Goal: Task Accomplishment & Management: Use online tool/utility

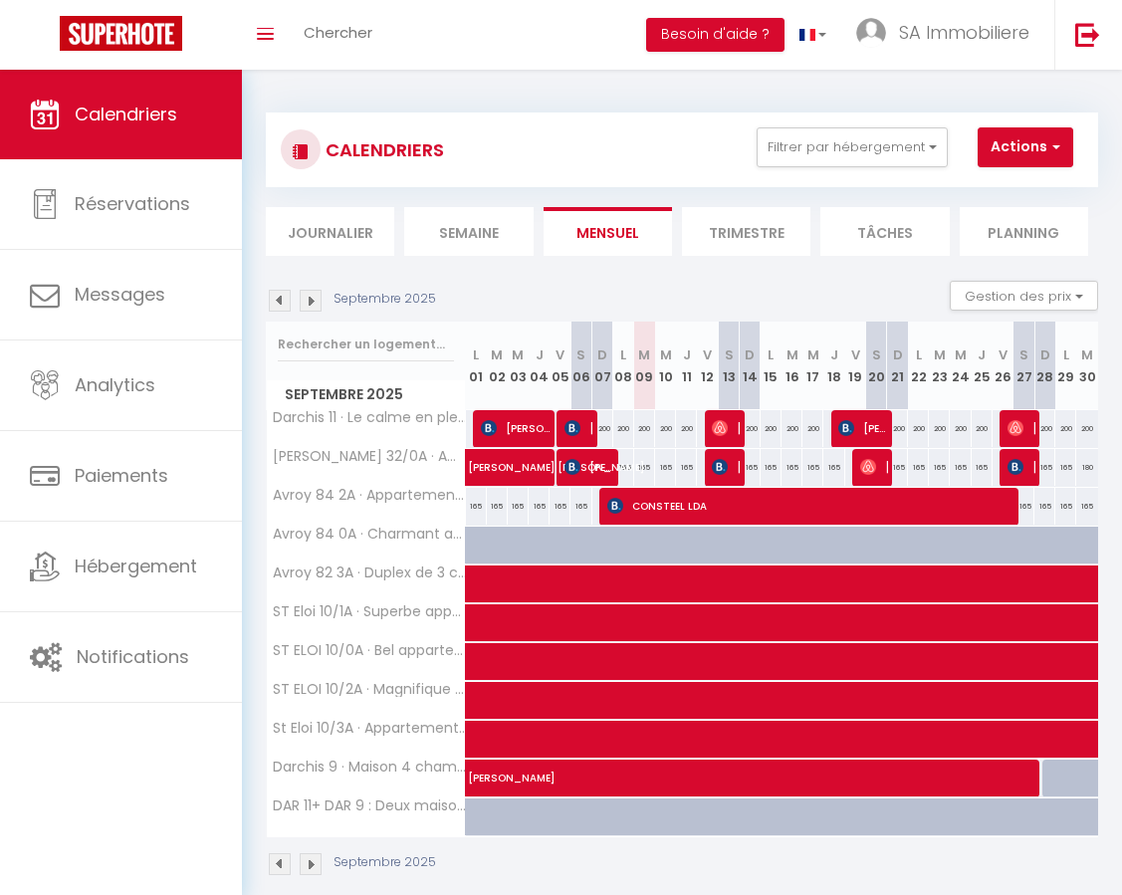
click at [311, 301] on img at bounding box center [311, 301] width 22 height 22
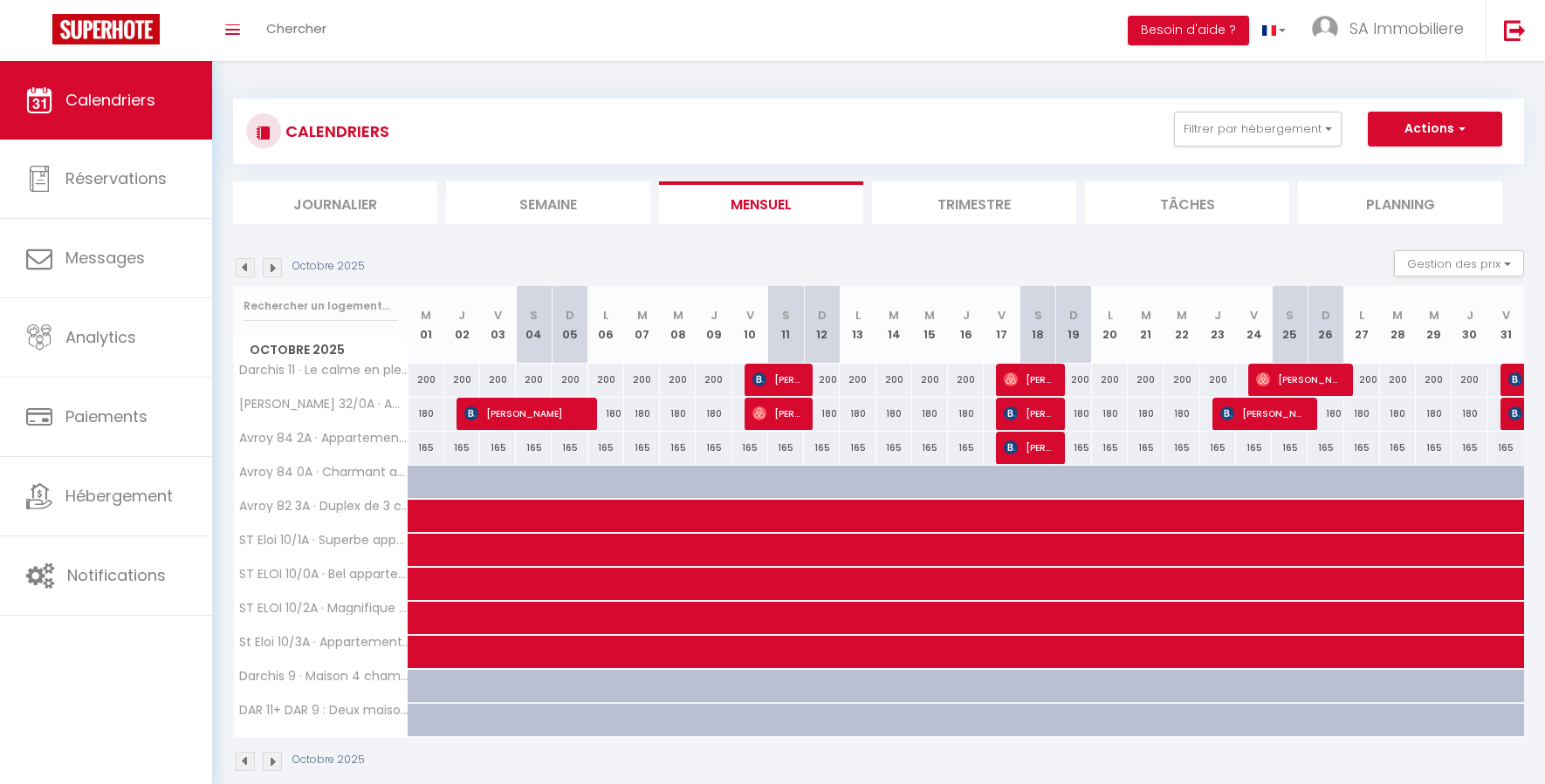
click at [249, 265] on img at bounding box center [245, 268] width 19 height 19
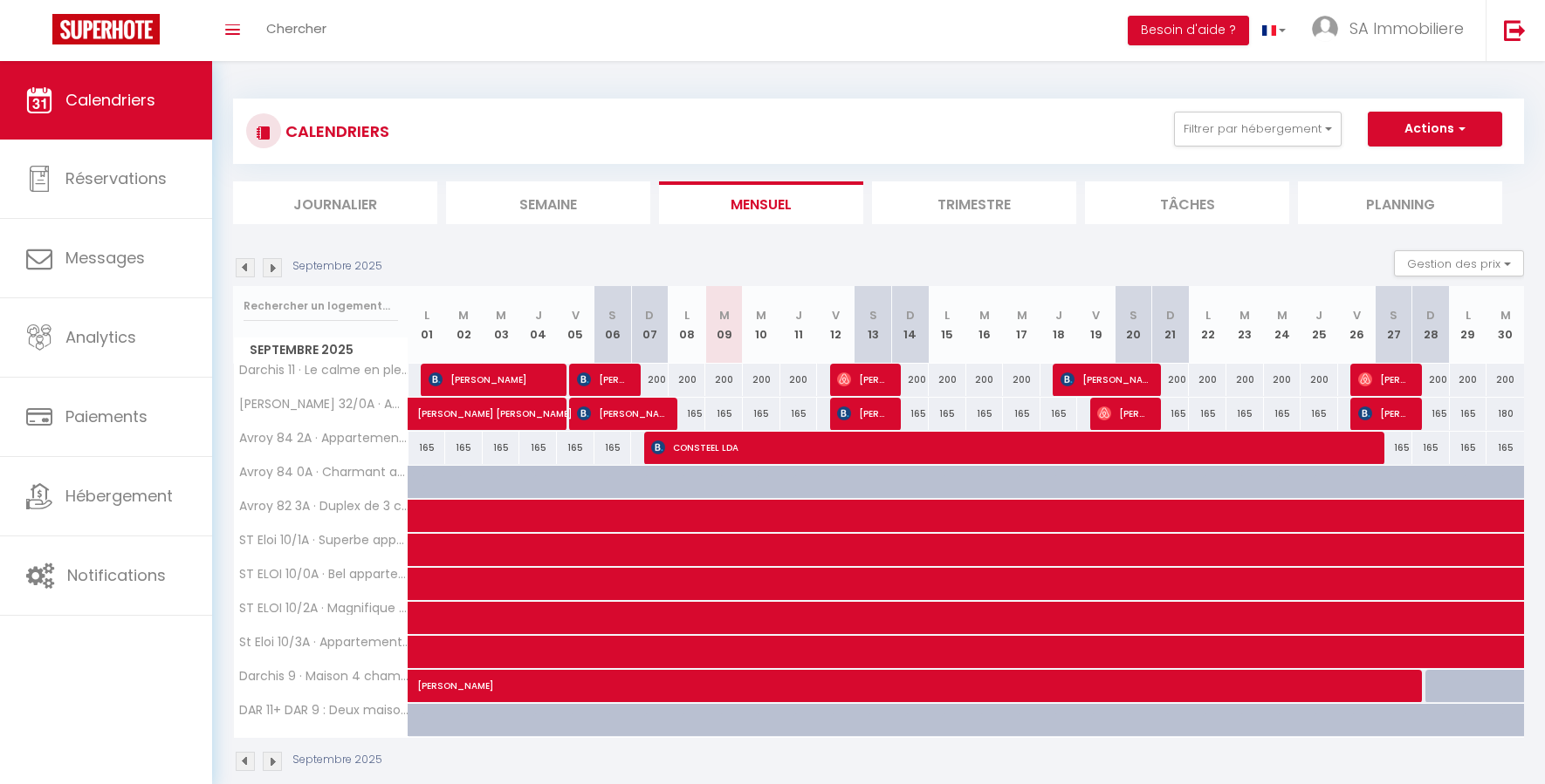
click at [278, 265] on img at bounding box center [273, 268] width 19 height 19
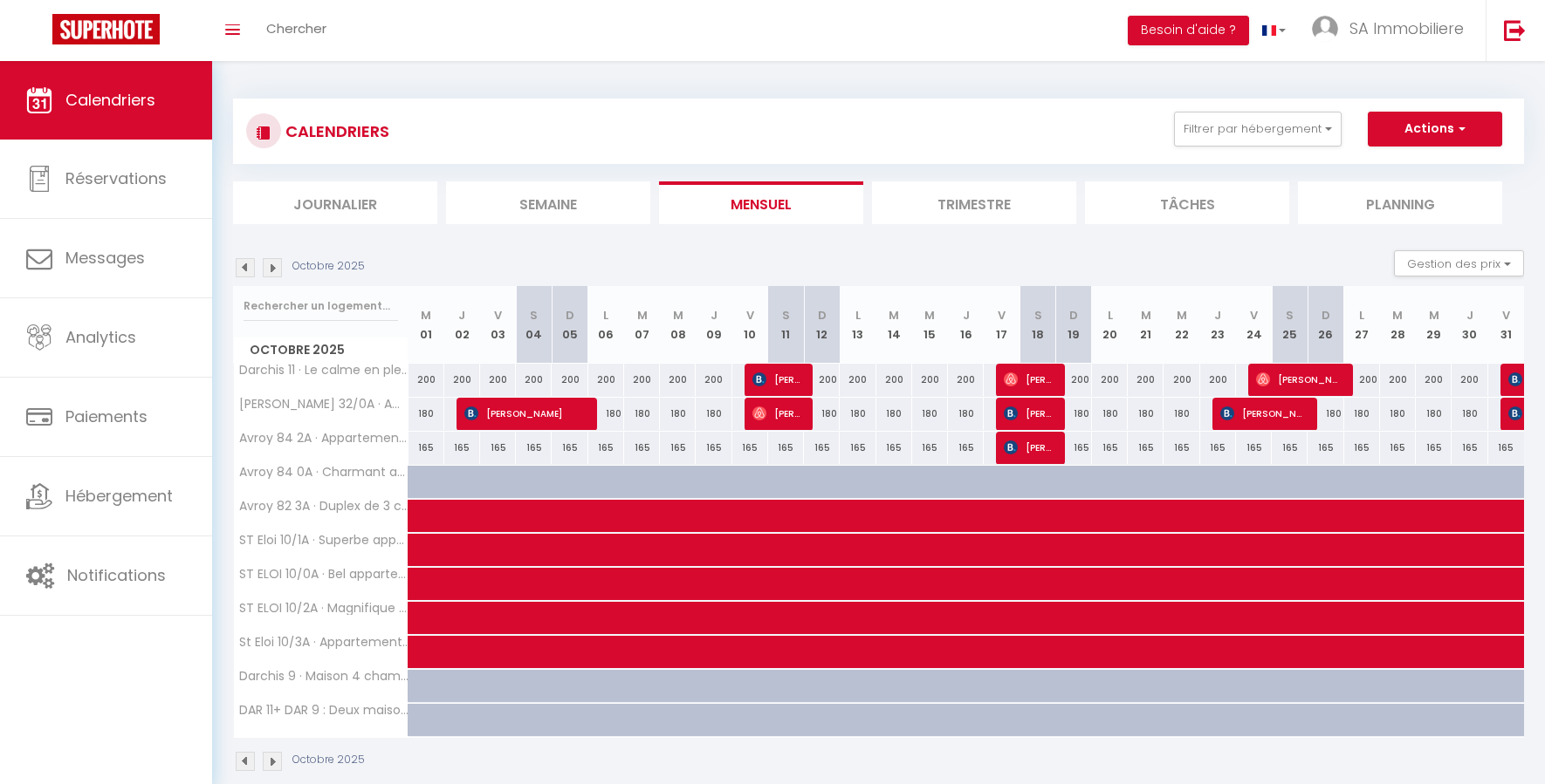
click at [277, 265] on img at bounding box center [273, 268] width 19 height 19
select select
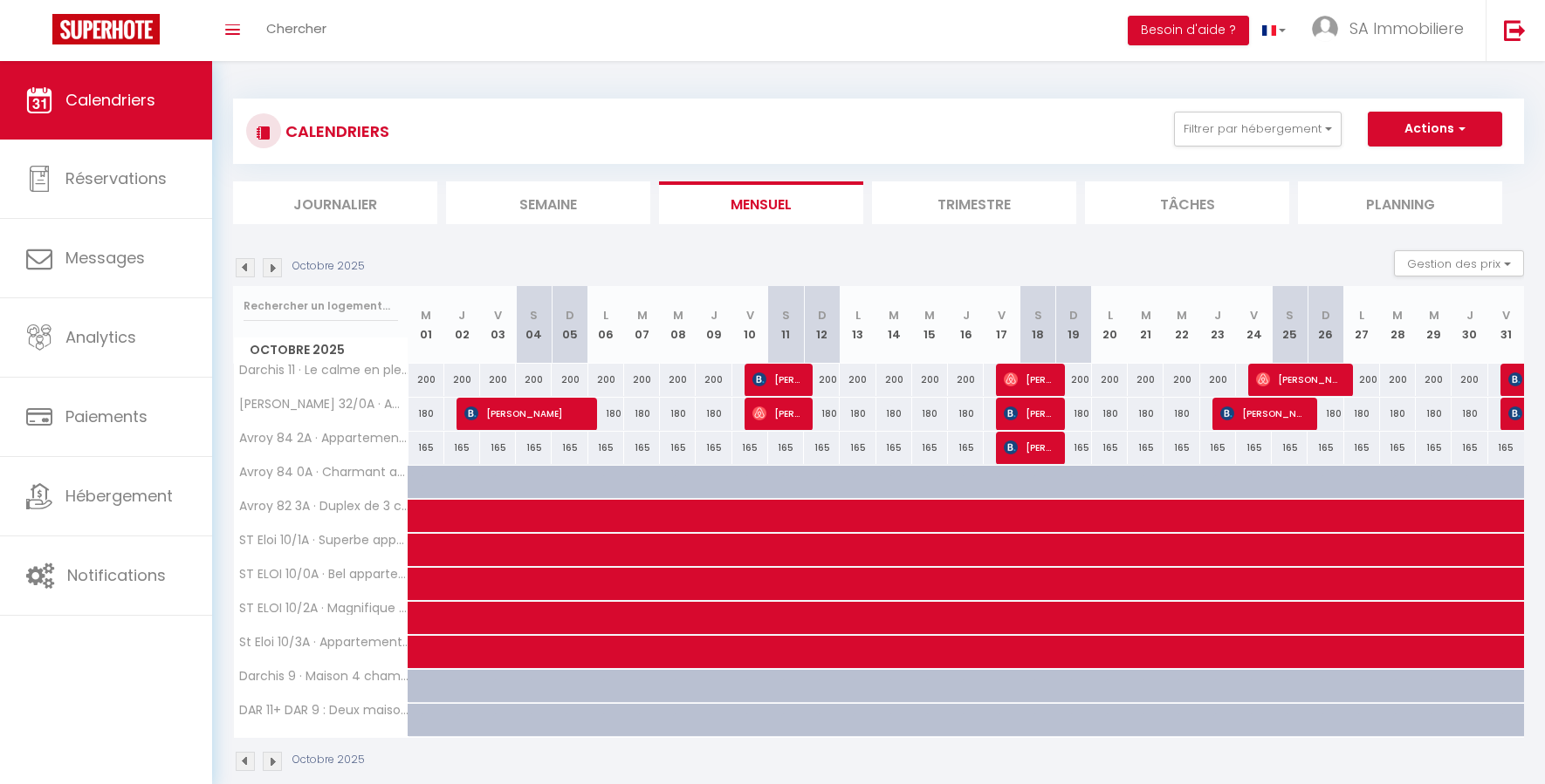
select select
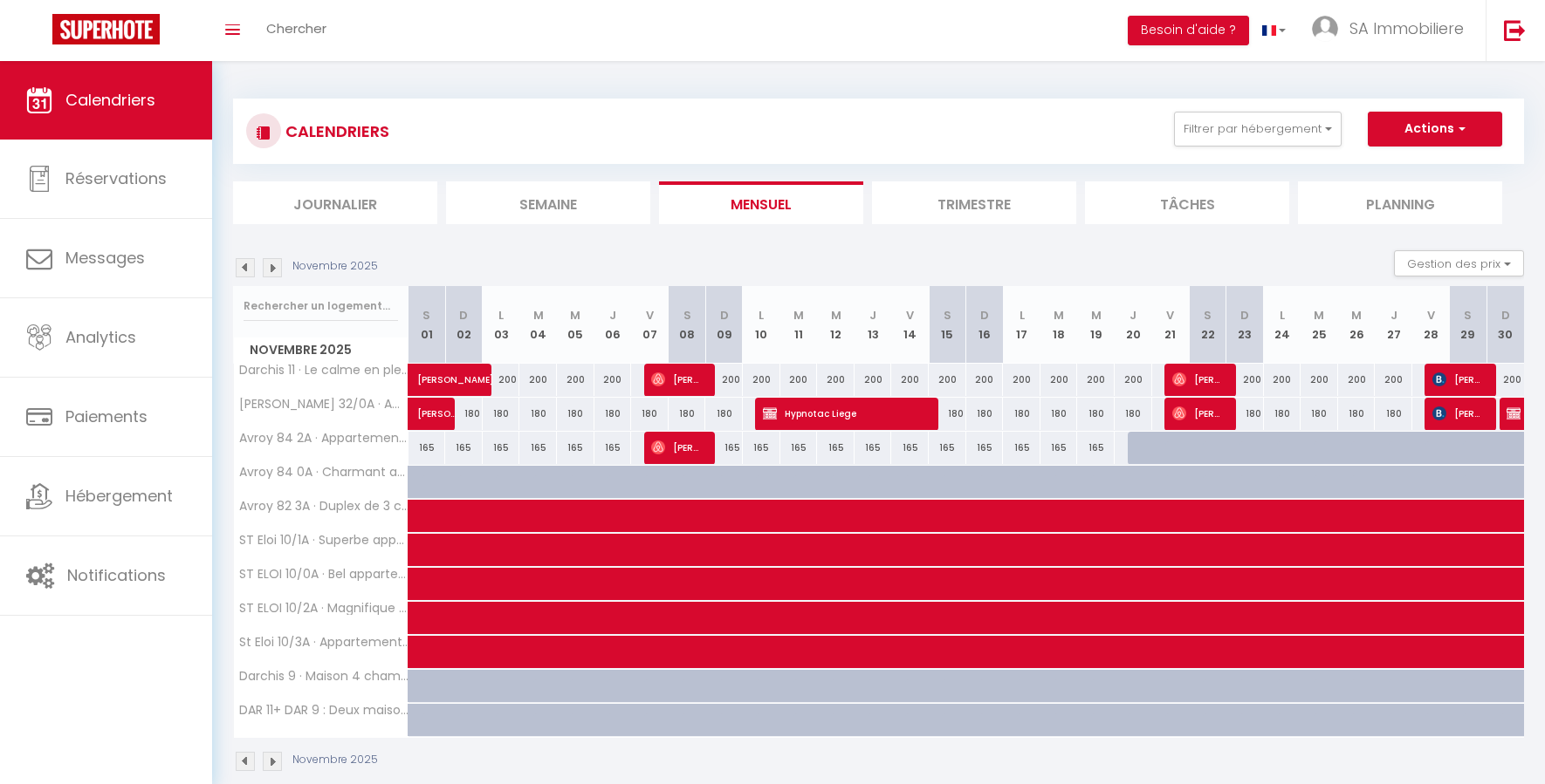
click at [783, 414] on span "Hypnotac Liege" at bounding box center [843, 413] width 162 height 33
select select "KO"
select select "0"
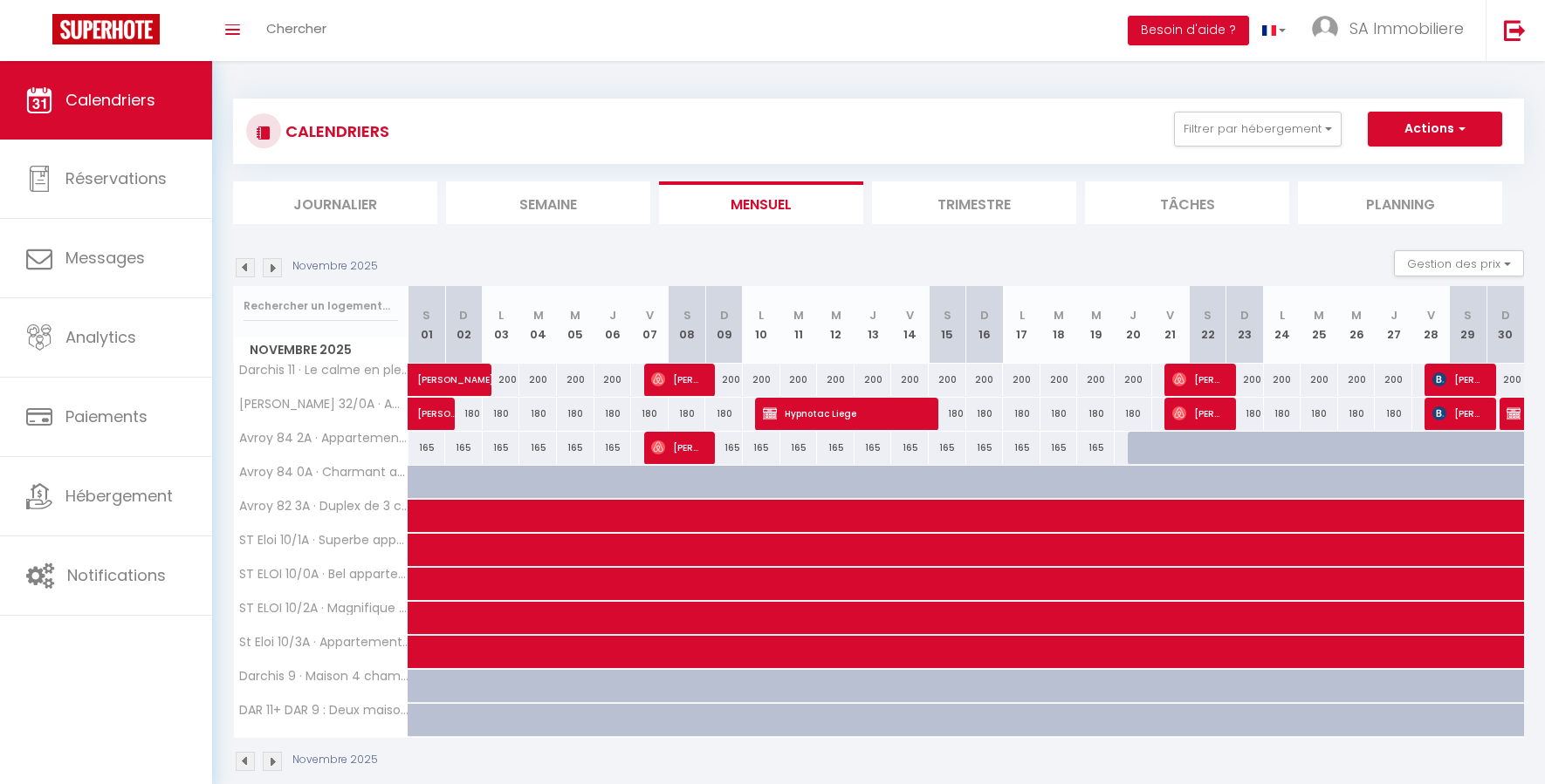
select select "1"
select select
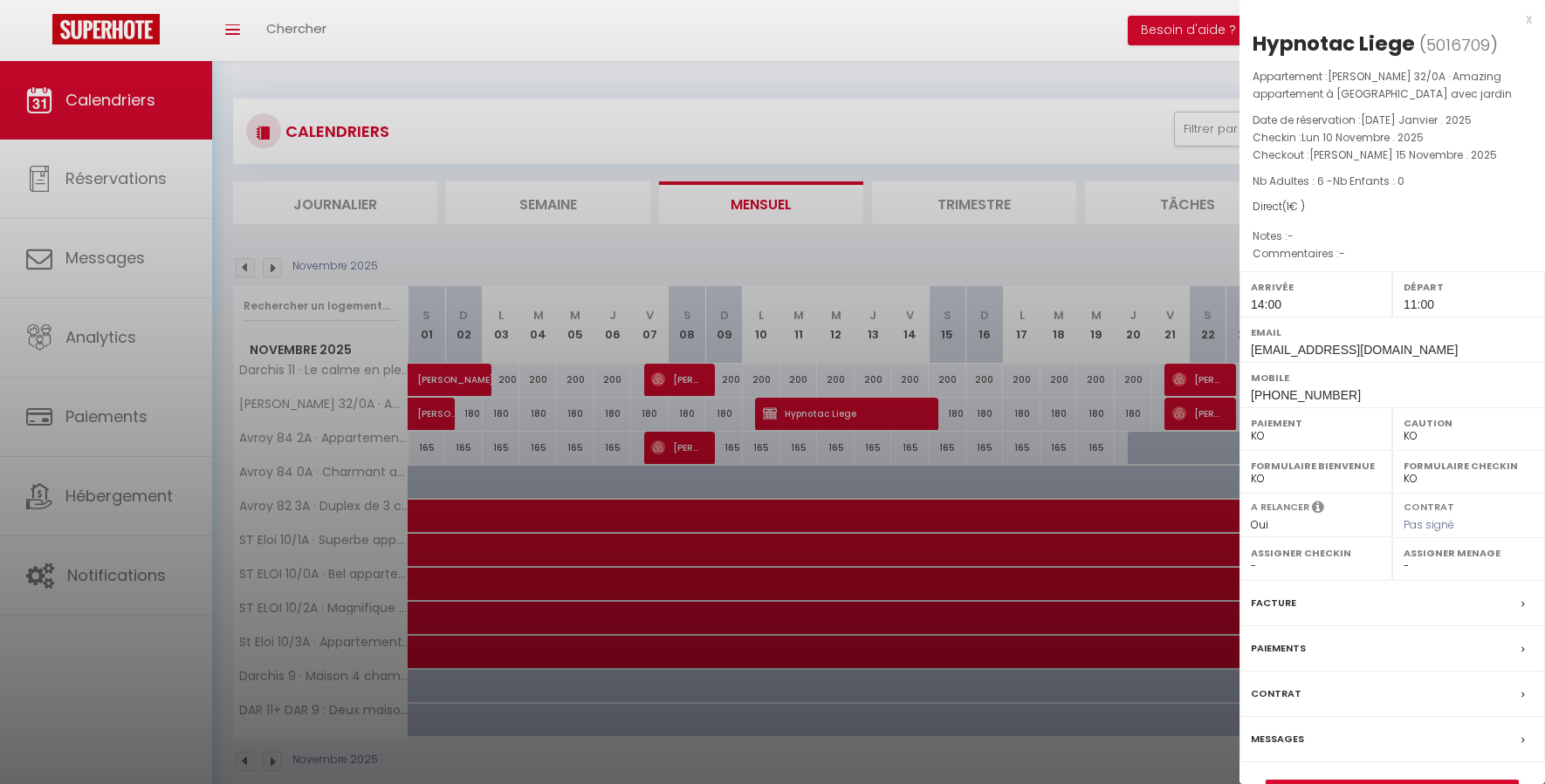
click at [982, 597] on div "Facture" at bounding box center [1392, 604] width 306 height 46
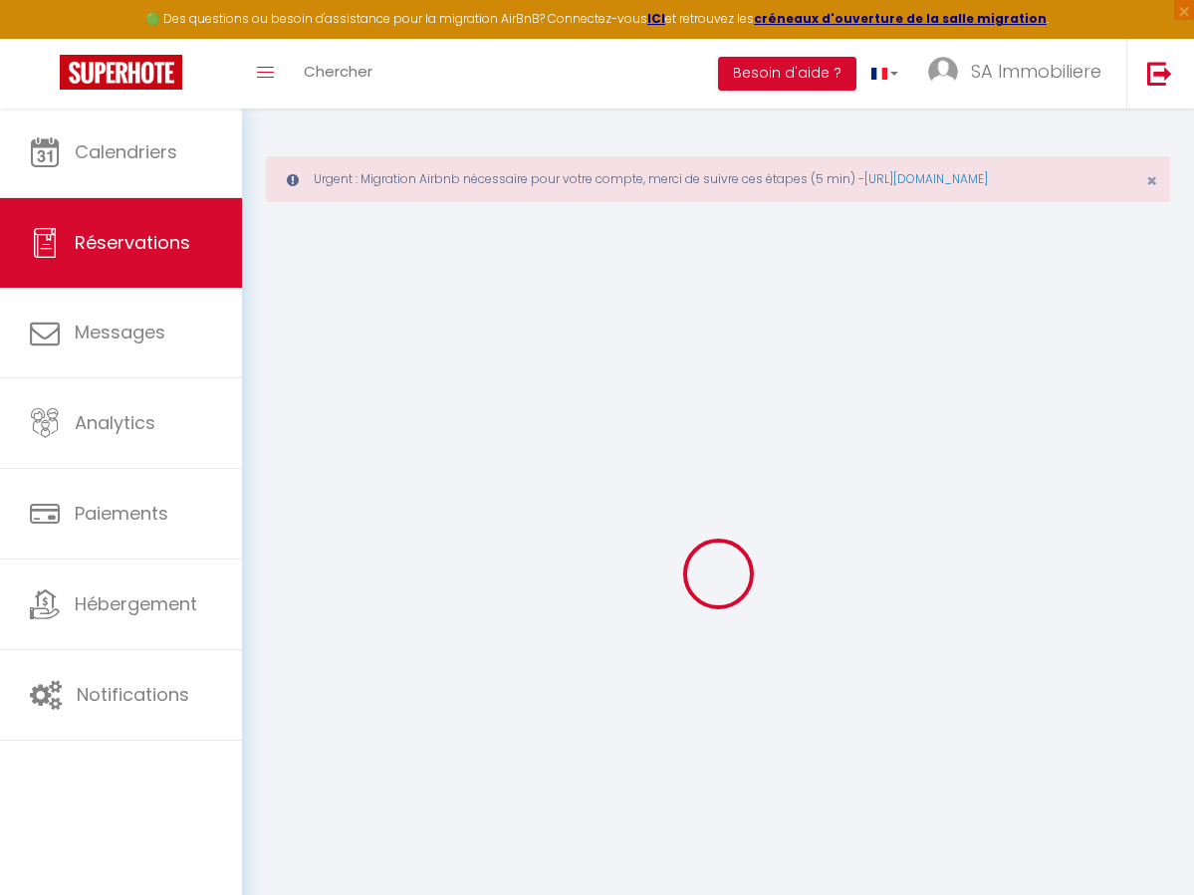
select select
checkbox input "false"
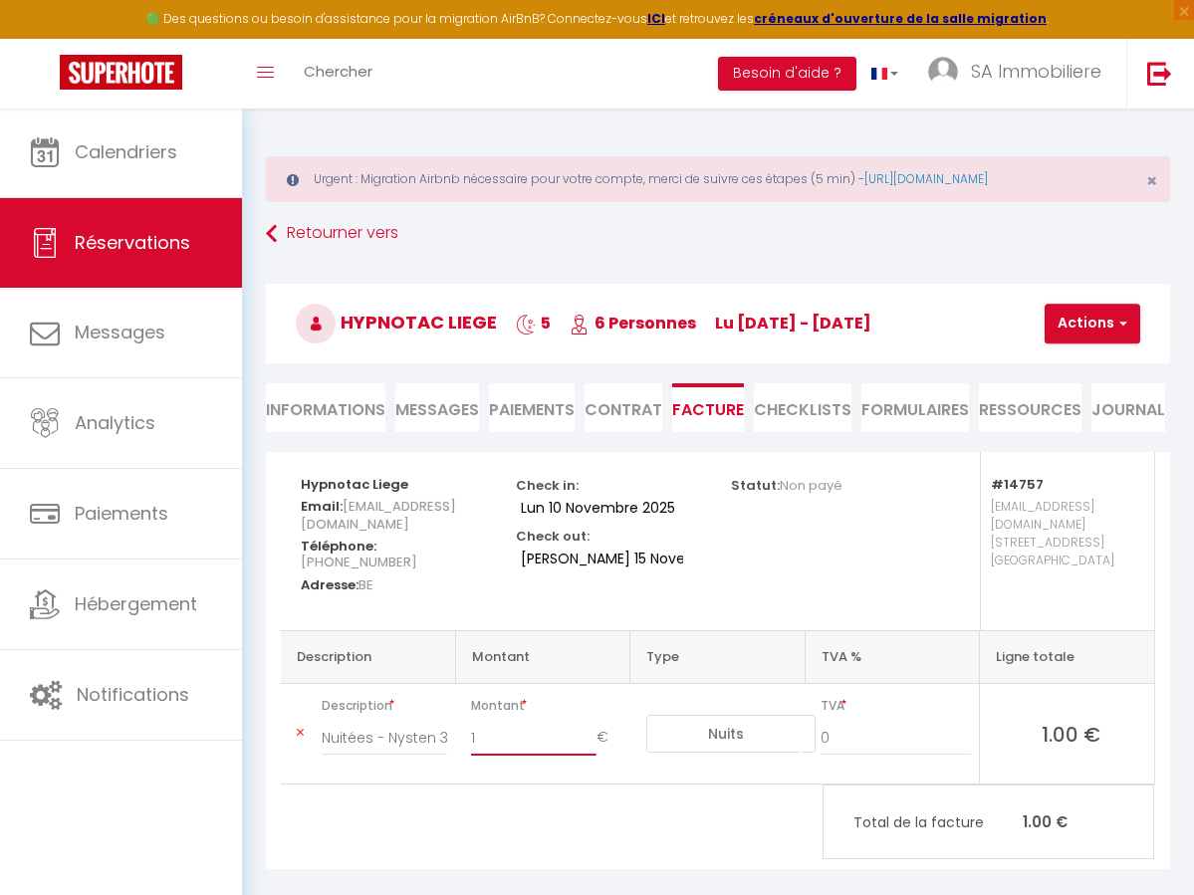
click at [508, 724] on input "1" at bounding box center [533, 738] width 124 height 36
type input "825"
click at [1075, 318] on button "Actions" at bounding box center [1093, 324] width 96 height 40
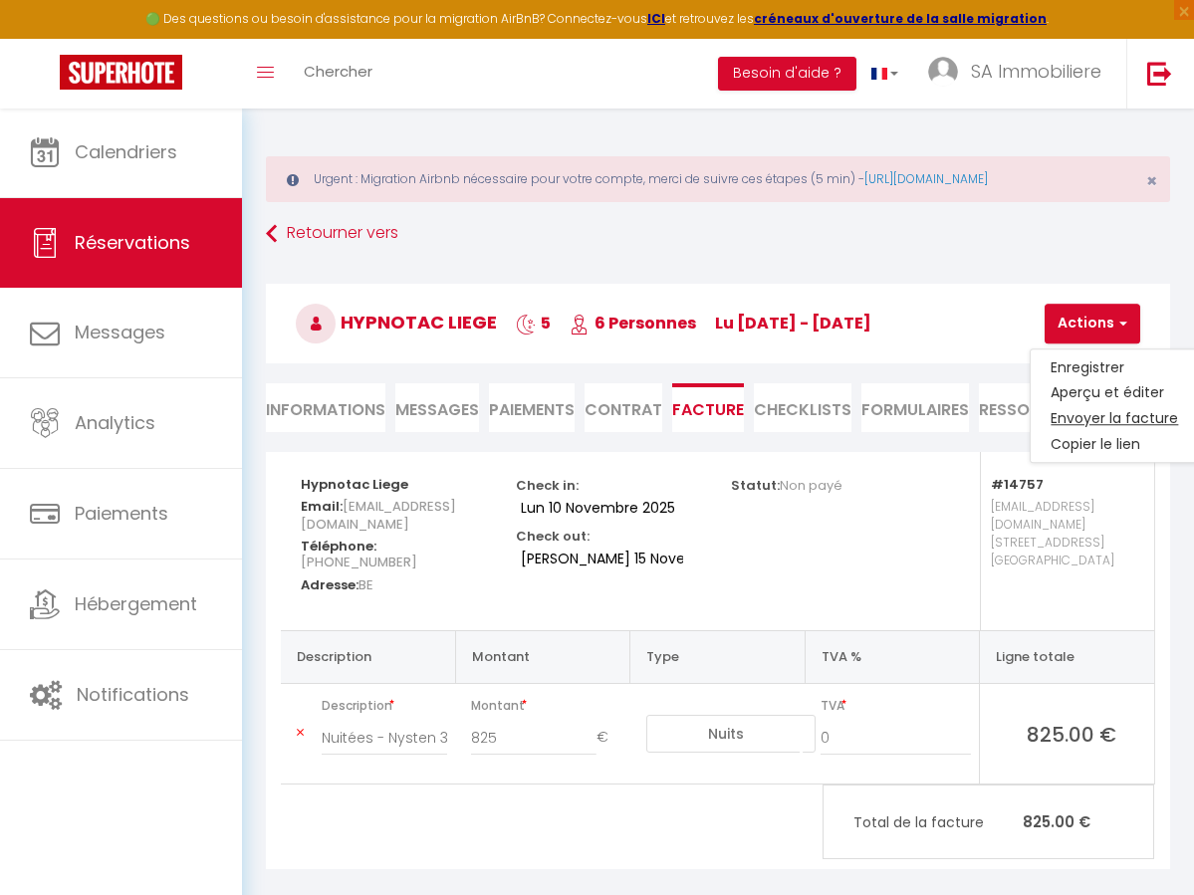
click at [1086, 415] on link "Envoyer la facture" at bounding box center [1114, 419] width 167 height 26
type input "hypnotac.liege@gmail.com"
type input "Your invoice 5016709 - Nysten 32/0A · Amazing appartement à Liège avec jardin"
type textarea "Hi, Here is the link to download your invoice: https://superhote.com/applink/in…"
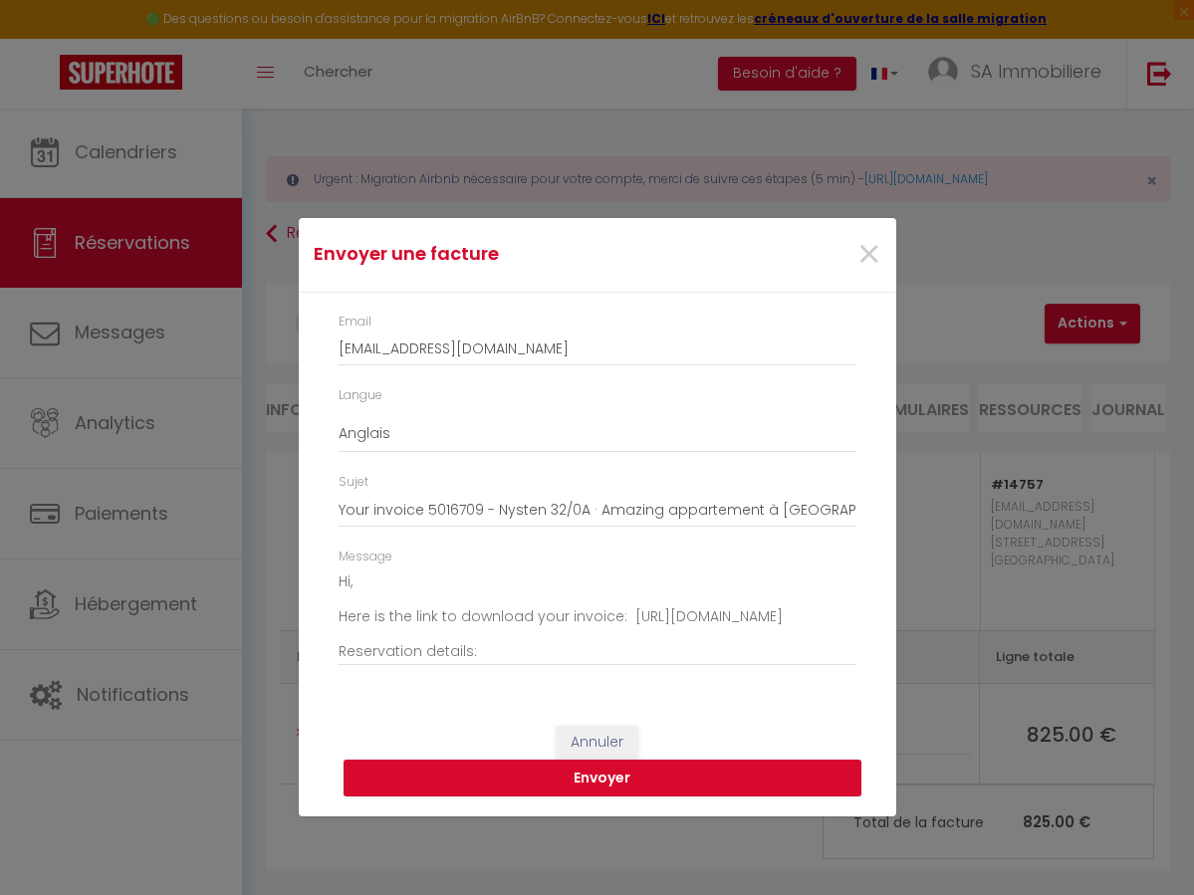
drag, startPoint x: 867, startPoint y: 262, endPoint x: 959, endPoint y: 303, distance: 100.3
click at [867, 262] on span "×" at bounding box center [869, 255] width 25 height 60
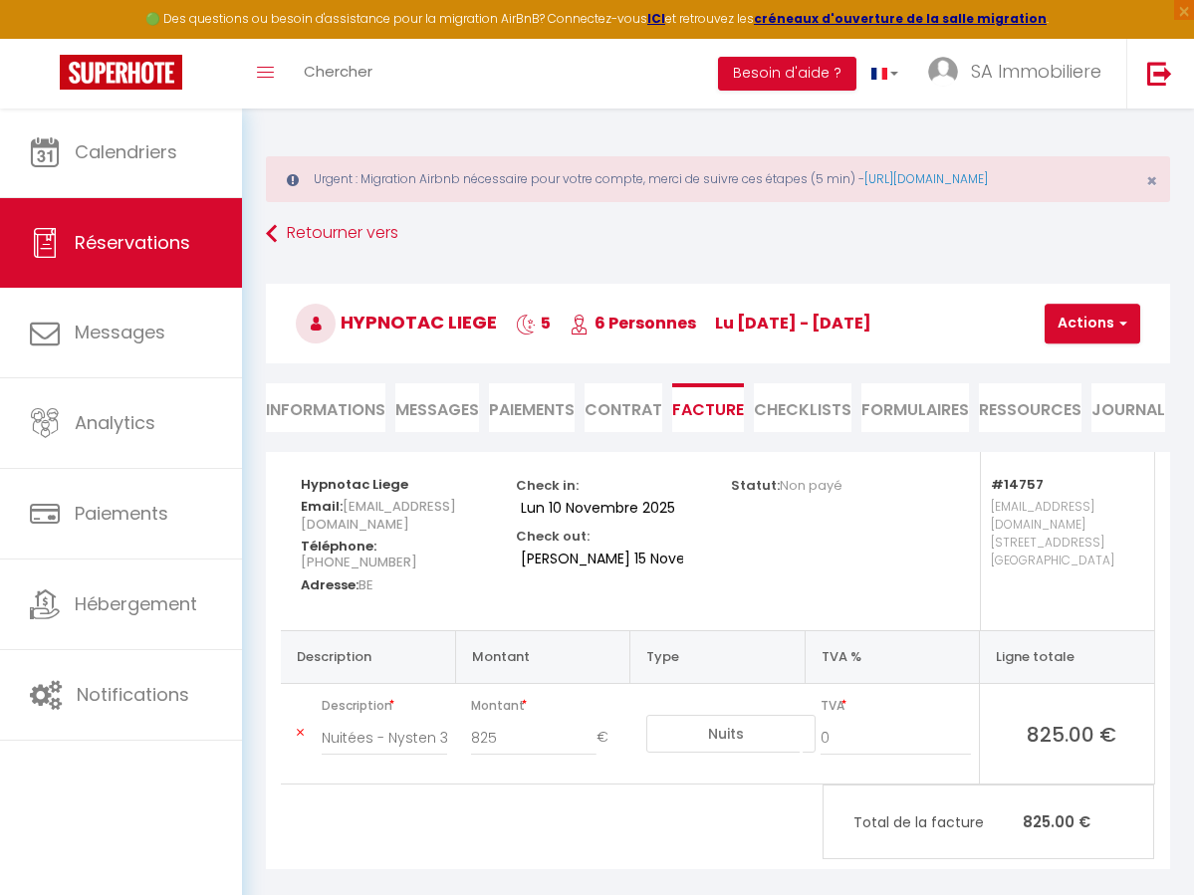
click at [1052, 320] on button "Actions" at bounding box center [1093, 324] width 96 height 40
click at [1094, 393] on link "Aperçu et éditer" at bounding box center [1114, 393] width 167 height 26
click at [1103, 320] on button "Actions" at bounding box center [1093, 324] width 96 height 40
click at [1081, 362] on link "Enregistrer" at bounding box center [1114, 368] width 167 height 26
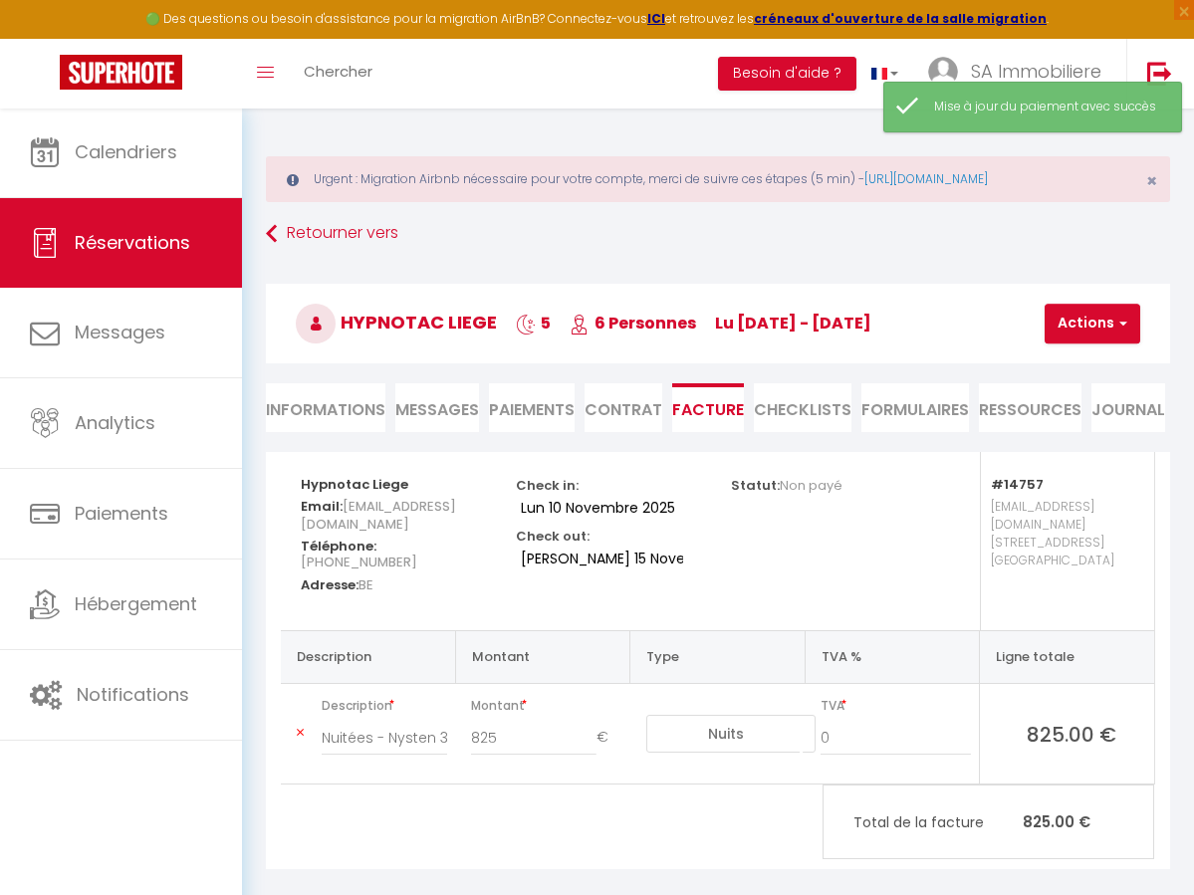
click at [1089, 321] on button "Actions" at bounding box center [1093, 324] width 96 height 40
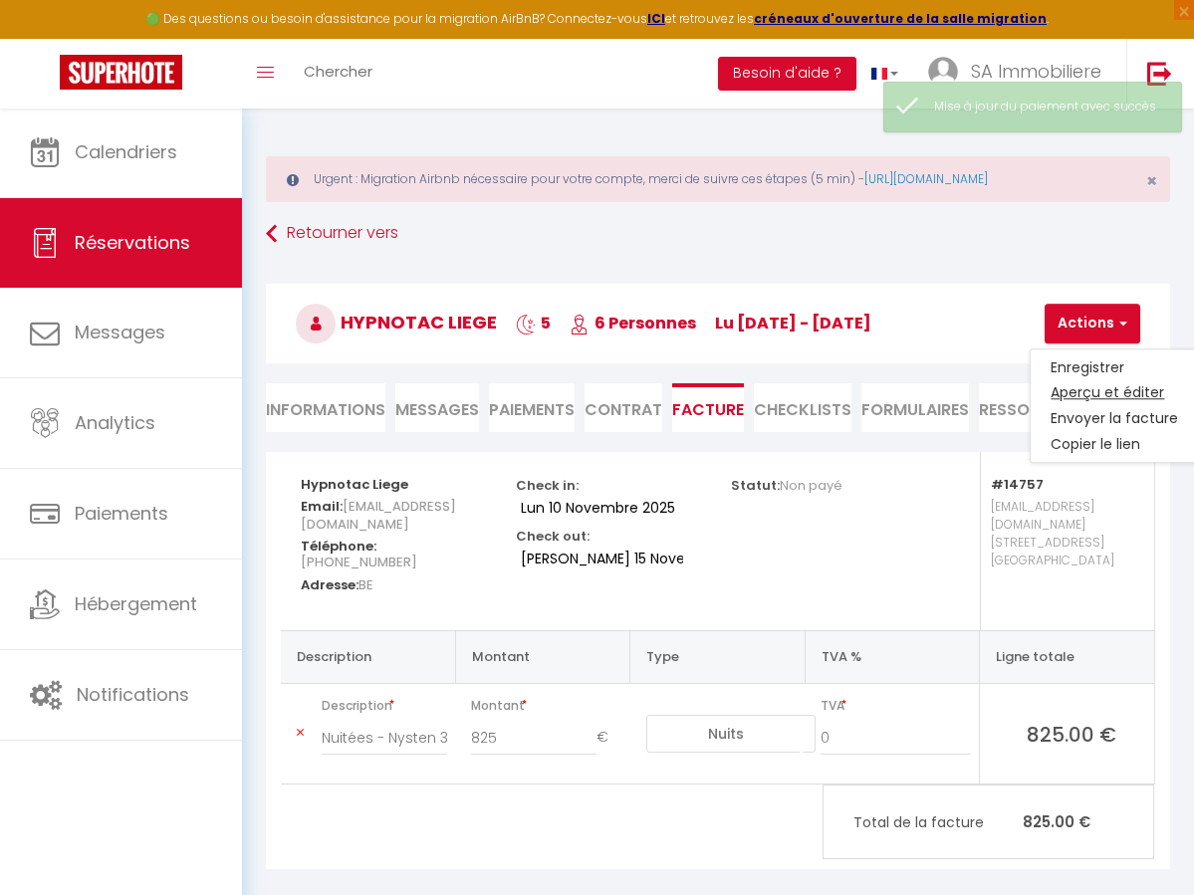
click at [1082, 397] on link "Aperçu et éditer" at bounding box center [1114, 393] width 167 height 26
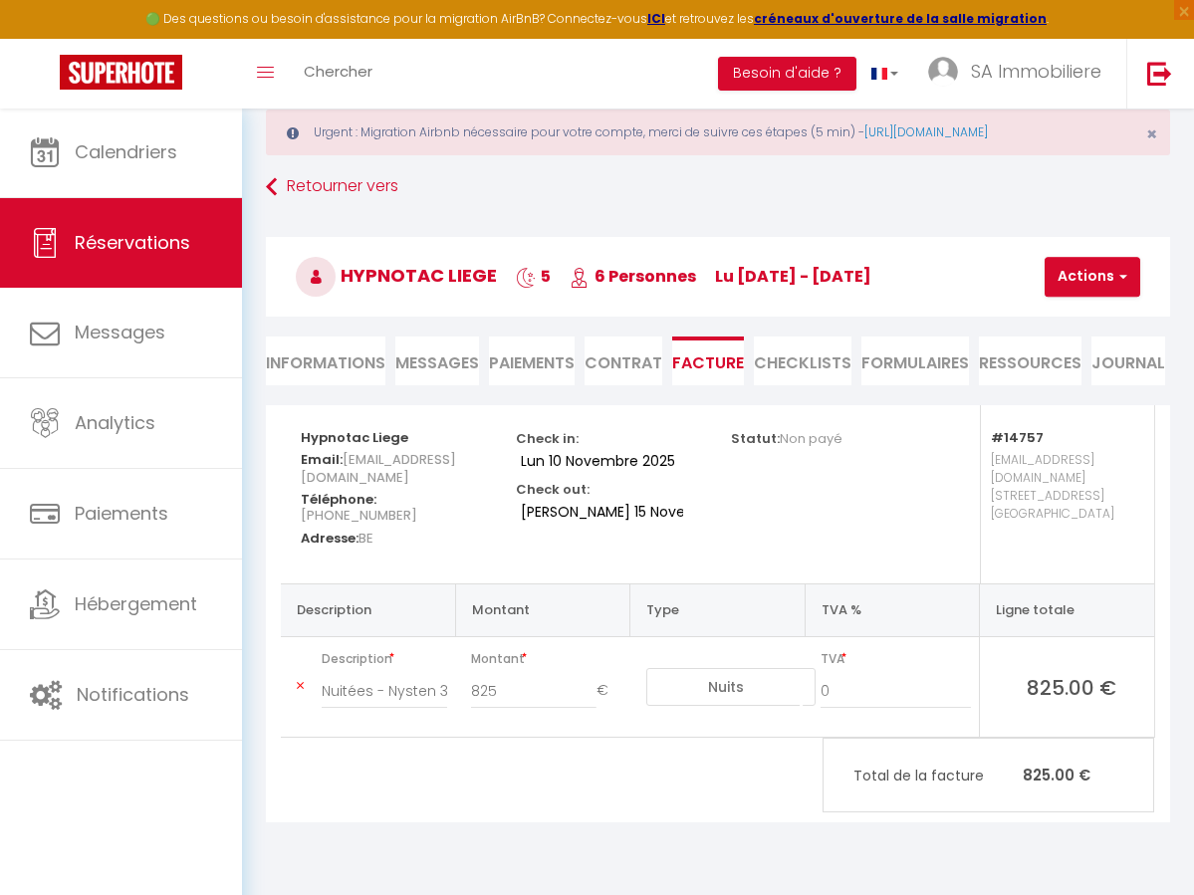
scroll to position [42, 0]
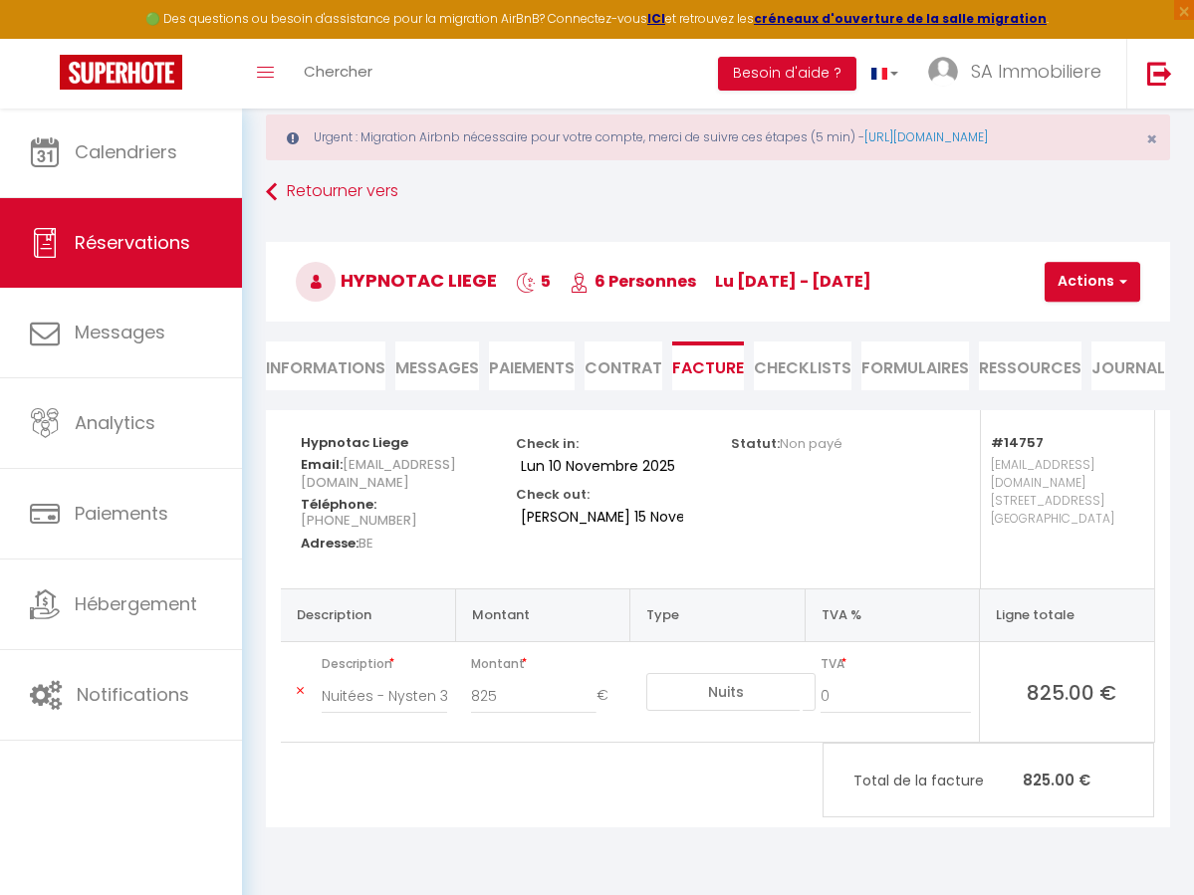
click at [1085, 277] on button "Actions" at bounding box center [1093, 282] width 96 height 40
click at [1089, 353] on link "Aperçu et éditer" at bounding box center [1114, 352] width 167 height 26
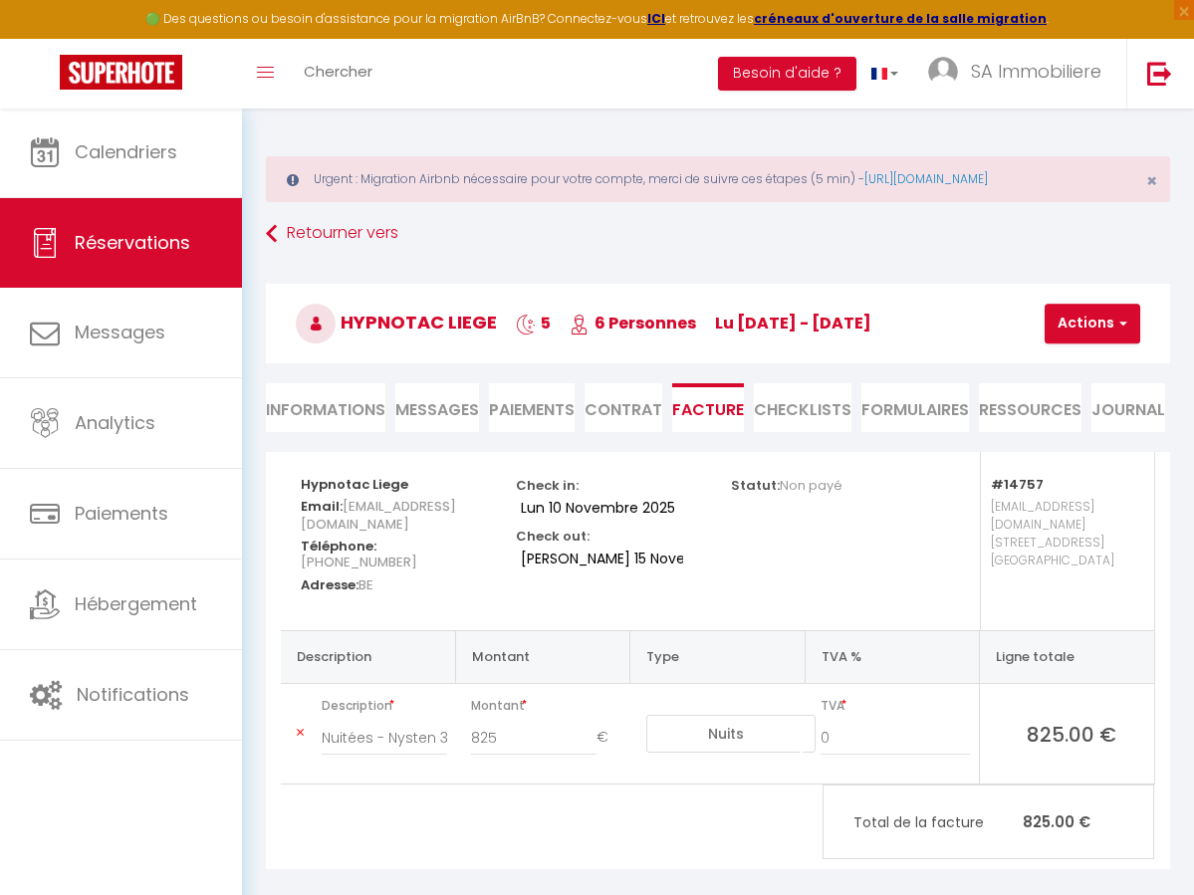
scroll to position [0, 0]
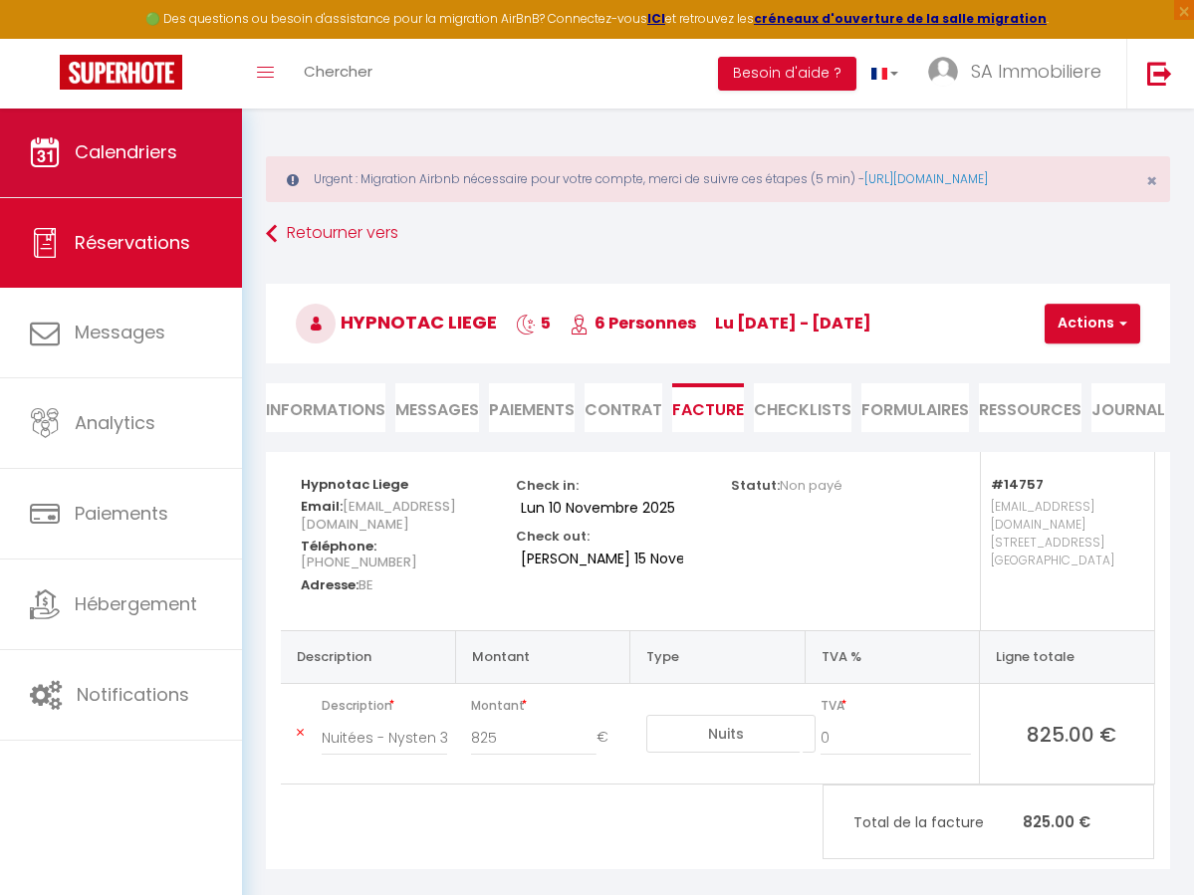
click at [125, 160] on span "Calendriers" at bounding box center [126, 151] width 103 height 25
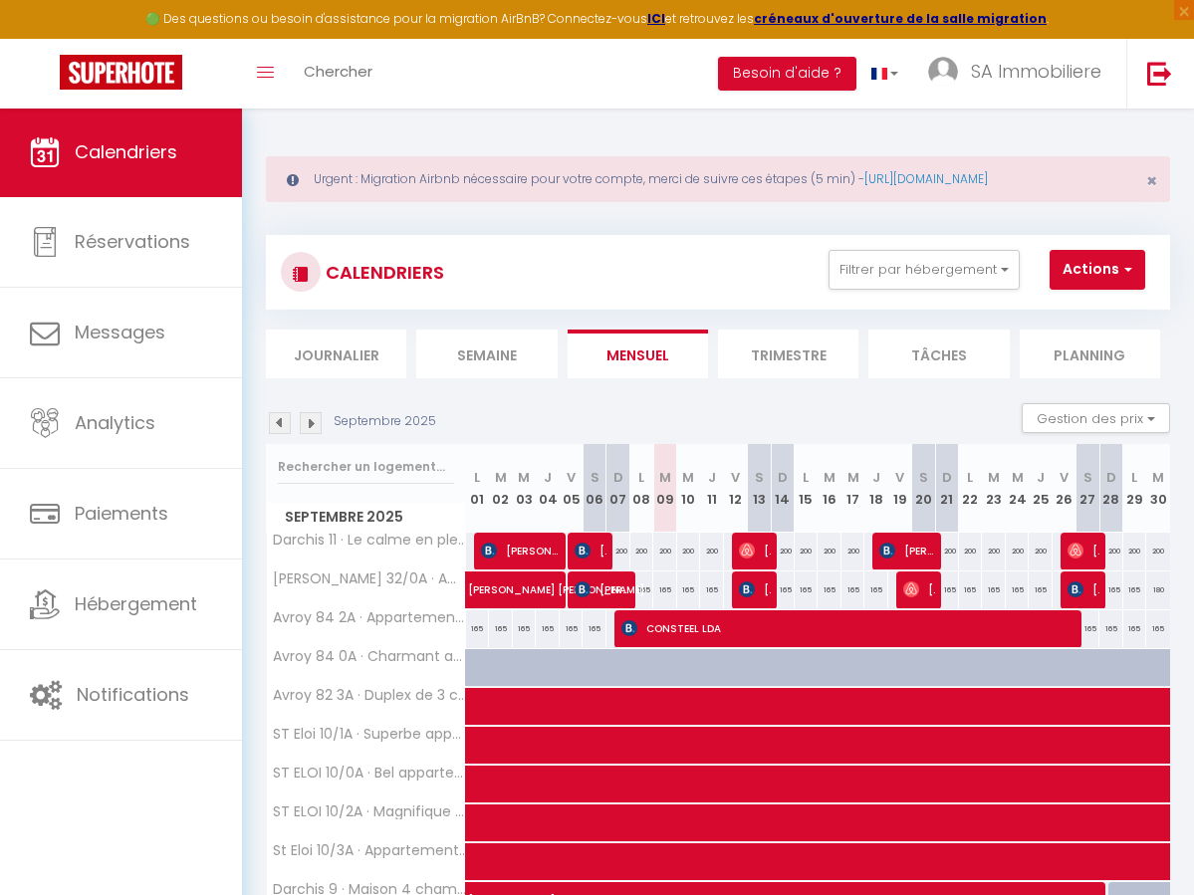
click at [311, 424] on img at bounding box center [311, 423] width 22 height 22
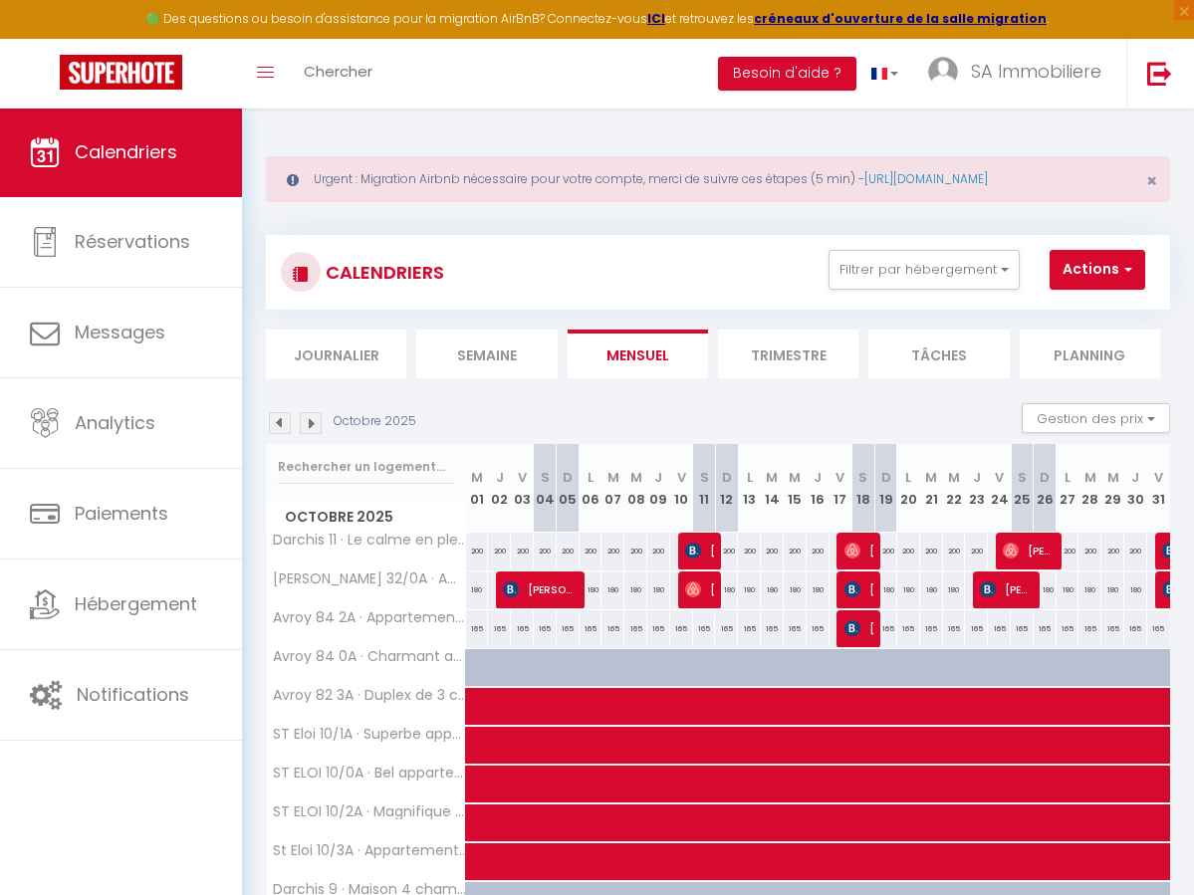
click at [312, 424] on img at bounding box center [311, 423] width 22 height 22
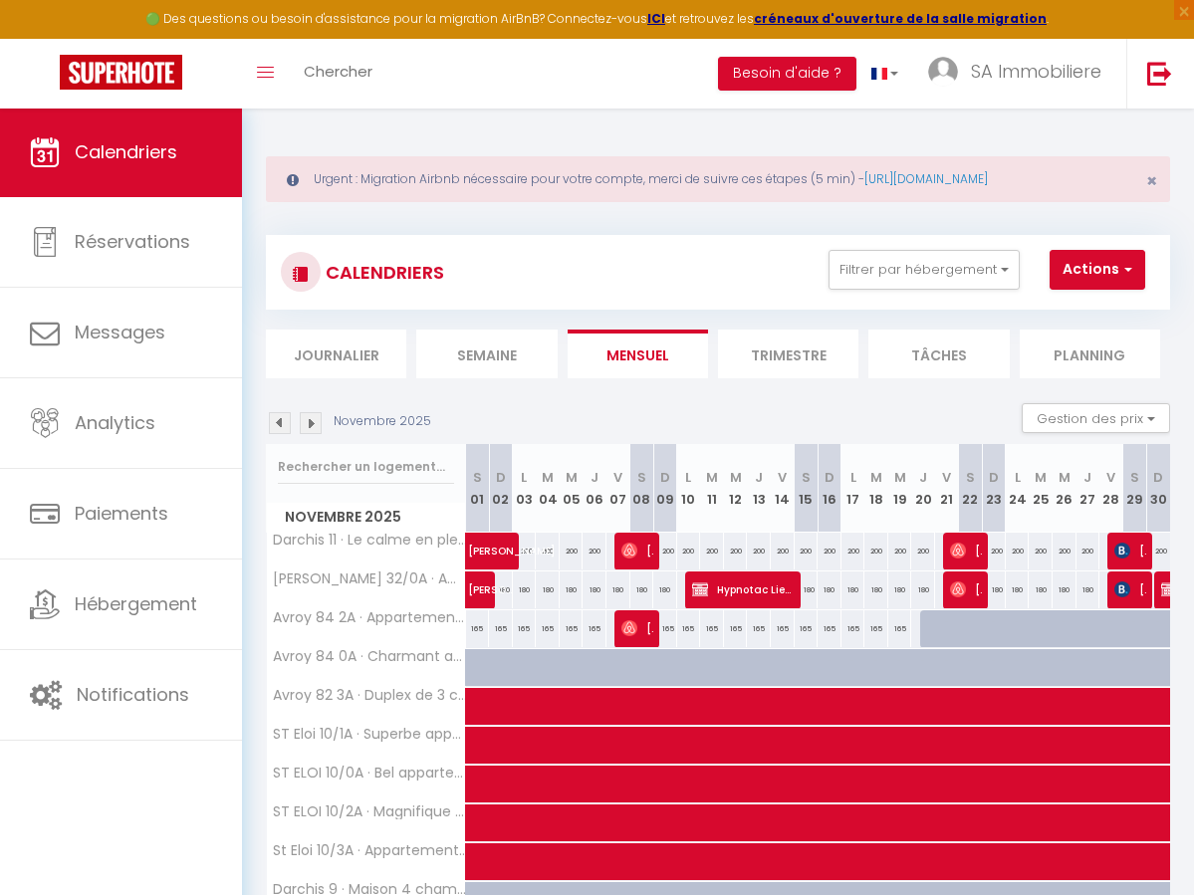
click at [312, 424] on img at bounding box center [311, 423] width 22 height 22
select select
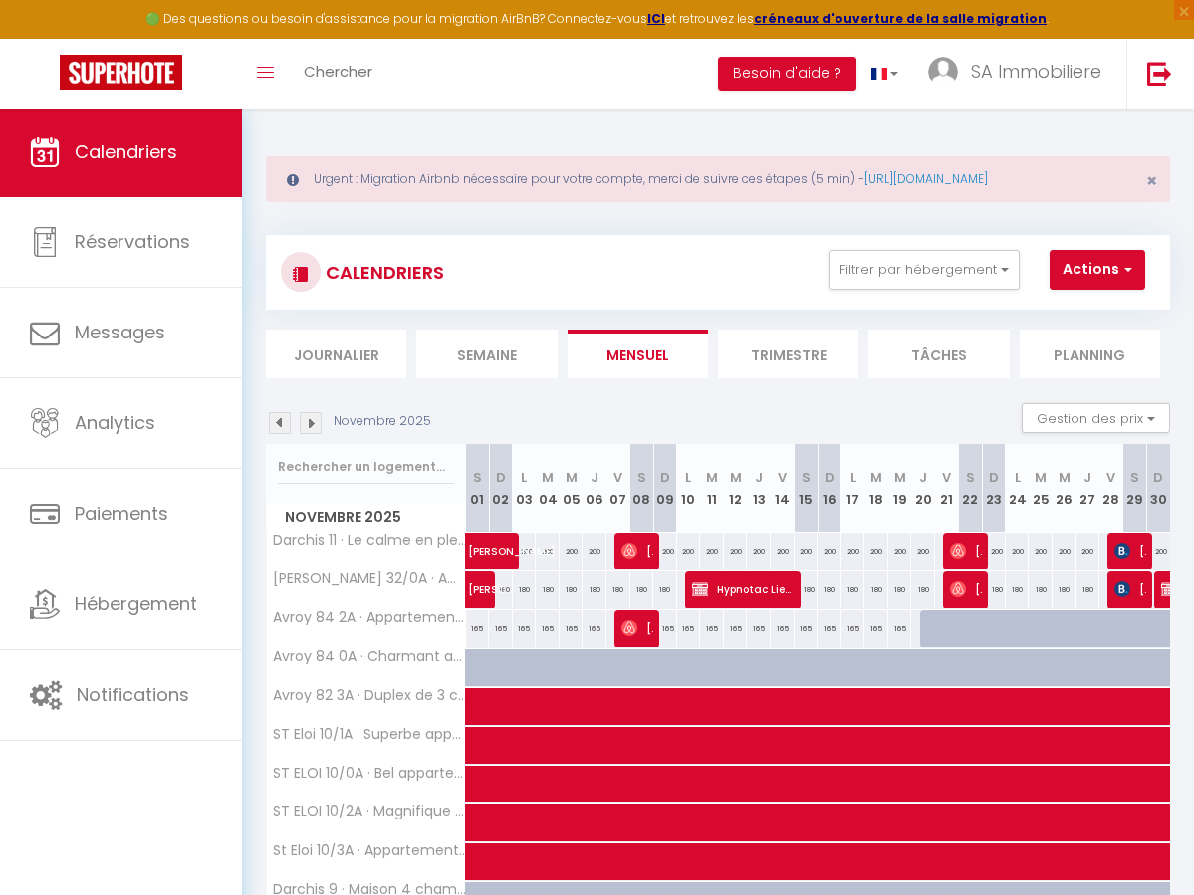
select select
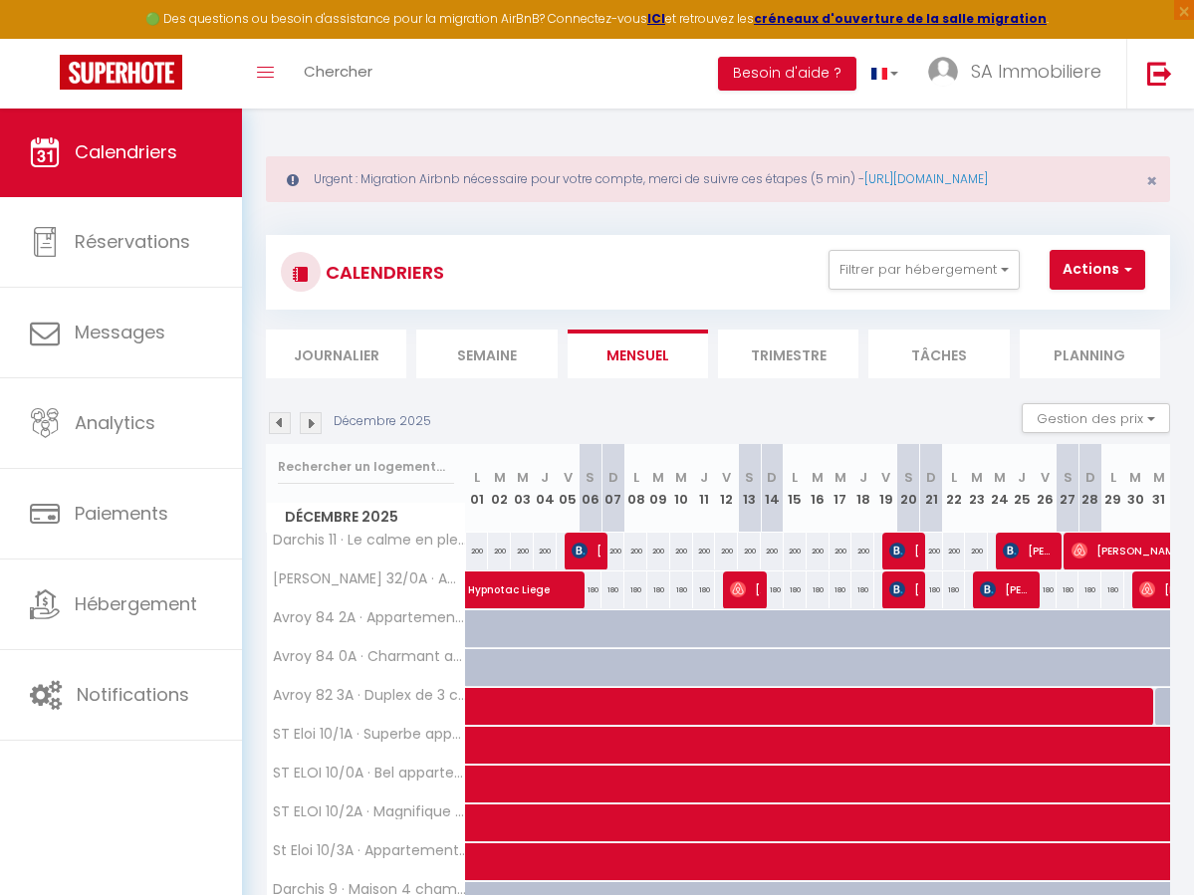
click at [498, 591] on span "Hypnotac Liege" at bounding box center [582, 580] width 229 height 38
select select "KO"
select select "0"
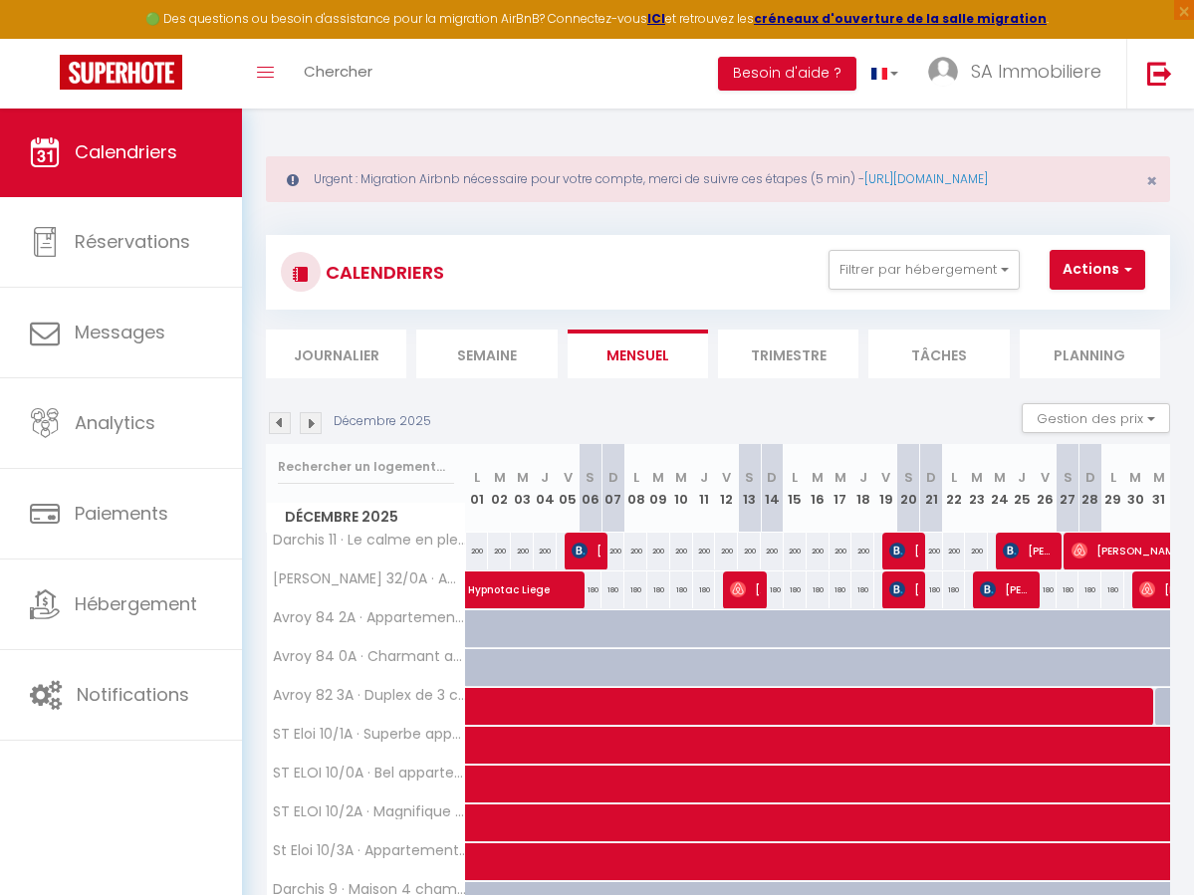
select select "1"
select select
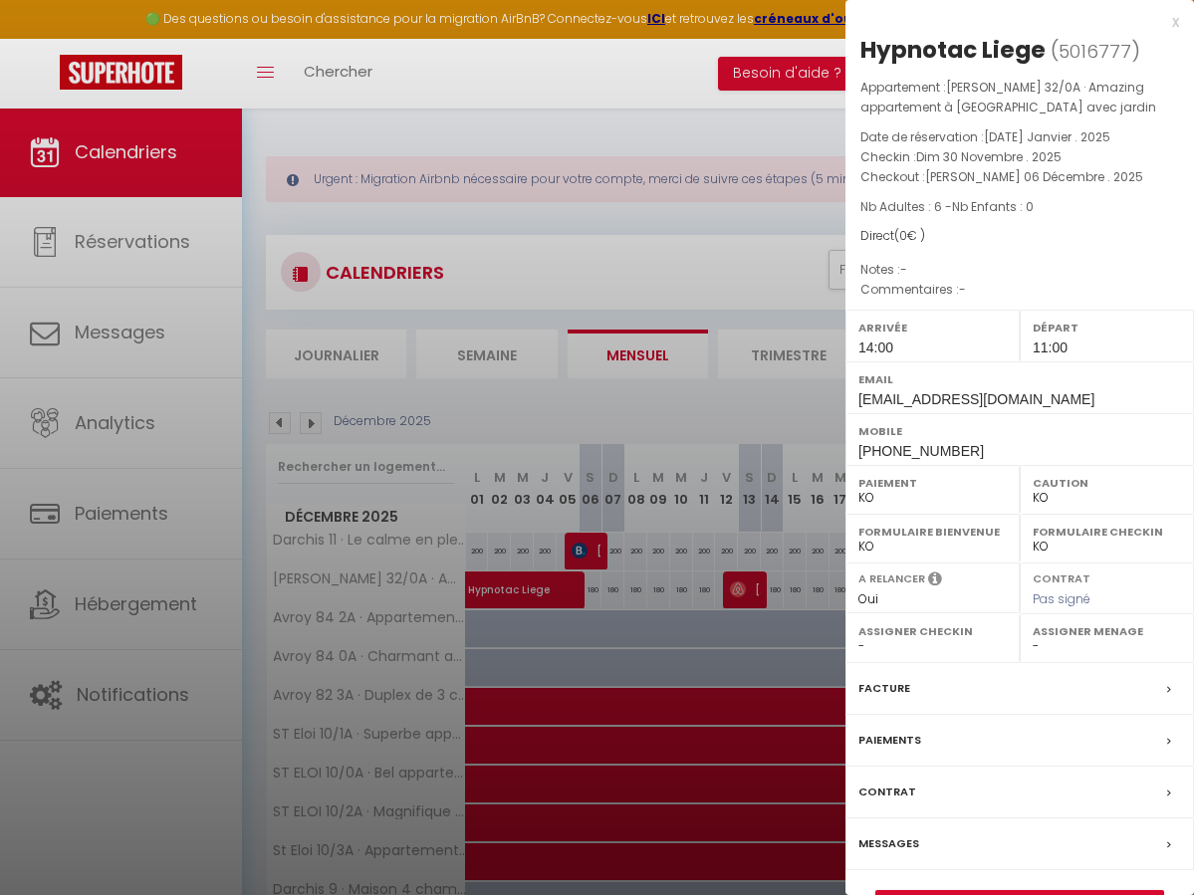
click at [884, 678] on label "Facture" at bounding box center [884, 688] width 52 height 21
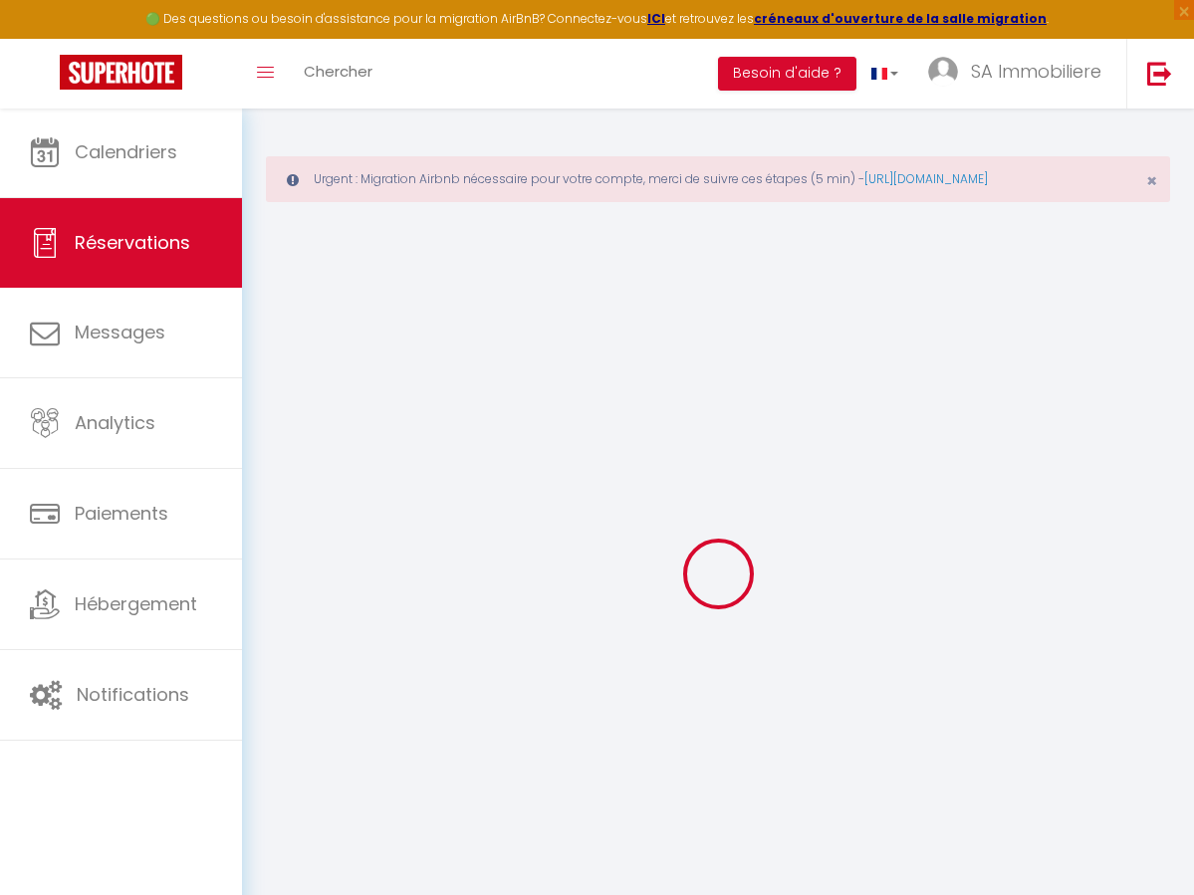
select select
checkbox input "false"
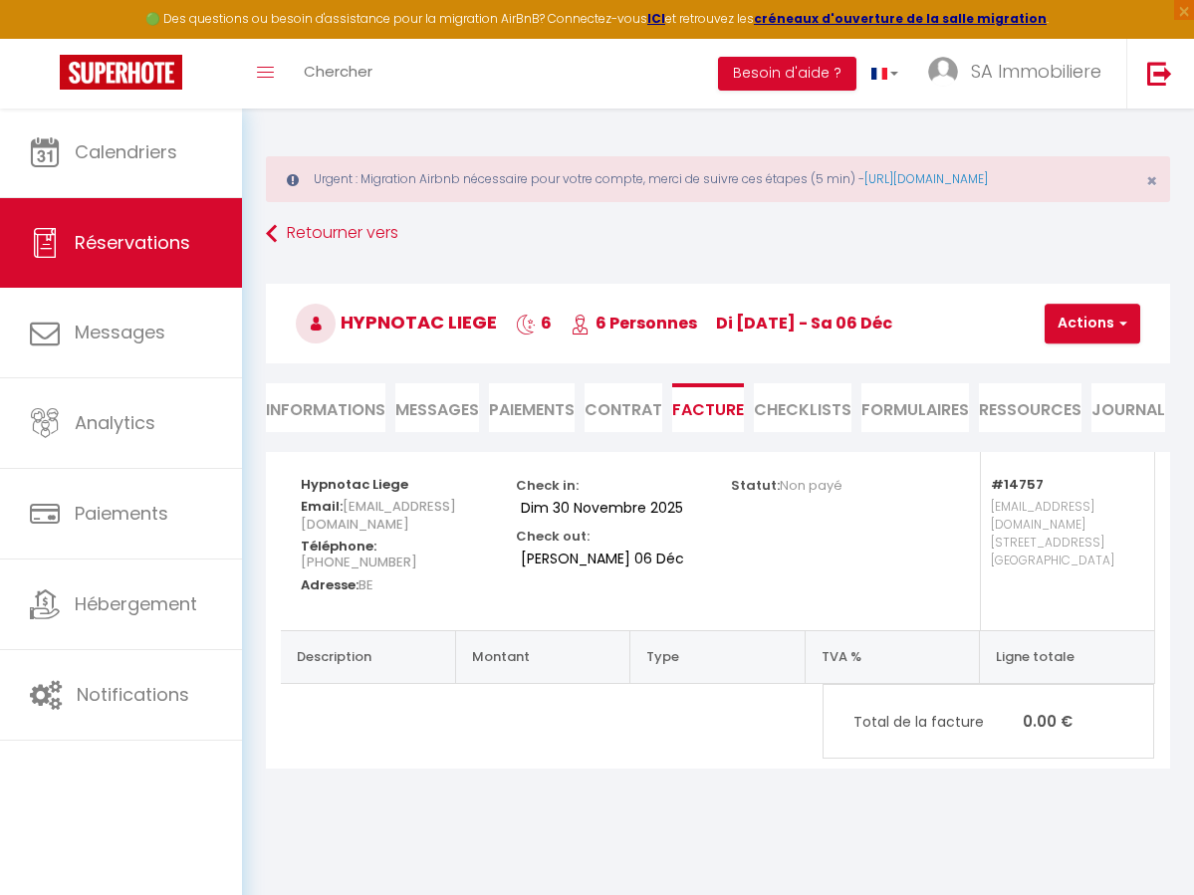
click at [1115, 321] on span "button" at bounding box center [1120, 324] width 12 height 18
click at [1104, 393] on link "Aperçu et éditer" at bounding box center [1114, 393] width 167 height 26
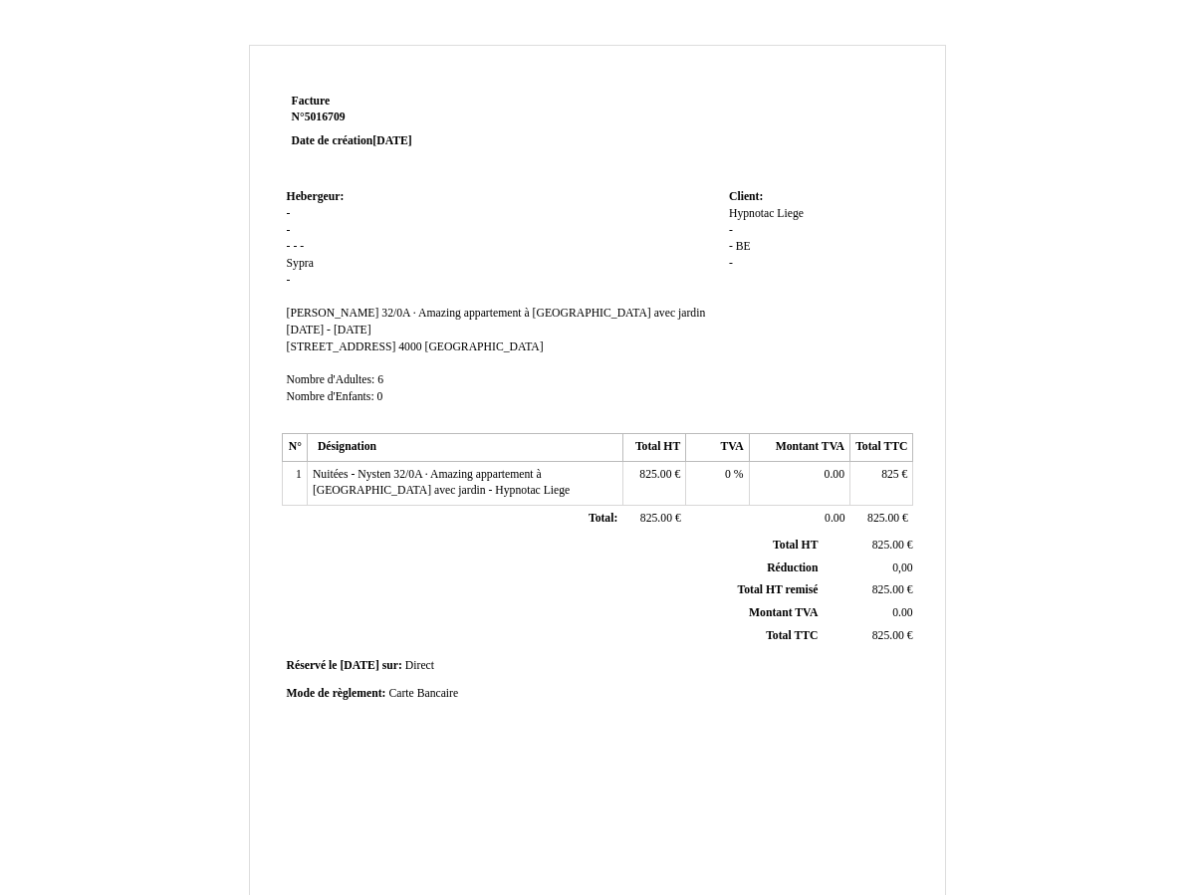
click at [397, 238] on td "Hebergeur: Hebergeur: - - - - - Sypra Sypra - SIRET Nysten 32/0A · Amazing appa…" at bounding box center [503, 305] width 442 height 243
click at [320, 221] on td "Hebergeur: Hebergeur: - - - - - Sypra Sypra - SIRET Nysten 32/0A · Amazing appa…" at bounding box center [503, 305] width 442 height 243
click at [306, 211] on td "Hebergeur: Hebergeur: - - - - - Sypra Sypra - SIRET Nysten 32/0A · Amazing appa…" at bounding box center [503, 305] width 442 height 243
click at [288, 211] on span "-" at bounding box center [289, 213] width 4 height 13
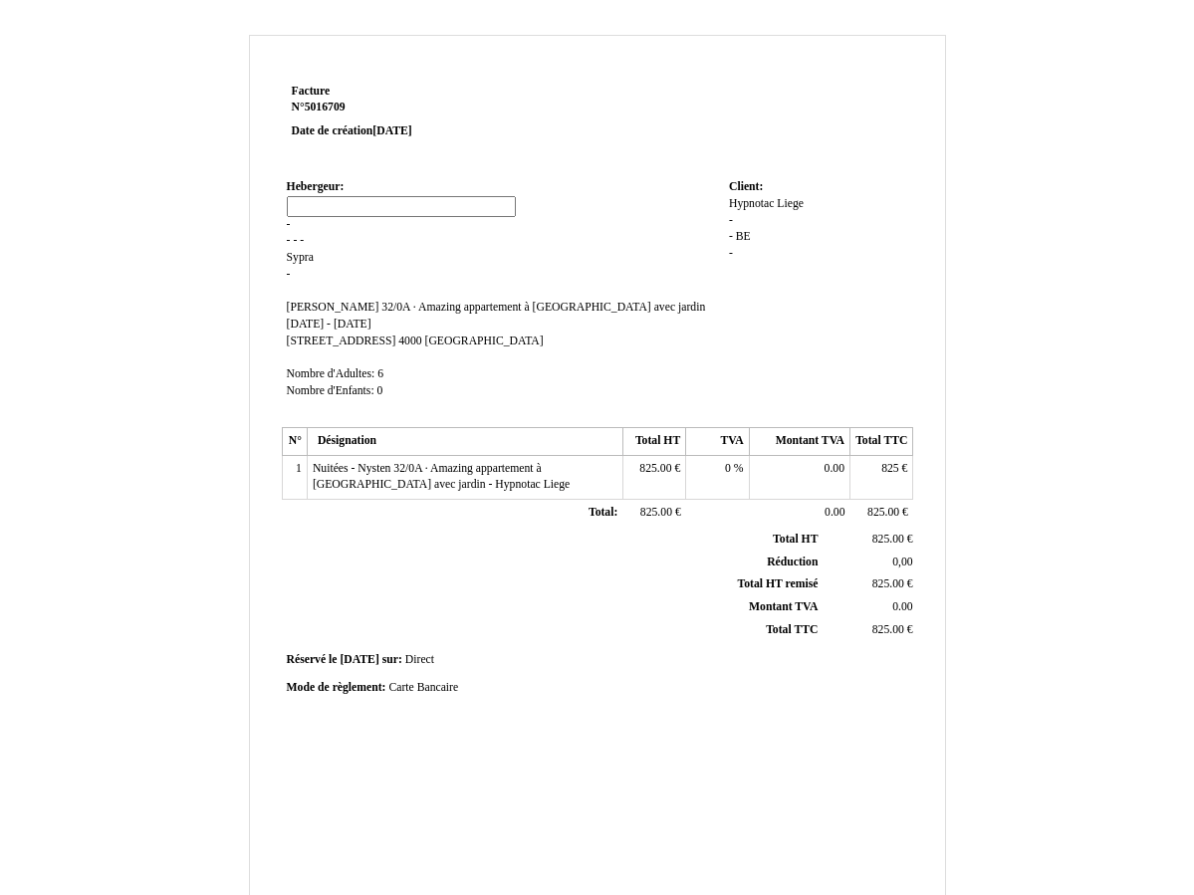
scroll to position [6, 0]
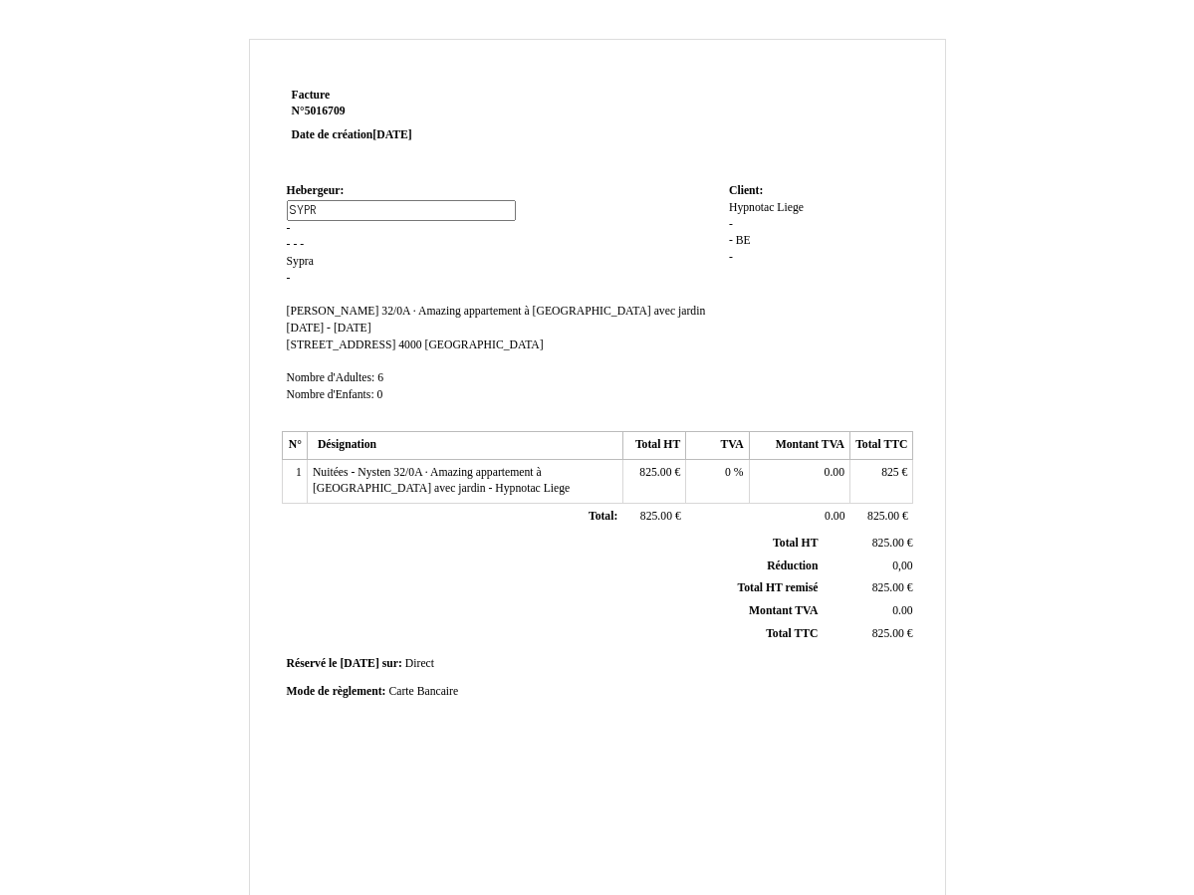
type input "SYPRA"
click at [325, 229] on td "Hebergeur: Hebergeur: - - - - - Sypra Sypra - SIRET Nysten 32/0A · Amazing appa…" at bounding box center [503, 301] width 442 height 247
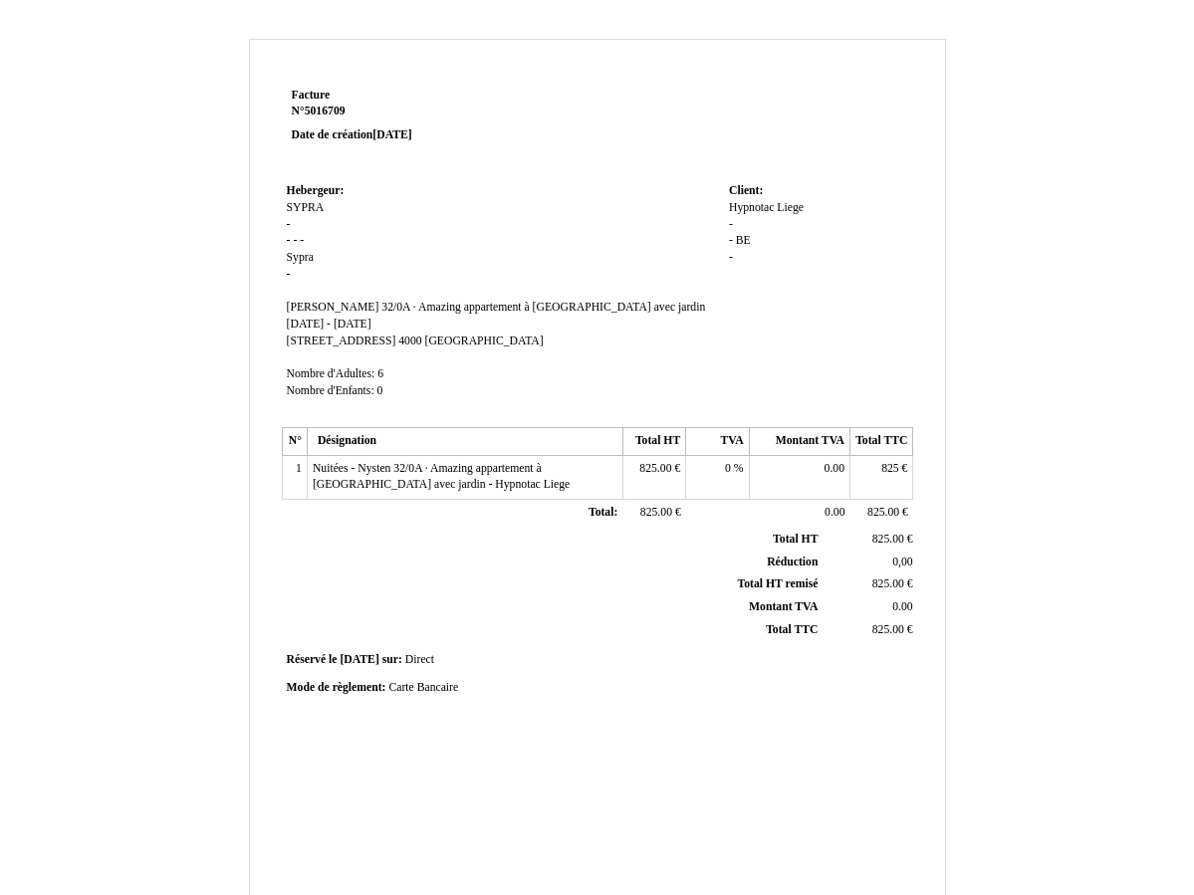
click at [302, 223] on td "Hebergeur: Hebergeur: SYPRA SYPRA - - - - Sypra Sypra - SIRET Nysten 32/0A · Am…" at bounding box center [503, 299] width 442 height 243
click at [287, 223] on span "-" at bounding box center [289, 224] width 4 height 13
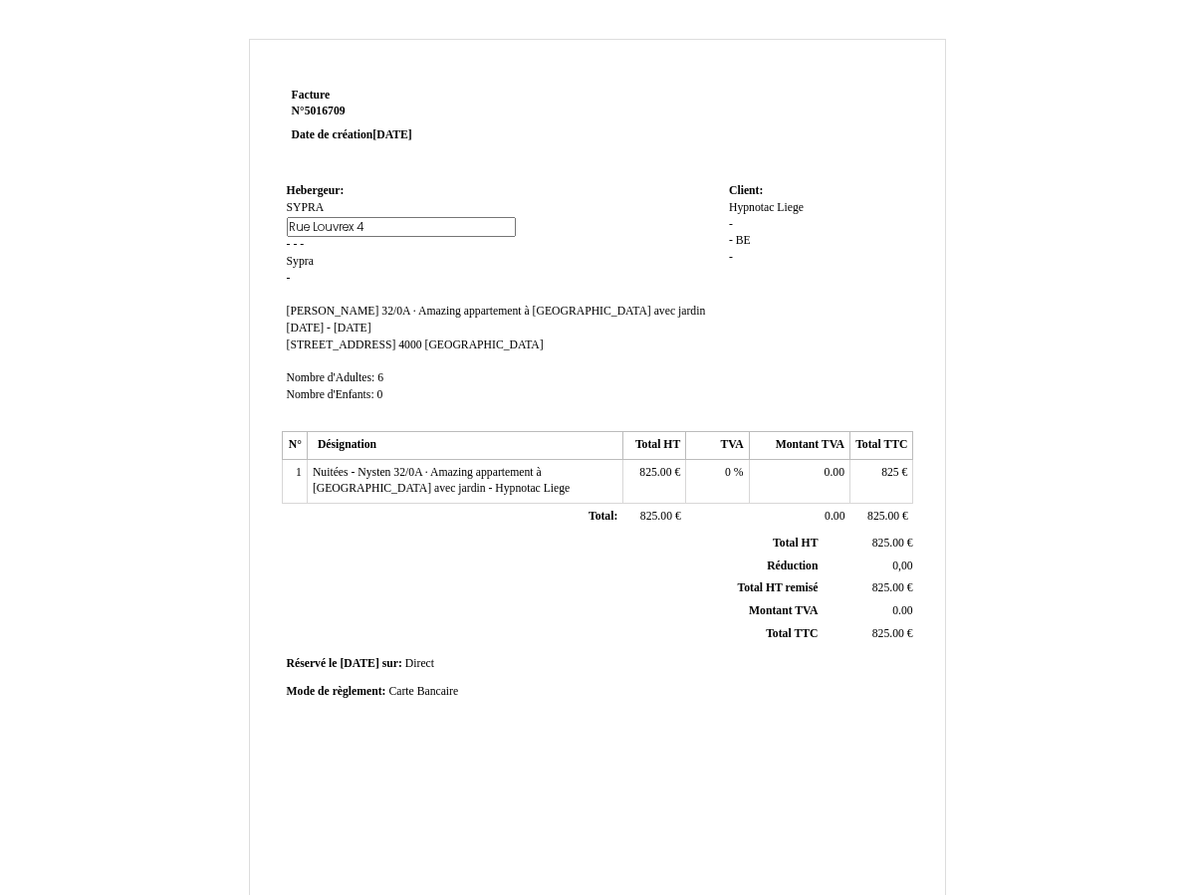
type input "[STREET_ADDRESS]"
click at [315, 243] on td "Hebergeur: Hebergeur: SYPRA SYPRA - - - - Sypra Sypra - SIRET Nysten 32/0A · Am…" at bounding box center [503, 301] width 442 height 247
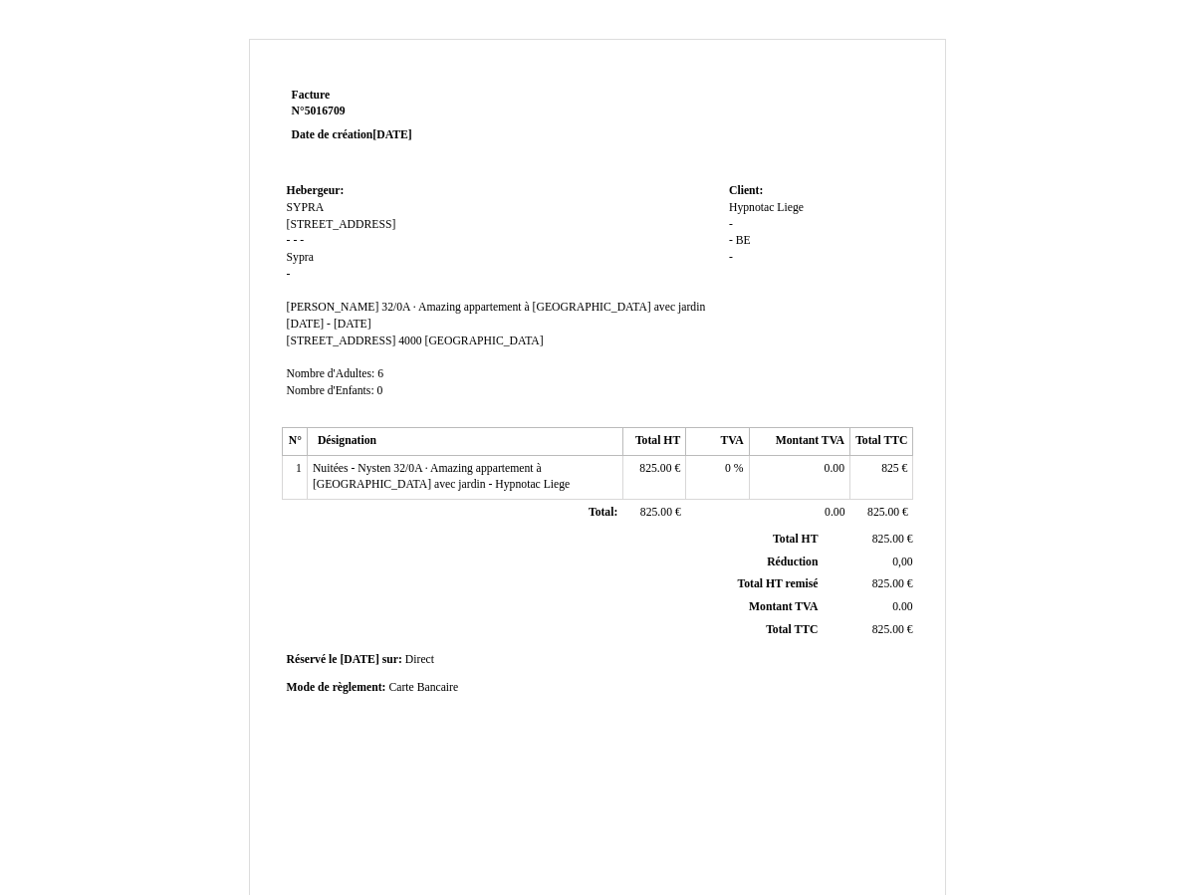
click at [304, 238] on span "-" at bounding box center [302, 240] width 4 height 13
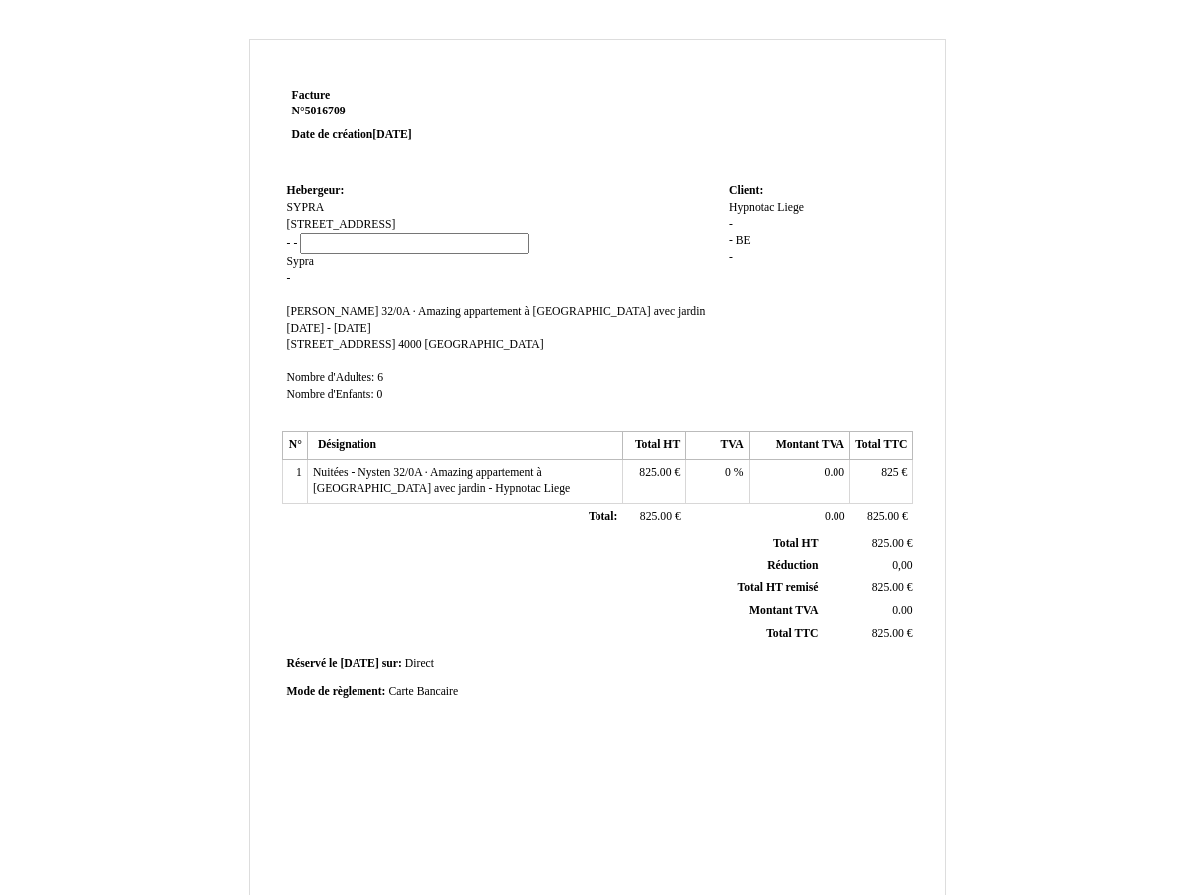
click at [288, 239] on span "-" at bounding box center [289, 243] width 4 height 13
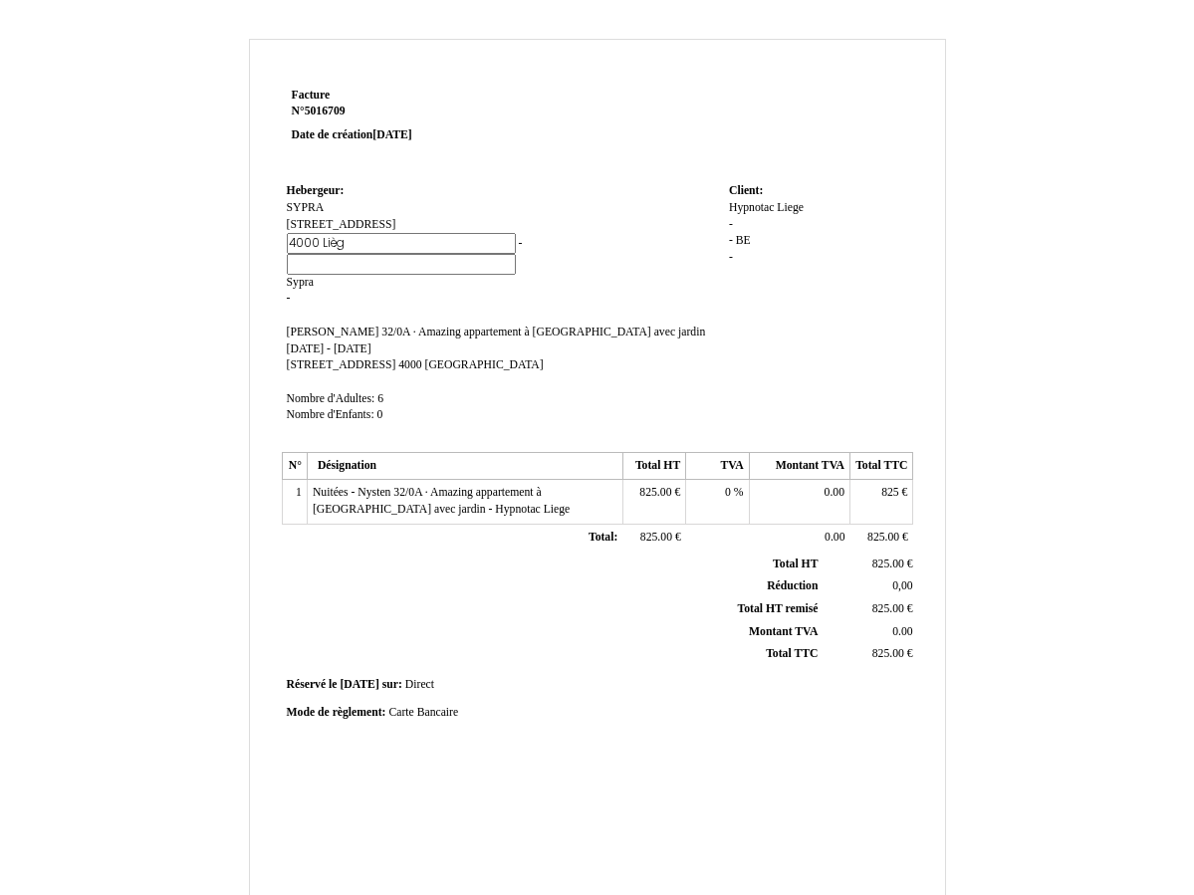
type input "4000 [GEOGRAPHIC_DATA]"
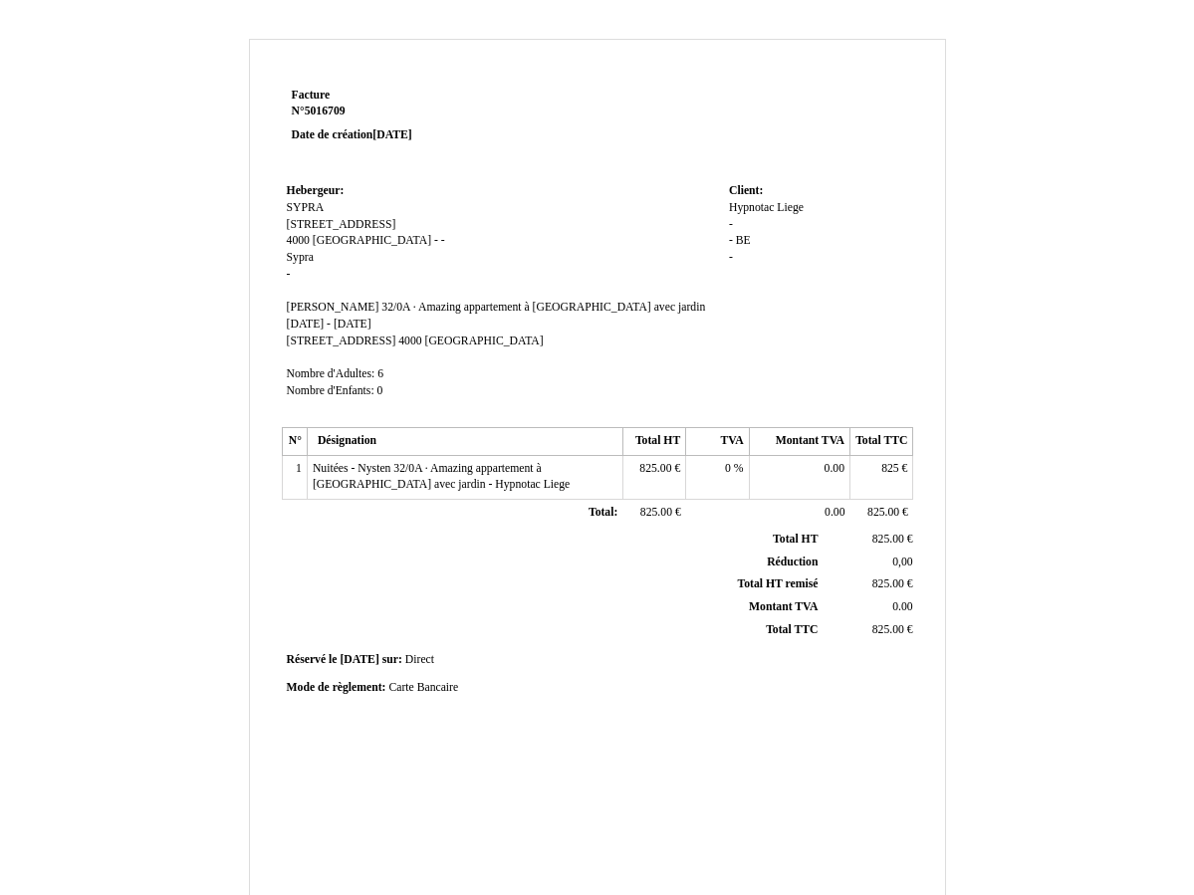
click at [345, 261] on td "Hebergeur: Hebergeur: SYPRA SYPRA Rue Louvrex 43 Rue Louvrex 43 4000 Liège 4000…" at bounding box center [503, 299] width 442 height 243
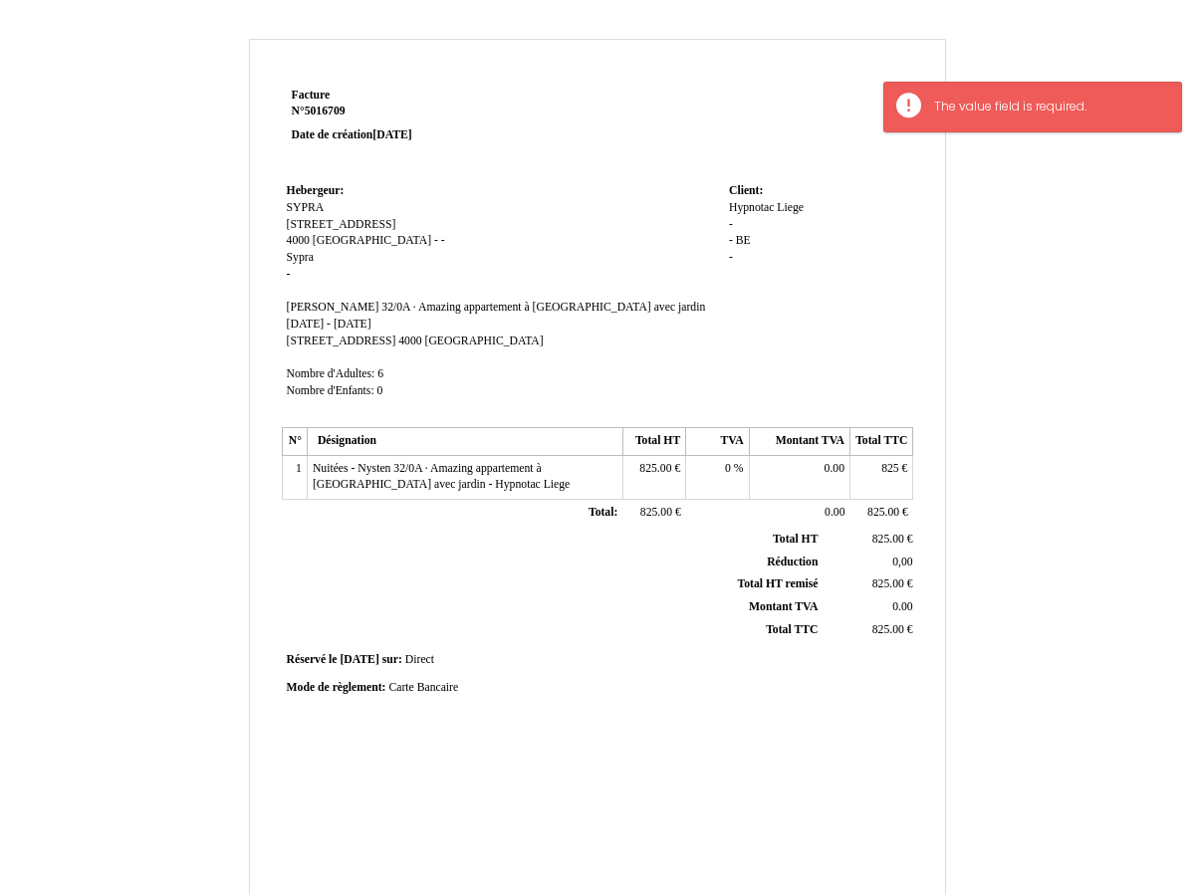
click at [441, 236] on span "-" at bounding box center [443, 240] width 4 height 13
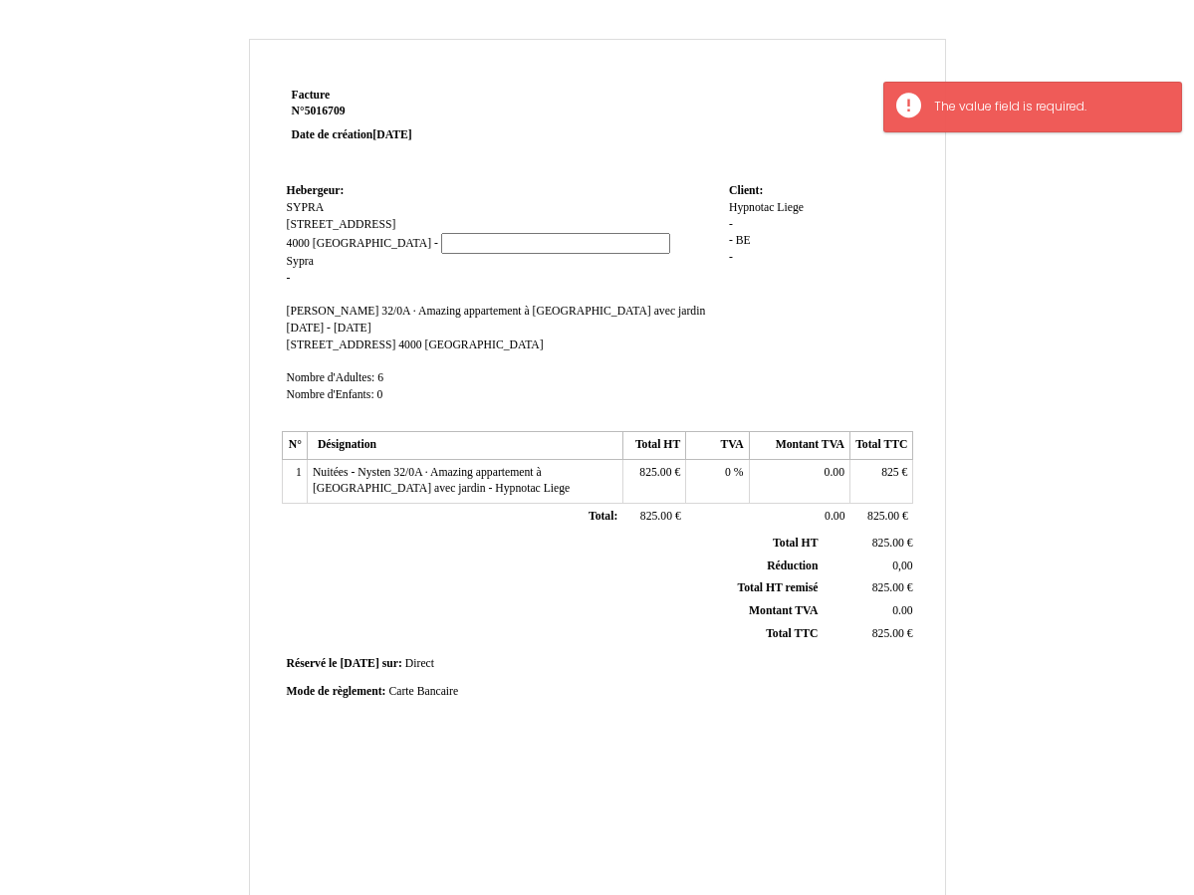
click at [310, 268] on td "Hebergeur: Hebergeur: SYPRA SYPRA Rue Louvrex 43 Rue Louvrex 43 4000 Liège 4000…" at bounding box center [503, 301] width 442 height 247
click at [295, 268] on td "Hebergeur: Hebergeur: SYPRA SYPRA Rue Louvrex 43 Rue Louvrex 43 4000 Liège 4000…" at bounding box center [503, 301] width 442 height 247
click at [304, 260] on span "Sypra" at bounding box center [300, 261] width 27 height 13
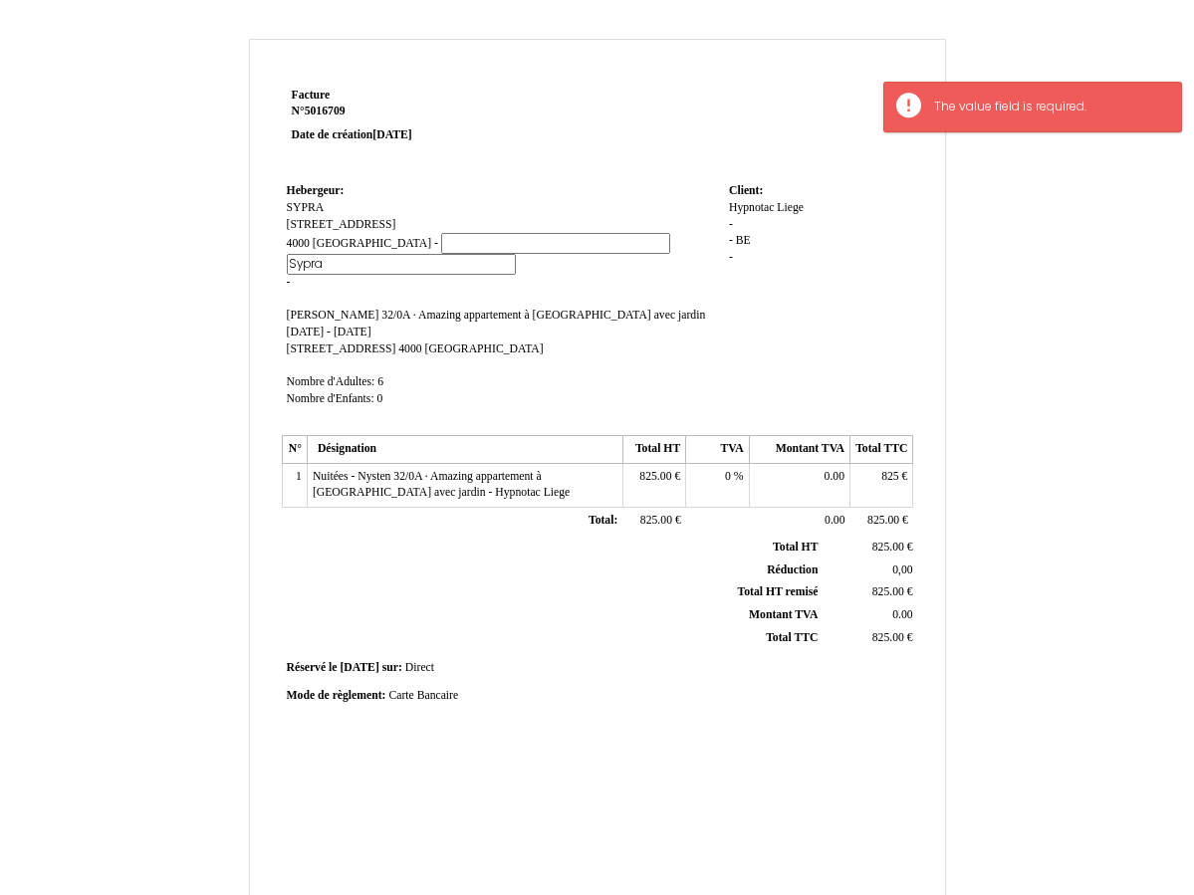
drag, startPoint x: 320, startPoint y: 261, endPoint x: 276, endPoint y: 259, distance: 43.9
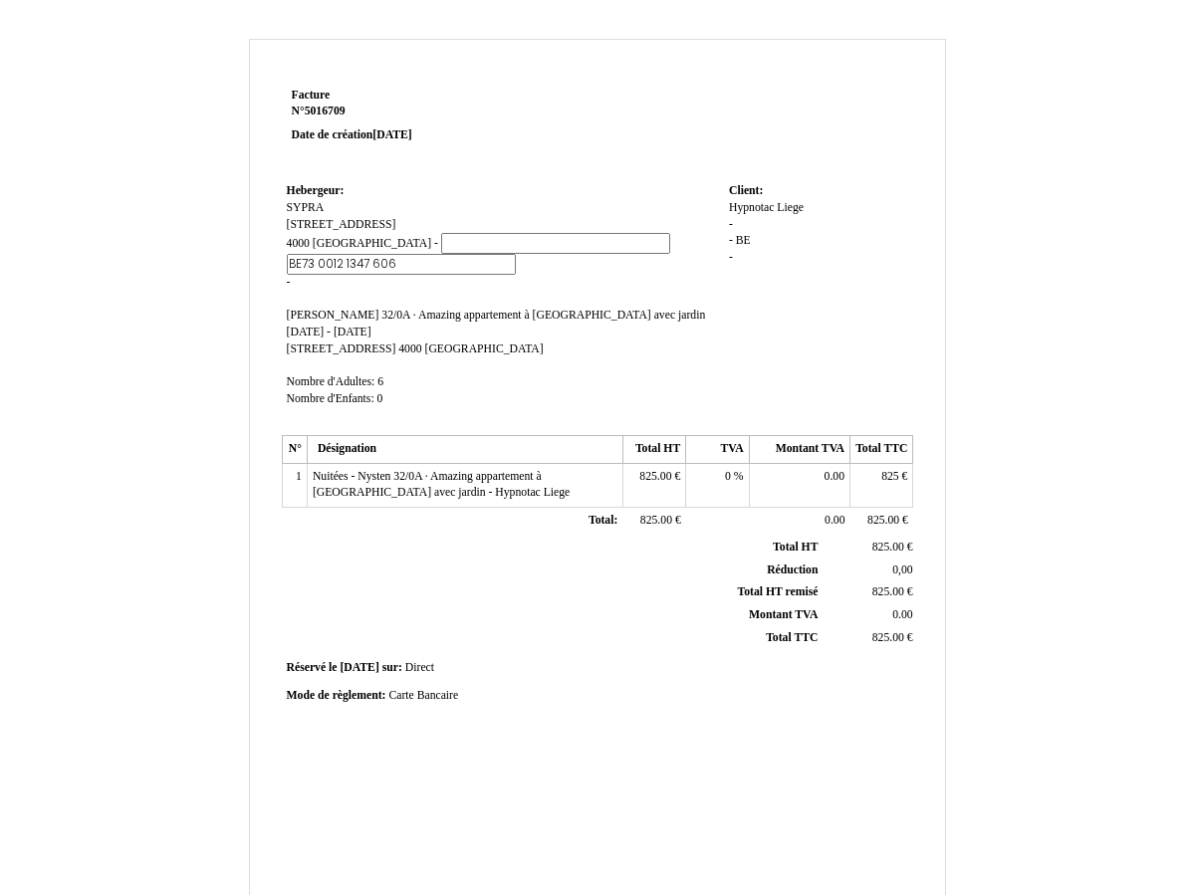
type input "[FINANCIAL_ID]"
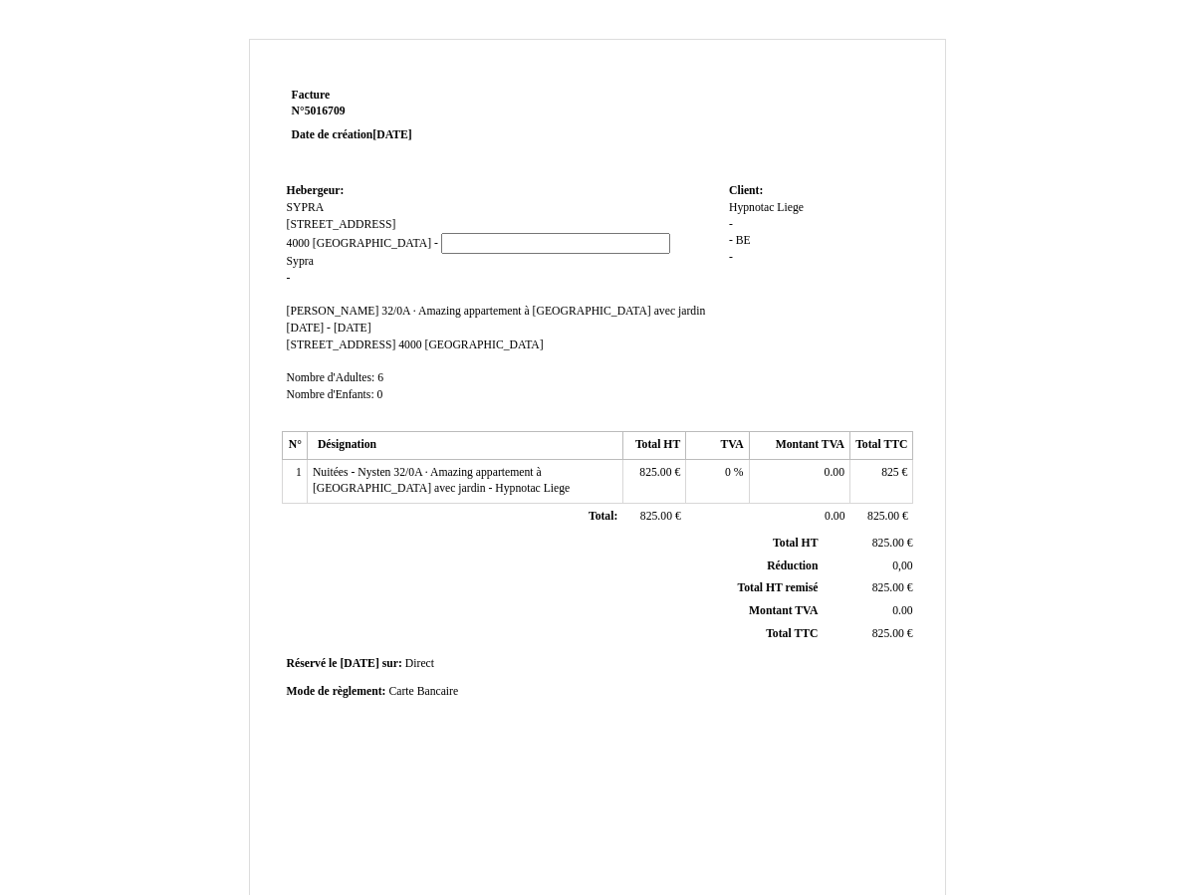
click at [295, 286] on td "Hebergeur: Hebergeur: SYPRA SYPRA Rue Louvrex 43 Rue Louvrex 43 4000 Liège 4000…" at bounding box center [503, 301] width 442 height 247
click at [298, 275] on td "Hebergeur: Hebergeur: SYPRA SYPRA Rue Louvrex 43 Rue Louvrex 43 4000 Liège 4000…" at bounding box center [503, 301] width 442 height 247
click at [287, 275] on span "-" at bounding box center [289, 278] width 4 height 13
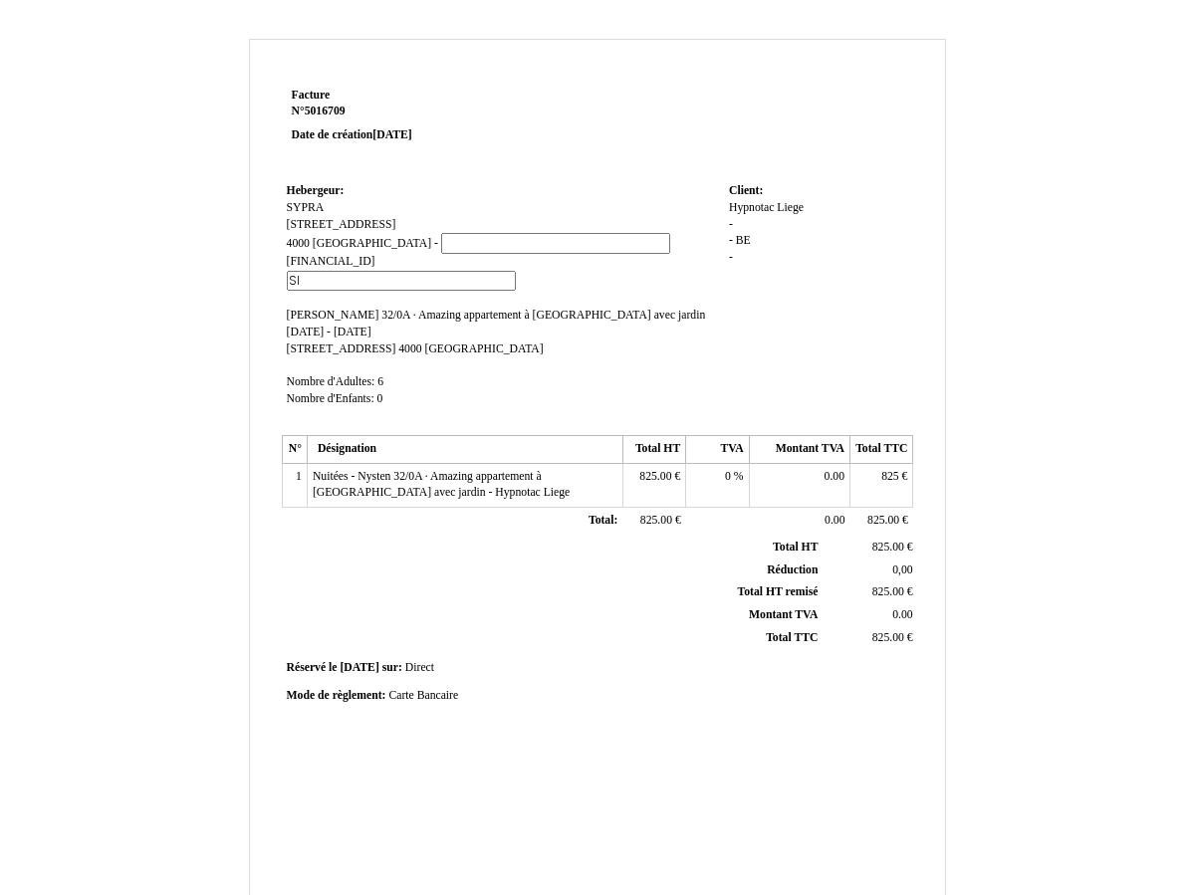
type input "S"
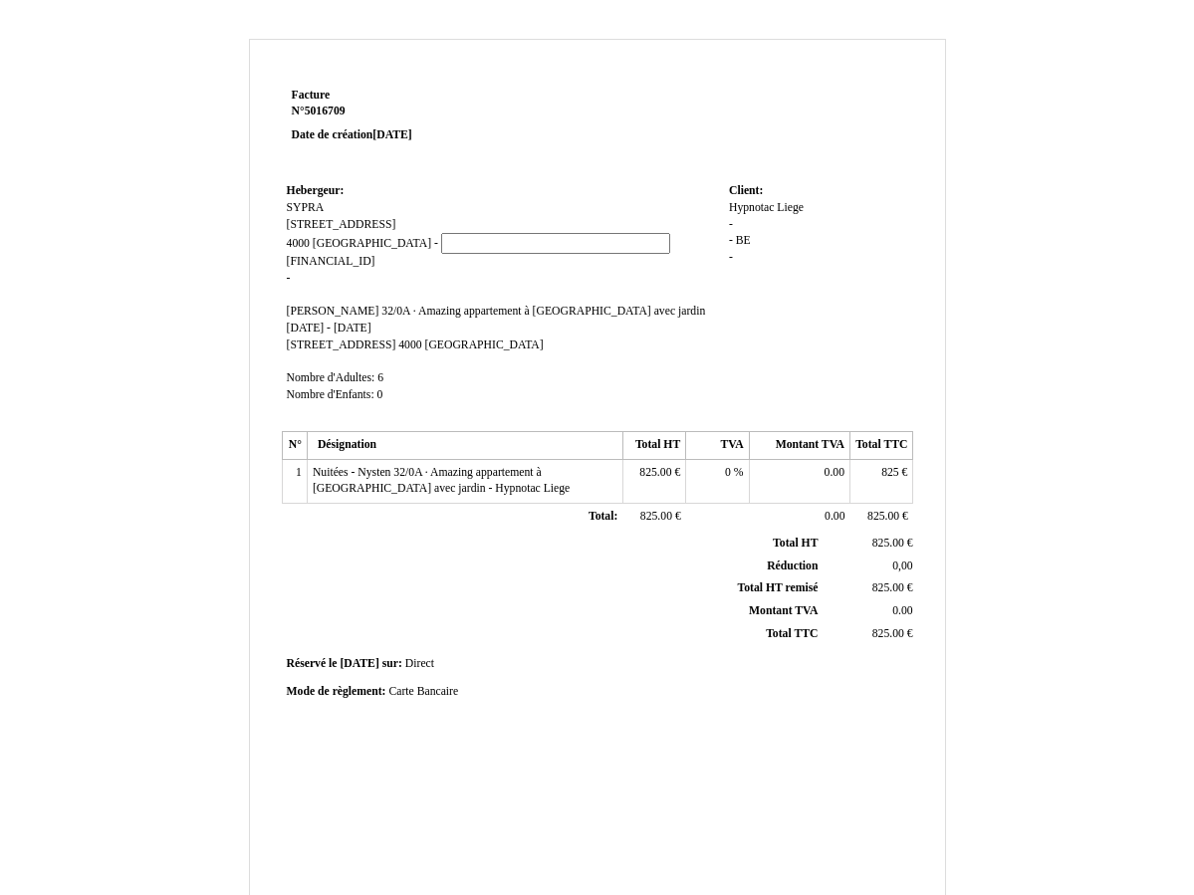
drag, startPoint x: 423, startPoint y: 212, endPoint x: 364, endPoint y: 239, distance: 65.5
click at [423, 212] on td "Hebergeur: Hebergeur: SYPRA SYPRA Rue Louvrex 43 Rue Louvrex 43 4000 Liège 4000…" at bounding box center [503, 301] width 442 height 247
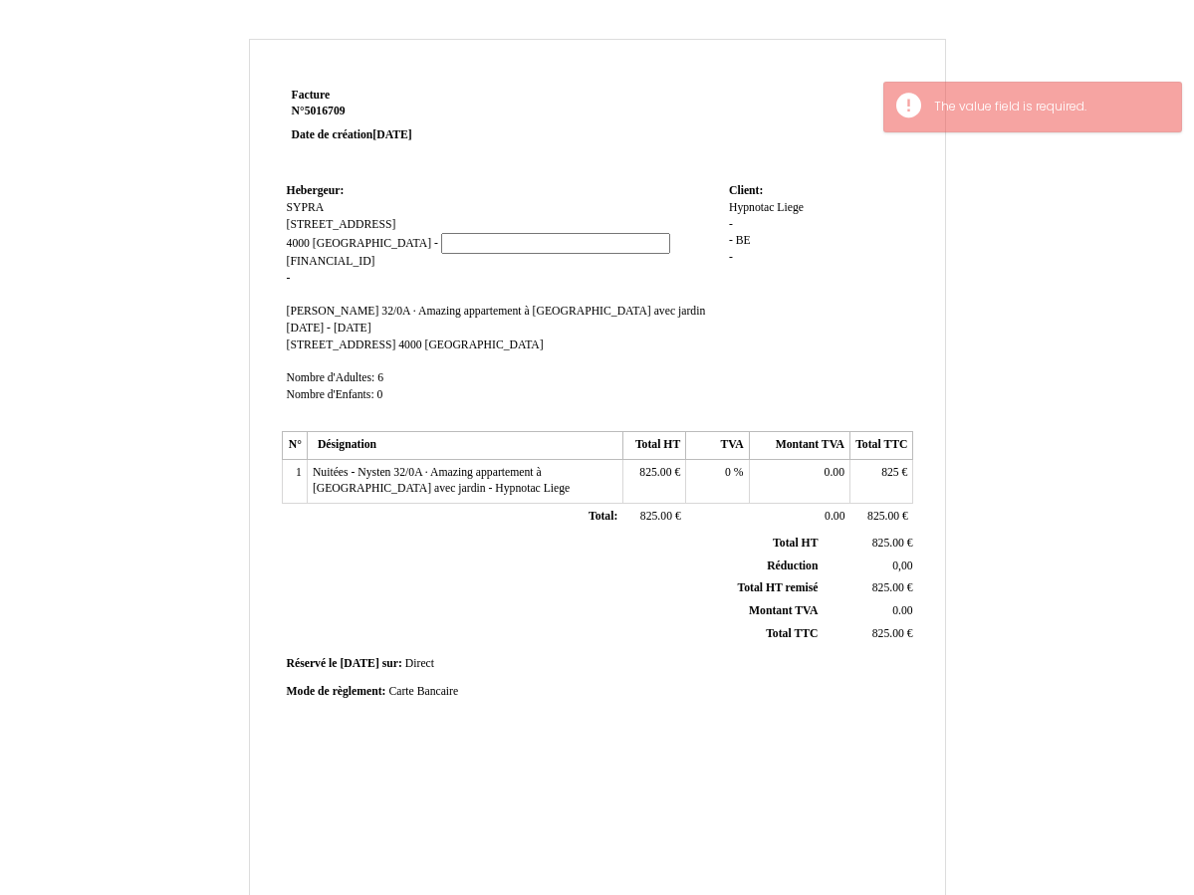
click at [441, 240] on input at bounding box center [555, 243] width 229 height 21
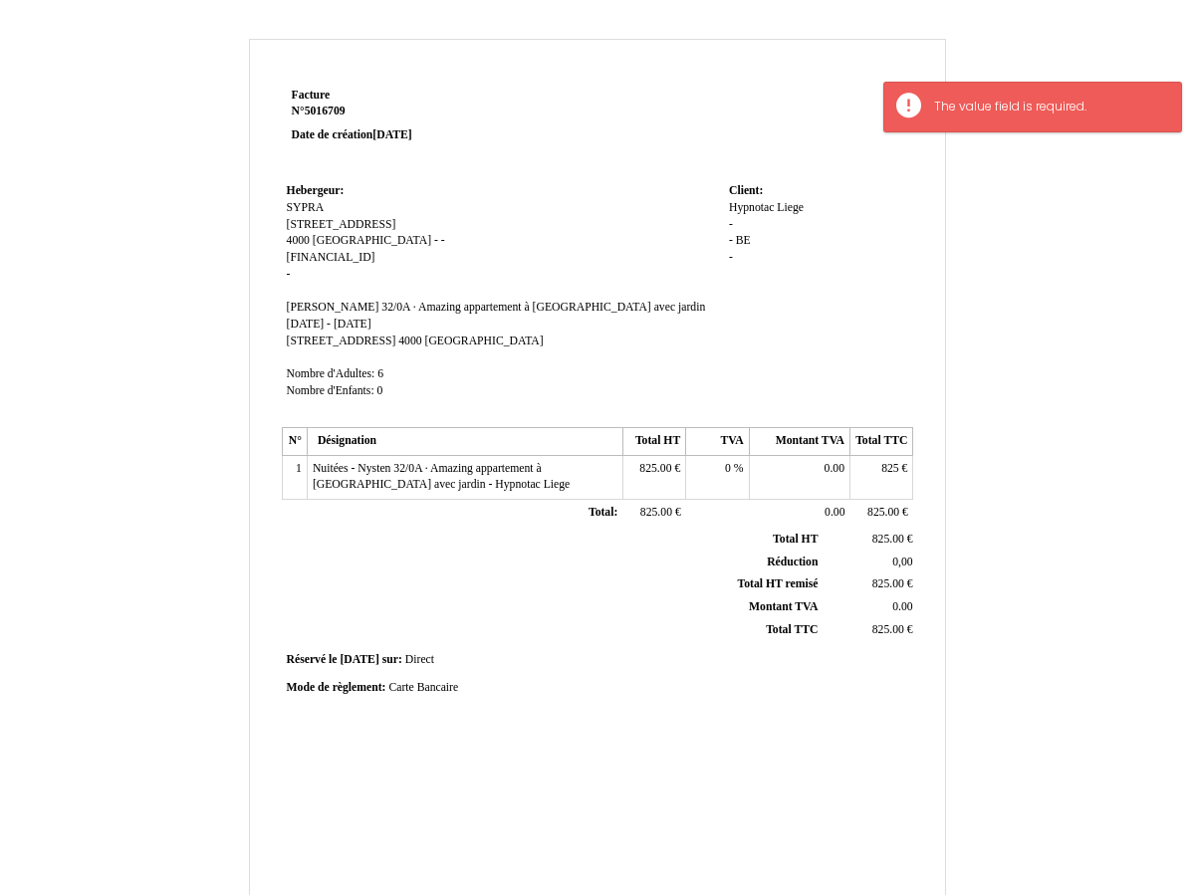
click at [434, 239] on span "-" at bounding box center [436, 240] width 4 height 13
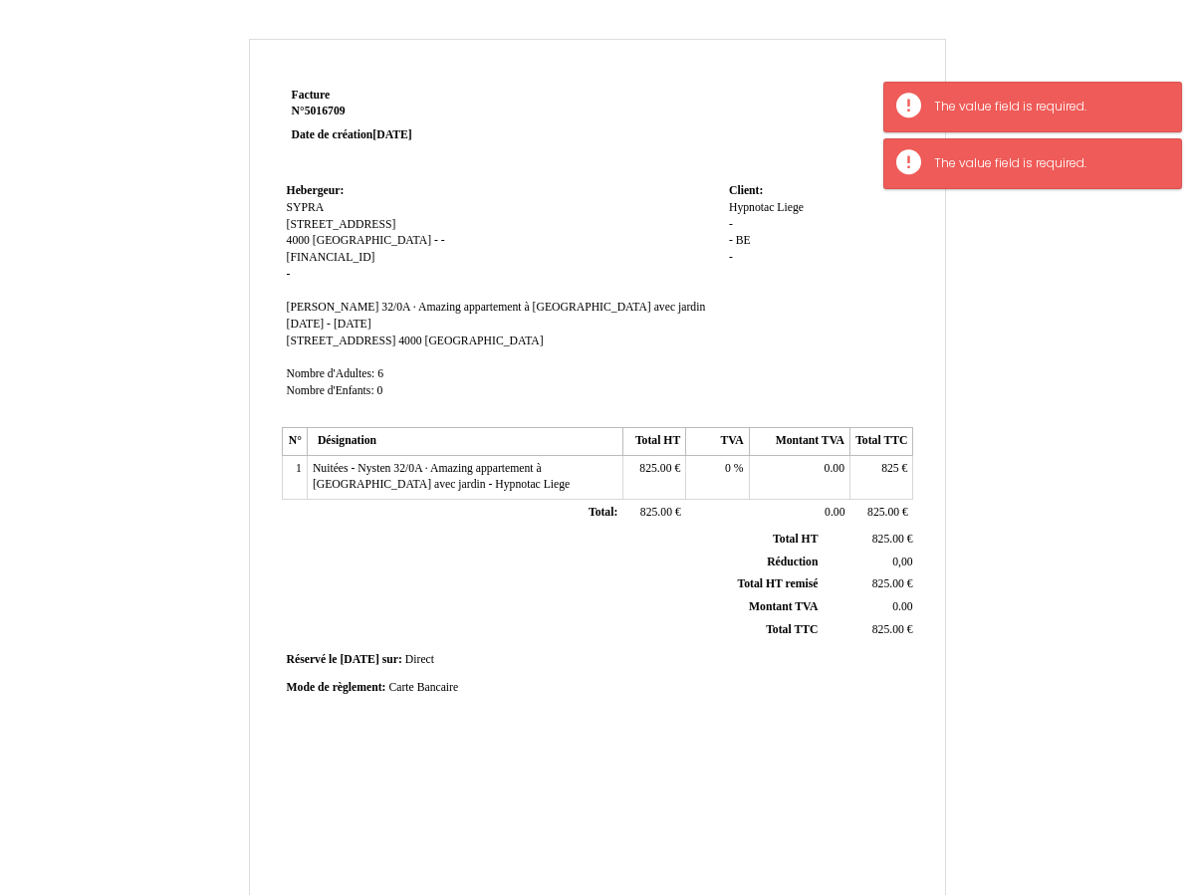
click at [307, 267] on td "Hebergeur: Hebergeur: SYPRA SYPRA Rue Louvrex 43 Rue Louvrex 43 4000 Liège 4000…" at bounding box center [503, 299] width 442 height 243
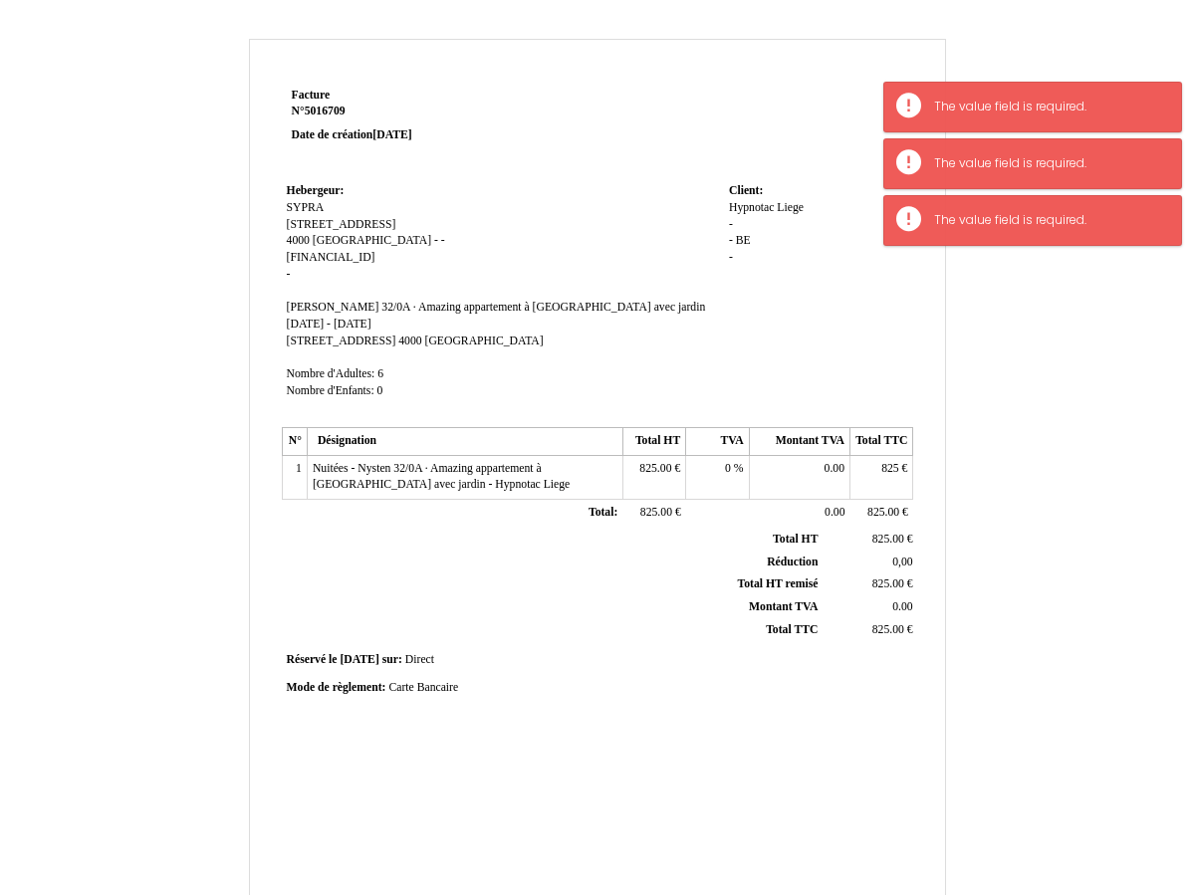
click at [288, 270] on span "-" at bounding box center [289, 274] width 4 height 13
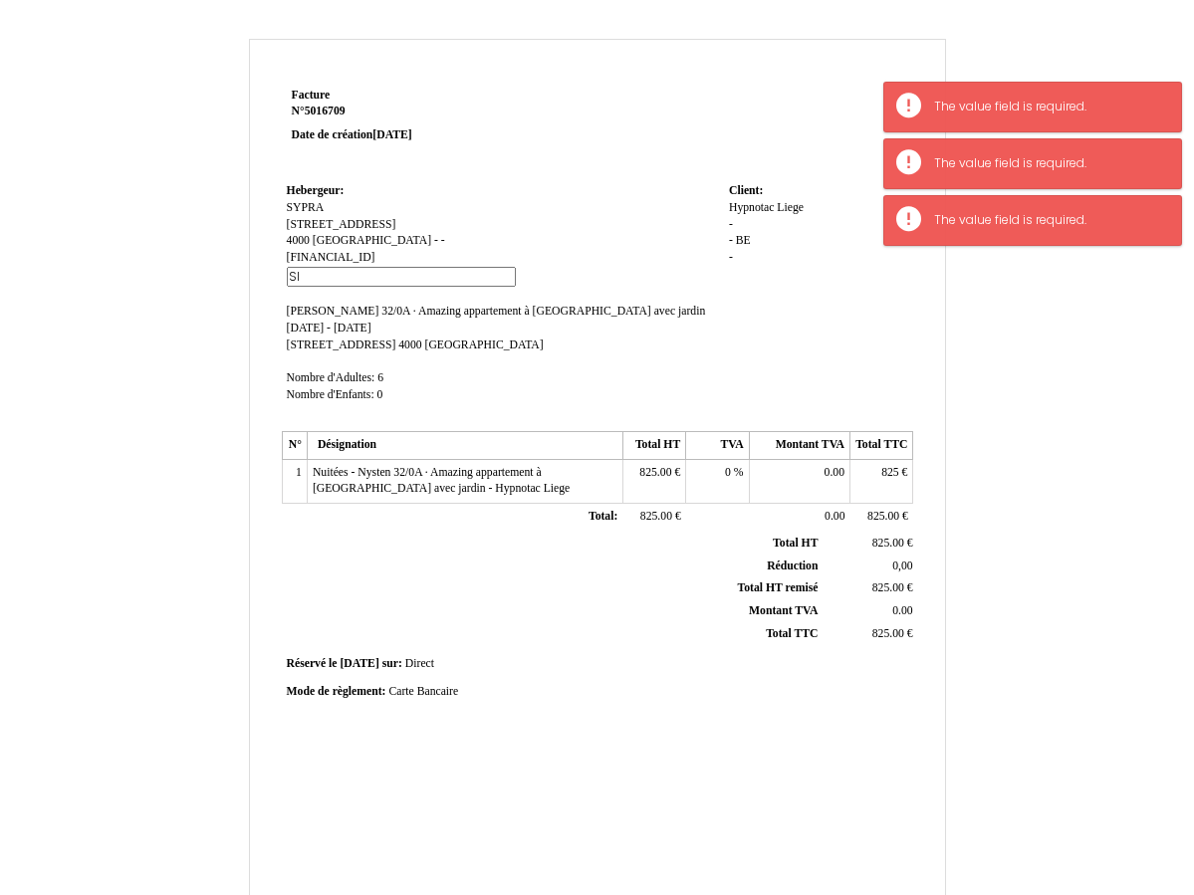
type input "S"
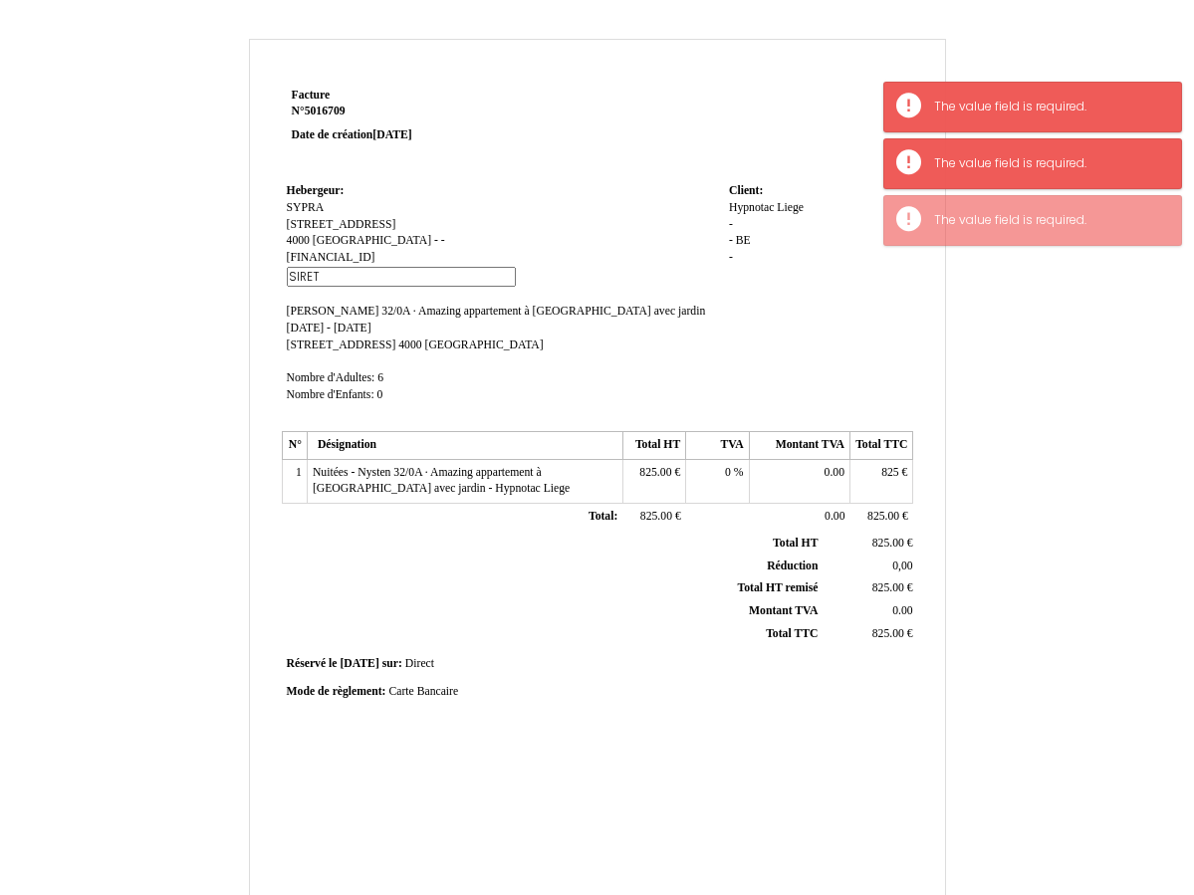
click at [589, 285] on td "Hebergeur: Hebergeur: SYPRA SYPRA Rue Louvrex 43 Rue Louvrex 43 4000 Liège 4000…" at bounding box center [503, 301] width 442 height 247
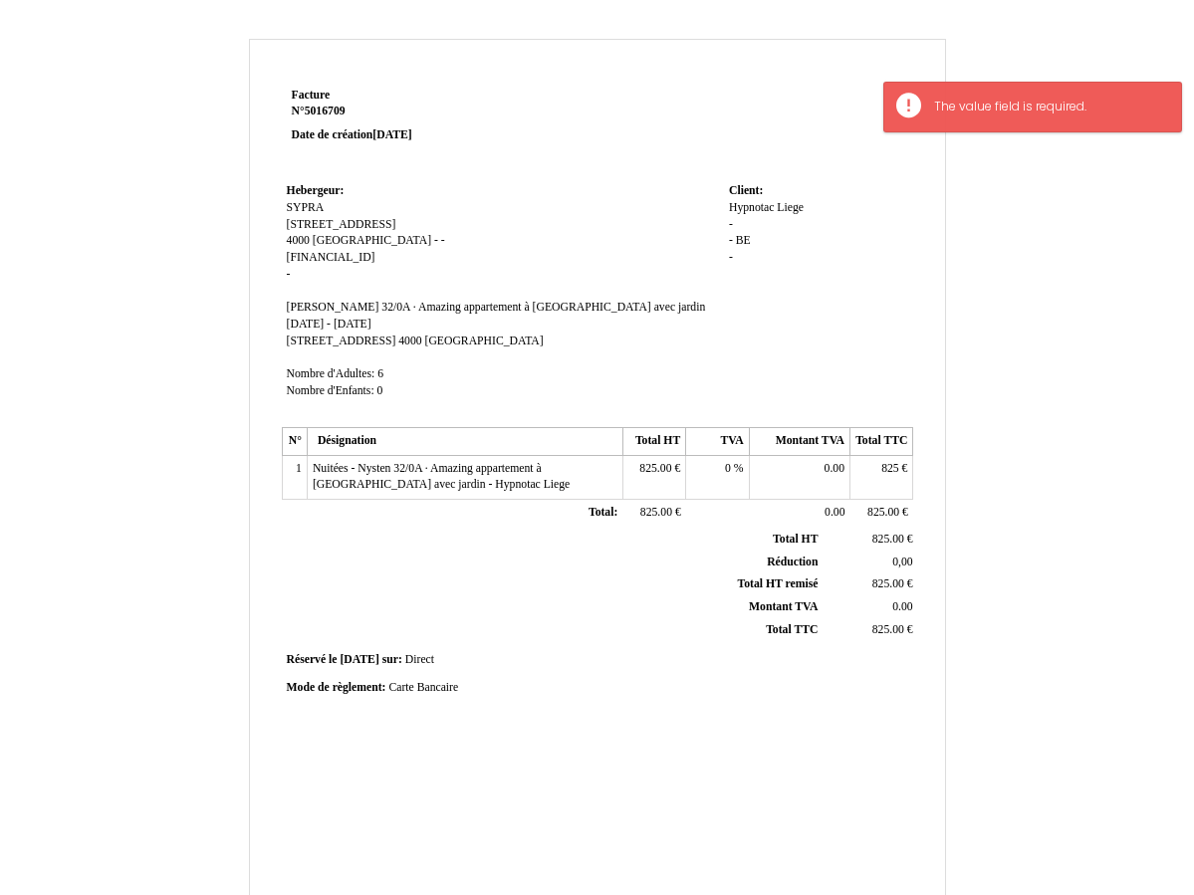
click at [327, 236] on span "4000 [GEOGRAPHIC_DATA]" at bounding box center [359, 240] width 144 height 13
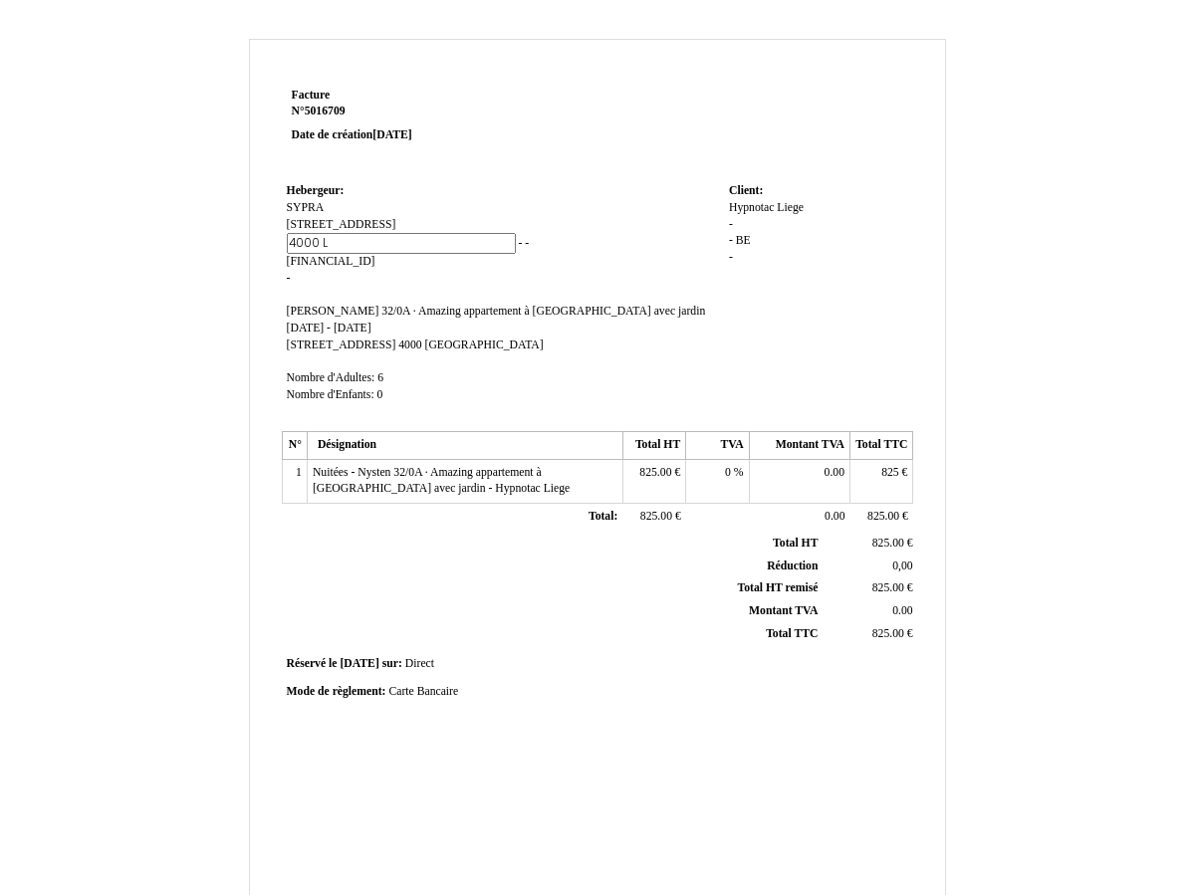
type input "4000"
click at [527, 238] on td "Hebergeur: Hebergeur: SYPRA SYPRA Rue Louvrex 43 Rue Louvrex 43 4000 Liège 4000…" at bounding box center [503, 301] width 442 height 247
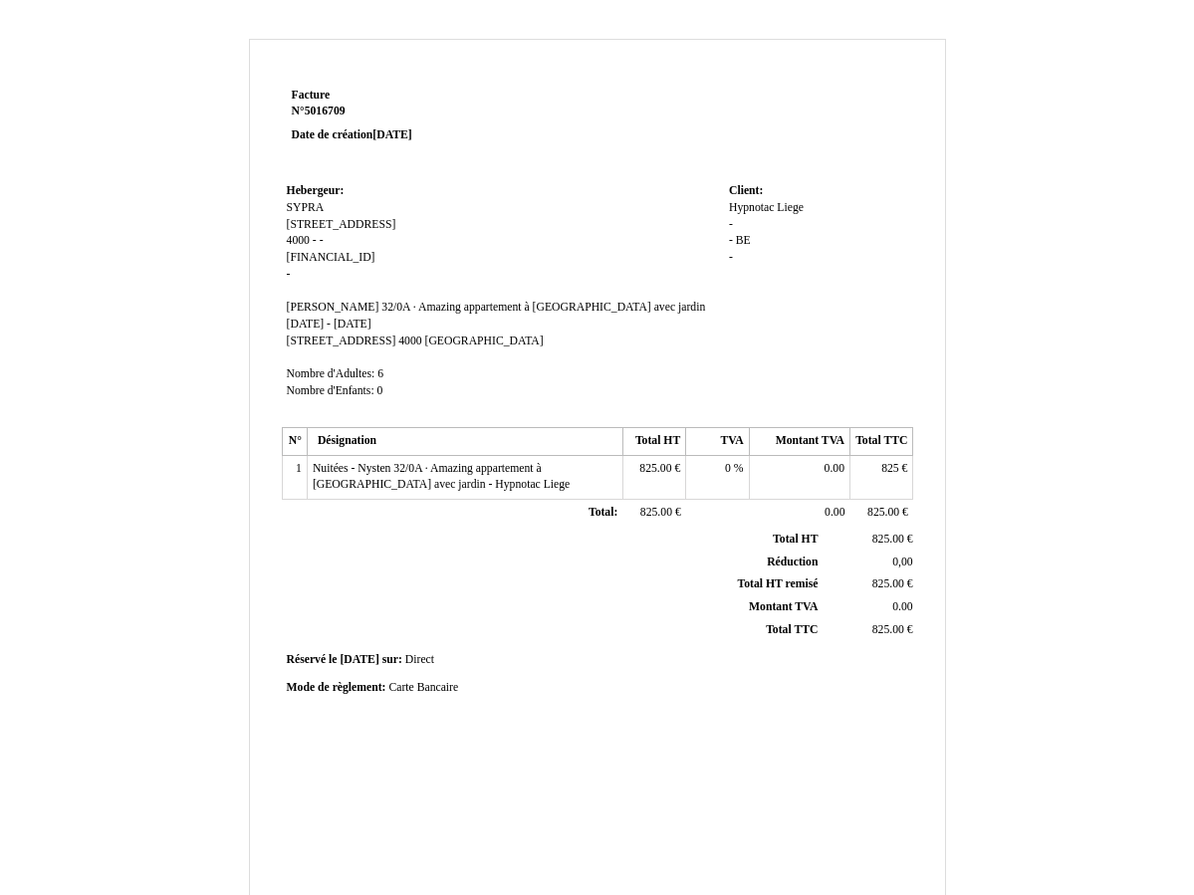
click at [321, 235] on span "-" at bounding box center [322, 240] width 4 height 13
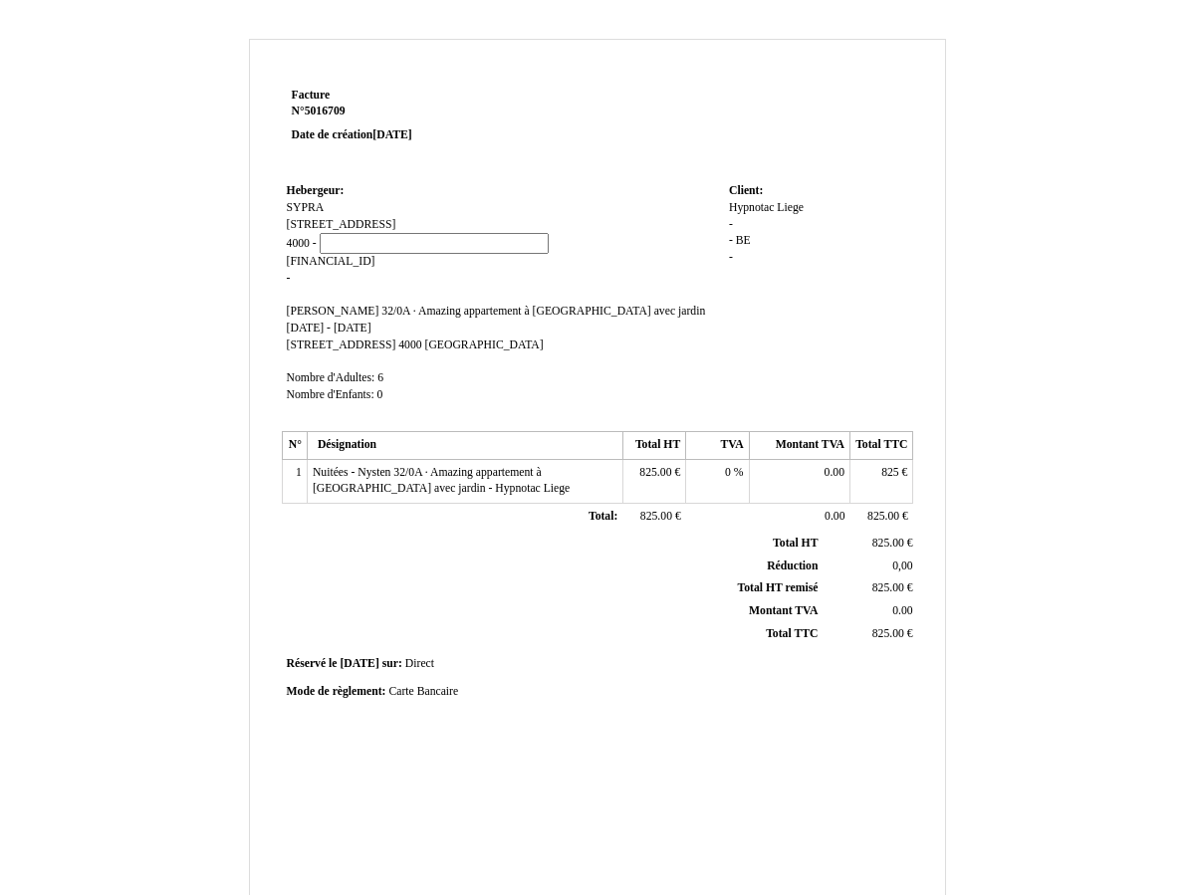
click at [338, 242] on input at bounding box center [434, 243] width 229 height 21
type input "[GEOGRAPHIC_DATA]"
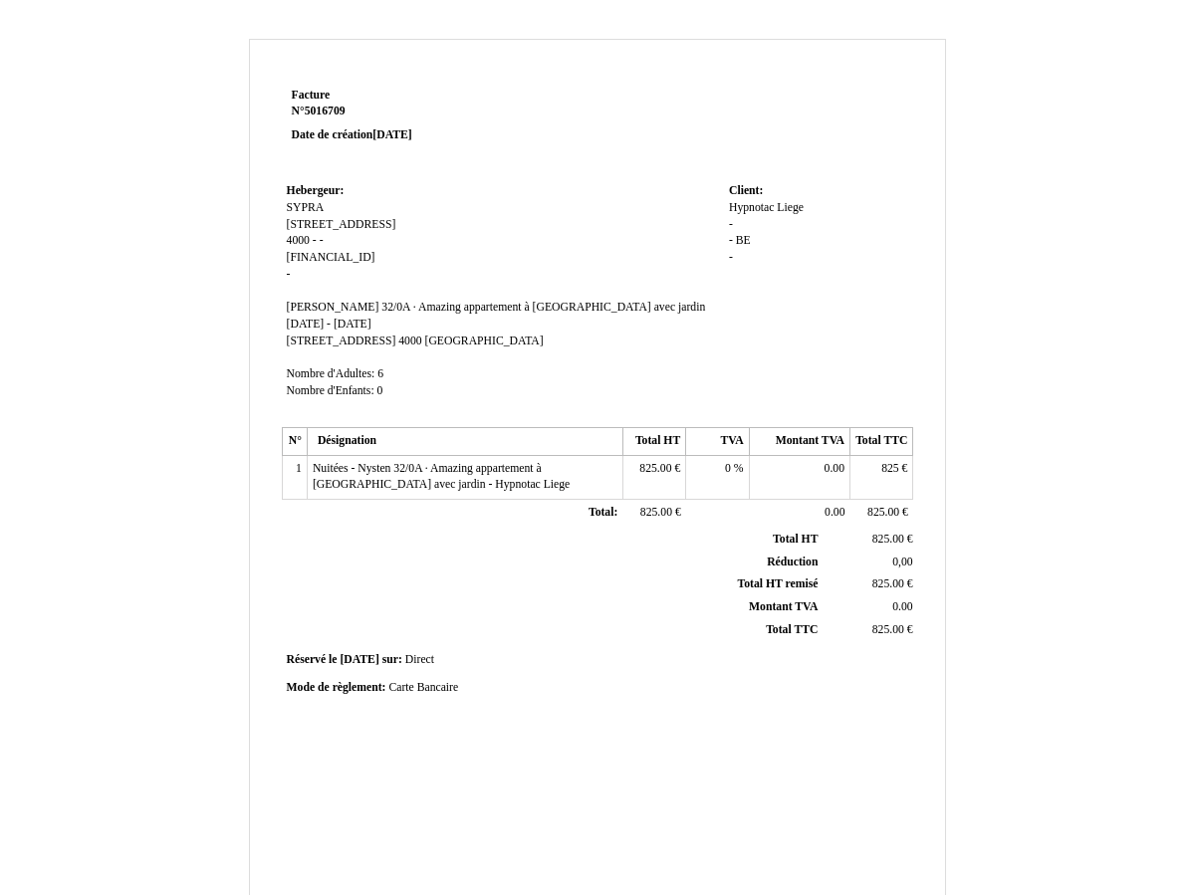
click at [335, 280] on td "Hebergeur: Hebergeur: SYPRA SYPRA Rue Louvrex 43 Rue Louvrex 43 4000 4000 - - B…" at bounding box center [503, 299] width 442 height 243
drag, startPoint x: 757, startPoint y: 216, endPoint x: 730, endPoint y: 216, distance: 26.9
click at [757, 216] on div "Hypnotac Hypnotac Liege Liege - - BE BE -" at bounding box center [818, 242] width 179 height 84
click at [729, 218] on span "-" at bounding box center [731, 224] width 4 height 13
type input "[GEOGRAPHIC_DATA]"
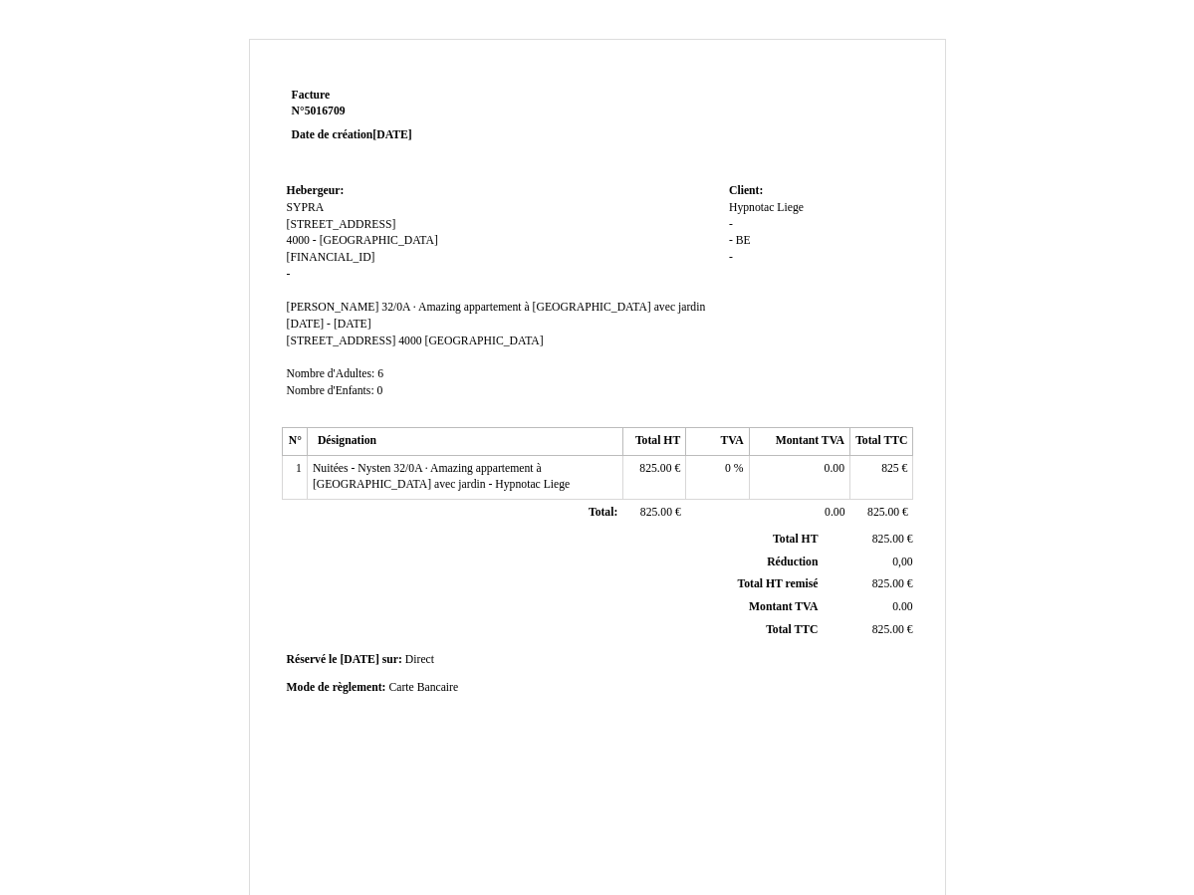
click at [745, 242] on span "BE" at bounding box center [743, 240] width 15 height 13
drag, startPoint x: 743, startPoint y: 253, endPoint x: 707, endPoint y: 254, distance: 35.9
click at [707, 254] on tr "Hebergeur: Hebergeur: SYPRA SYPRA Rue Louvrex 43 Rue Louvrex 43 4000 4000 - Liè…" at bounding box center [598, 299] width 632 height 243
type input "4000 [GEOGRAPHIC_DATA]"
click at [822, 336] on td "Client: Client: Hypnotac Hypnotac Liege [GEOGRAPHIC_DATA] [STREET_ADDRESS] BE -" at bounding box center [818, 299] width 189 height 243
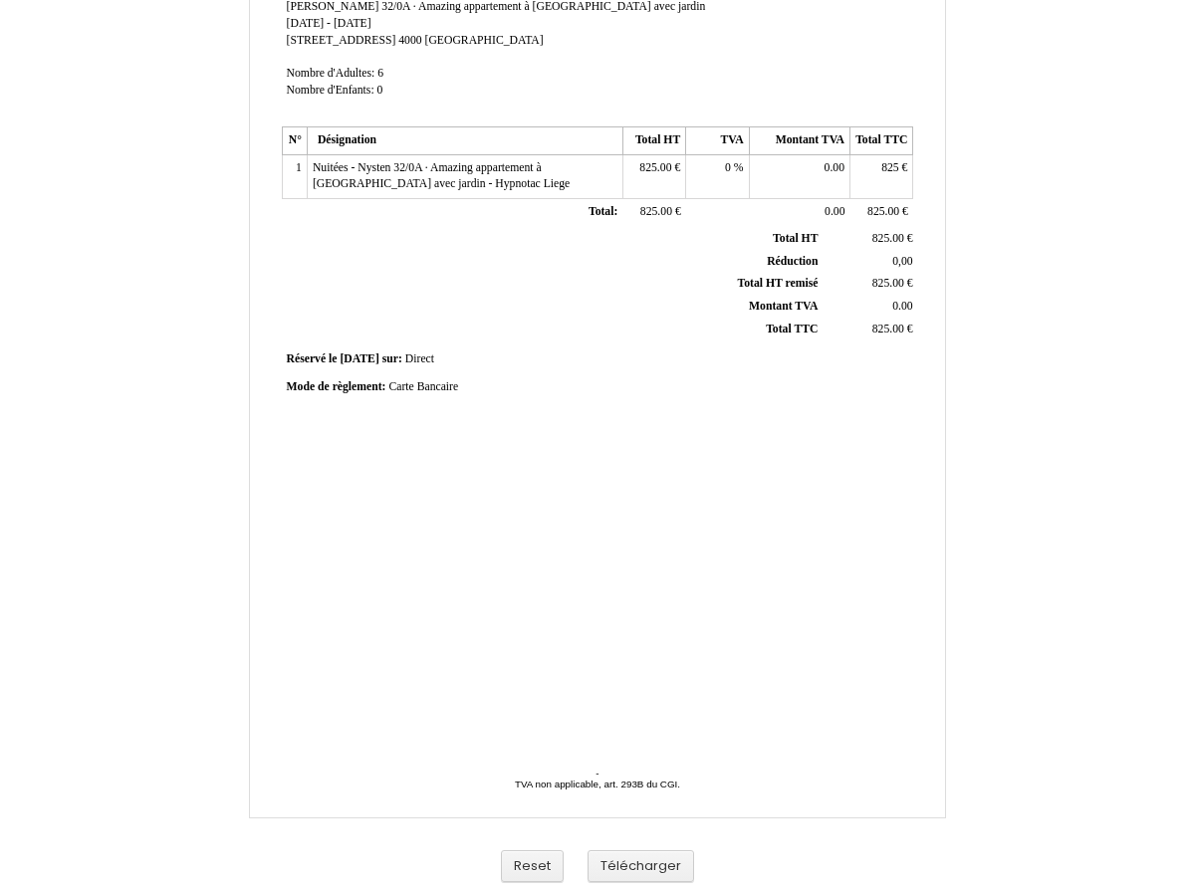
scroll to position [307, 0]
click at [629, 859] on button "Télécharger" at bounding box center [641, 867] width 107 height 33
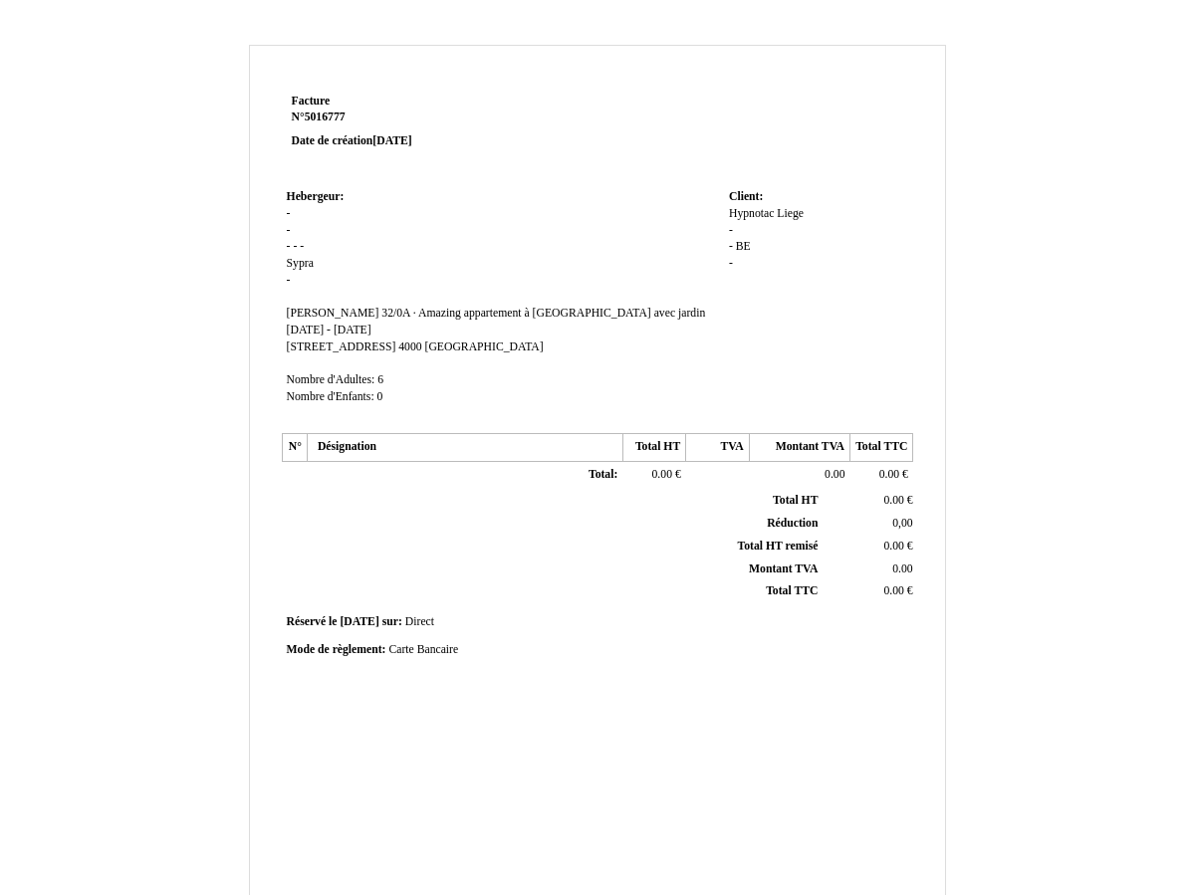
click at [307, 209] on td "Hebergeur: Hebergeur: - - - - - [PERSON_NAME] - [PERSON_NAME] 32/0A · Amazing a…" at bounding box center [503, 305] width 442 height 243
click at [290, 209] on span "-" at bounding box center [289, 213] width 4 height 13
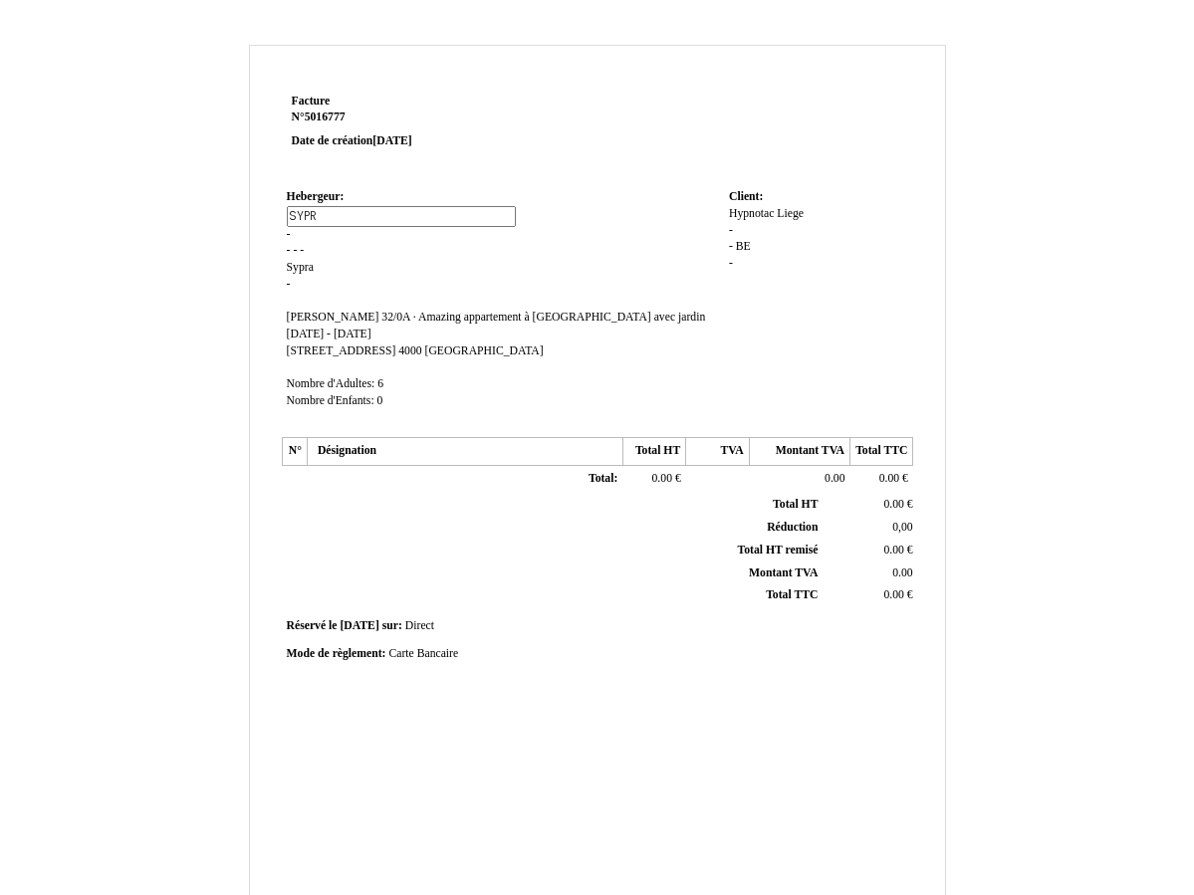
type input "SYPRA"
click at [311, 240] on td "Hebergeur: Hebergeur: - - - - - [PERSON_NAME] - [PERSON_NAME] 32/0A · Amazing a…" at bounding box center [503, 307] width 442 height 247
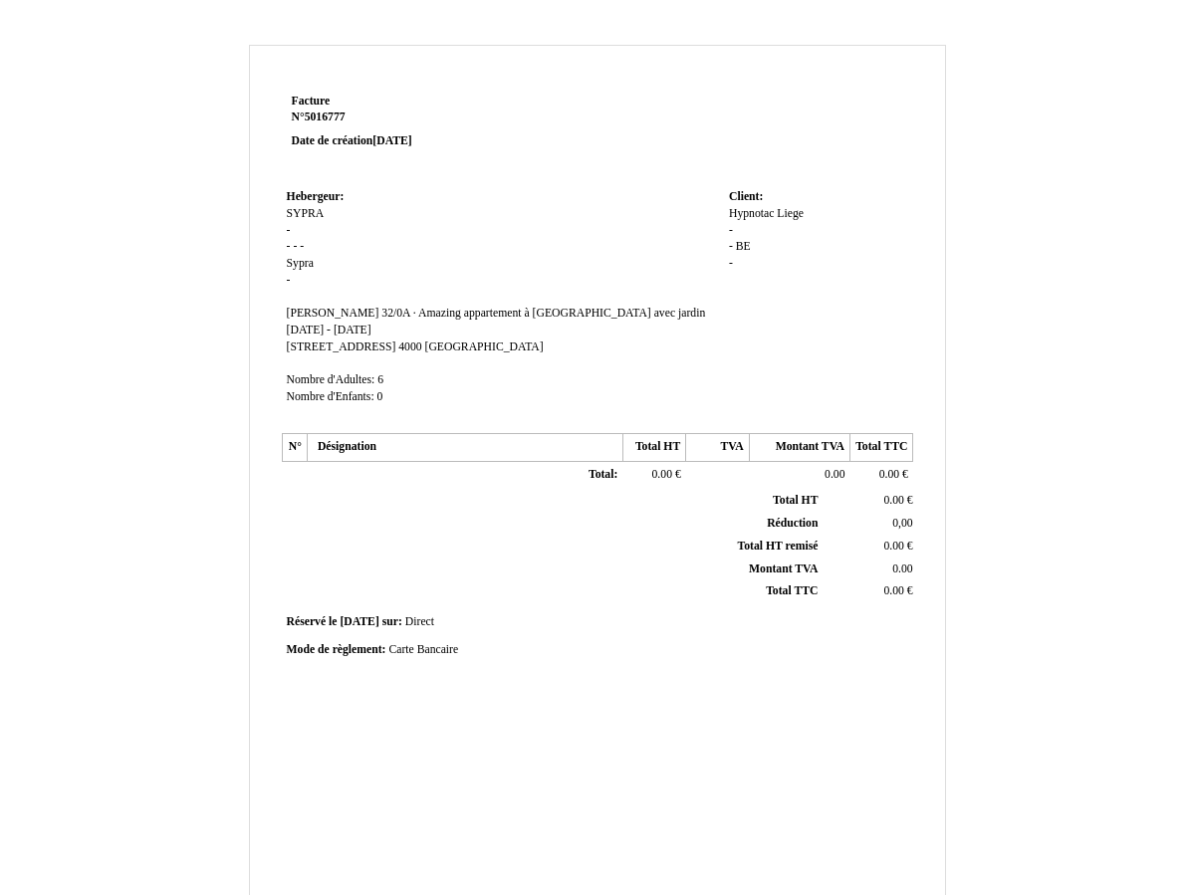
click at [292, 223] on td "Hebergeur: Hebergeur: [PERSON_NAME] - - - - Sypra Sypra - [PERSON_NAME] 32/0A ·…" at bounding box center [503, 305] width 442 height 243
click at [294, 228] on td "Hebergeur: Hebergeur: [PERSON_NAME] - - - - Sypra Sypra - [PERSON_NAME] 32/0A ·…" at bounding box center [503, 305] width 442 height 243
click at [289, 227] on span "-" at bounding box center [289, 230] width 4 height 13
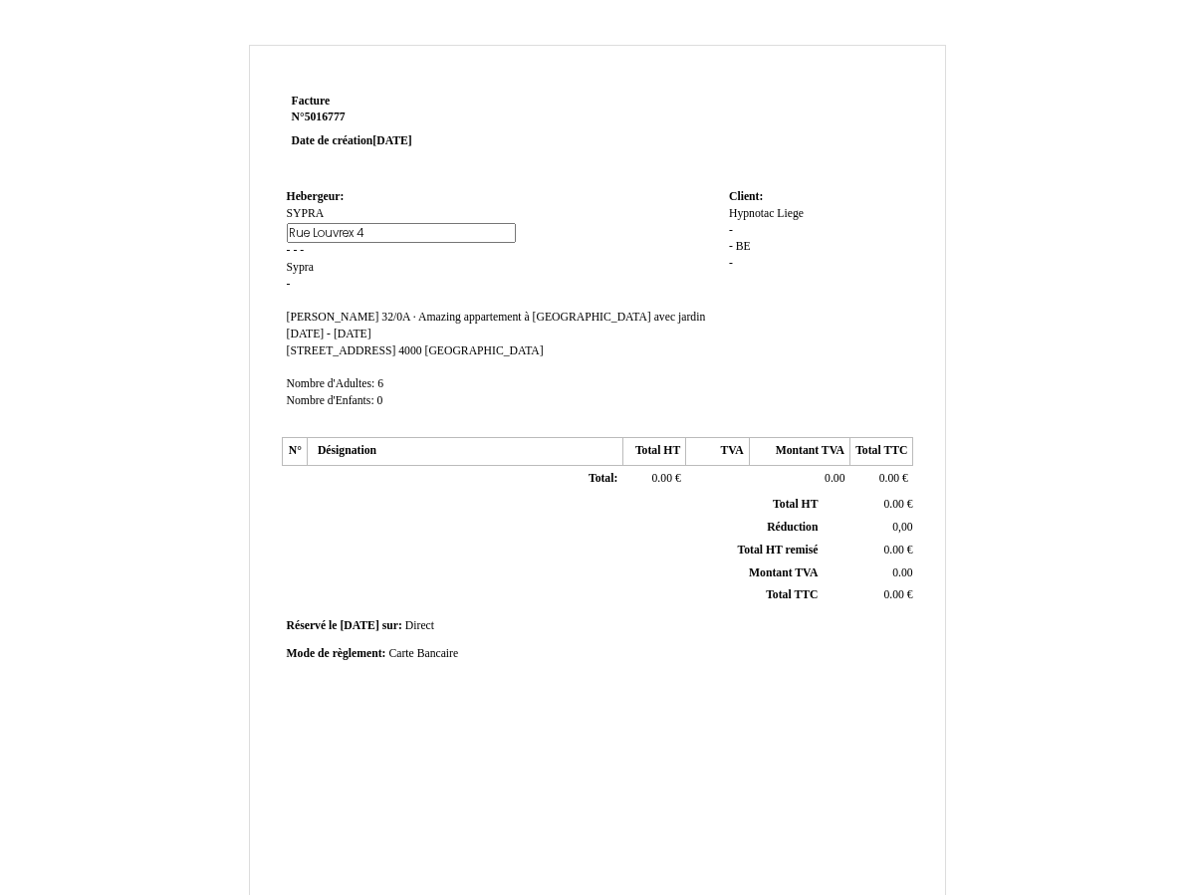
type input "[STREET_ADDRESS]"
click at [297, 249] on span "-" at bounding box center [295, 250] width 4 height 13
click at [284, 249] on td "Hebergeur: Hebergeur: [PERSON_NAME] [GEOGRAPHIC_DATA] [GEOGRAPHIC_DATA] 43 - - …" at bounding box center [503, 307] width 442 height 247
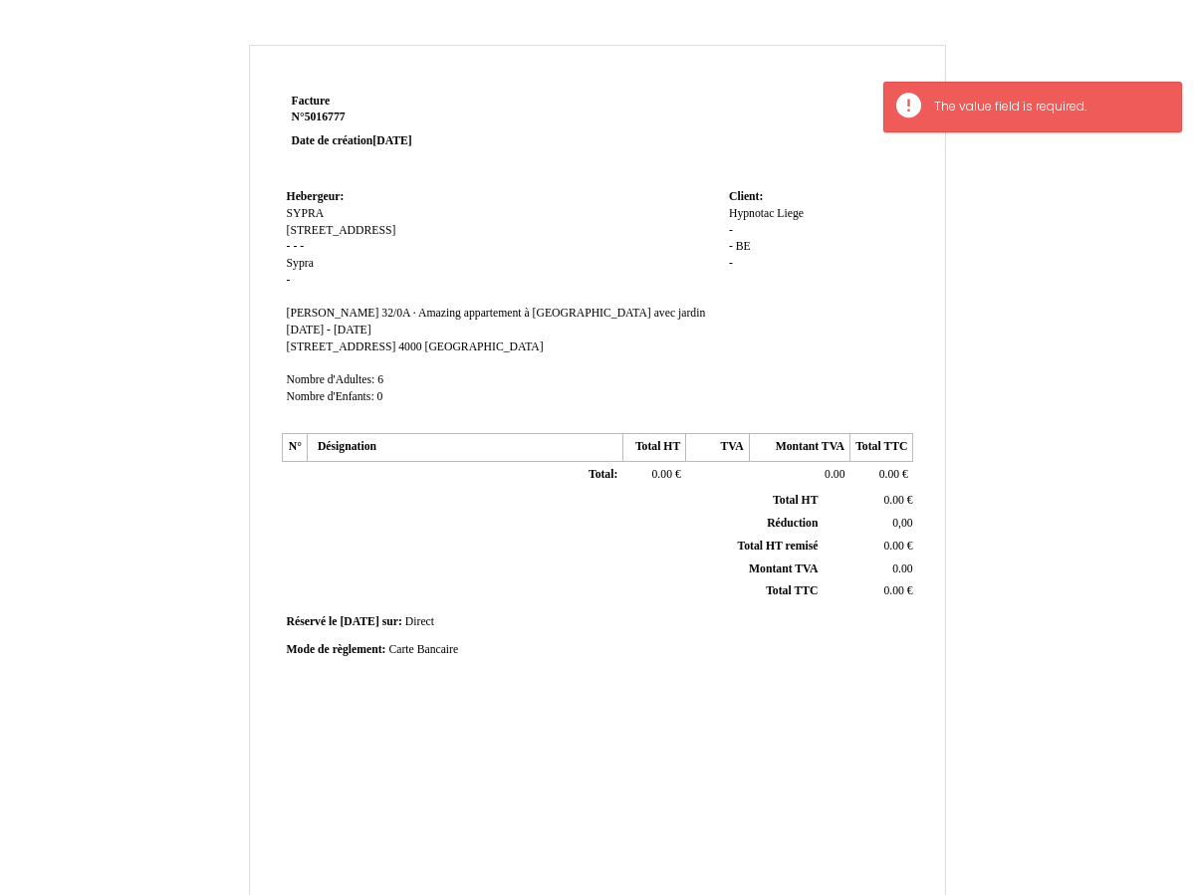
click at [291, 246] on span "-" at bounding box center [289, 246] width 4 height 13
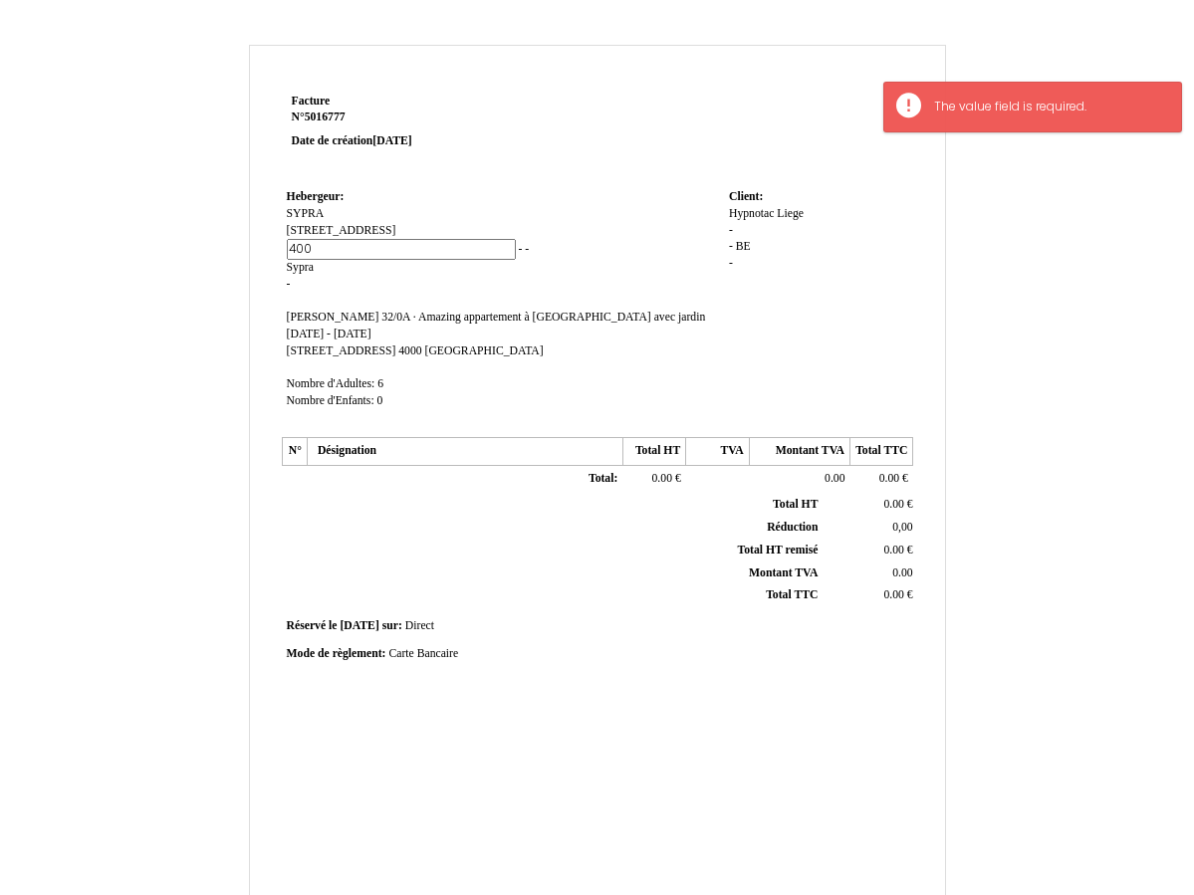
type input "4000"
click at [525, 245] on td "Hebergeur: Hebergeur: [PERSON_NAME] [GEOGRAPHIC_DATA] [GEOGRAPHIC_DATA] 43 - 40…" at bounding box center [503, 307] width 442 height 247
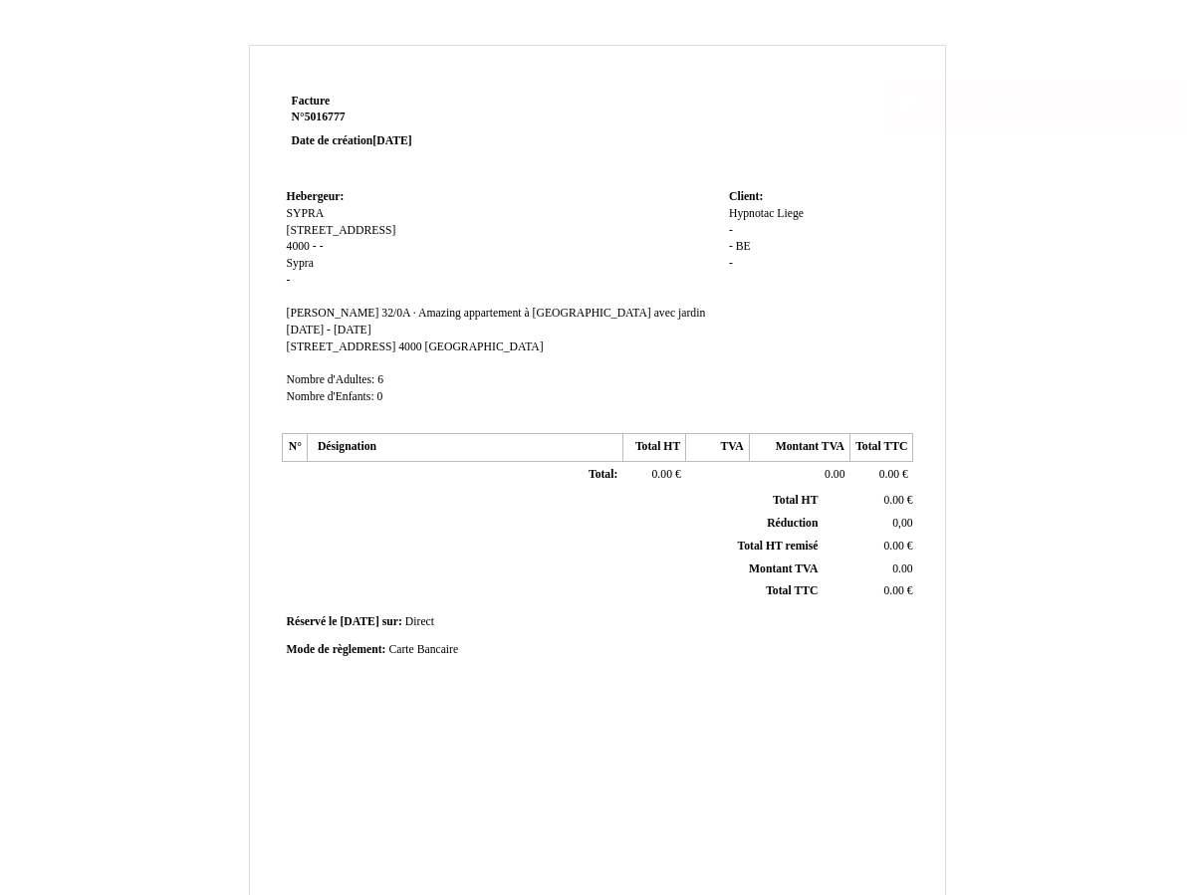
click at [317, 243] on span "-" at bounding box center [315, 246] width 4 height 13
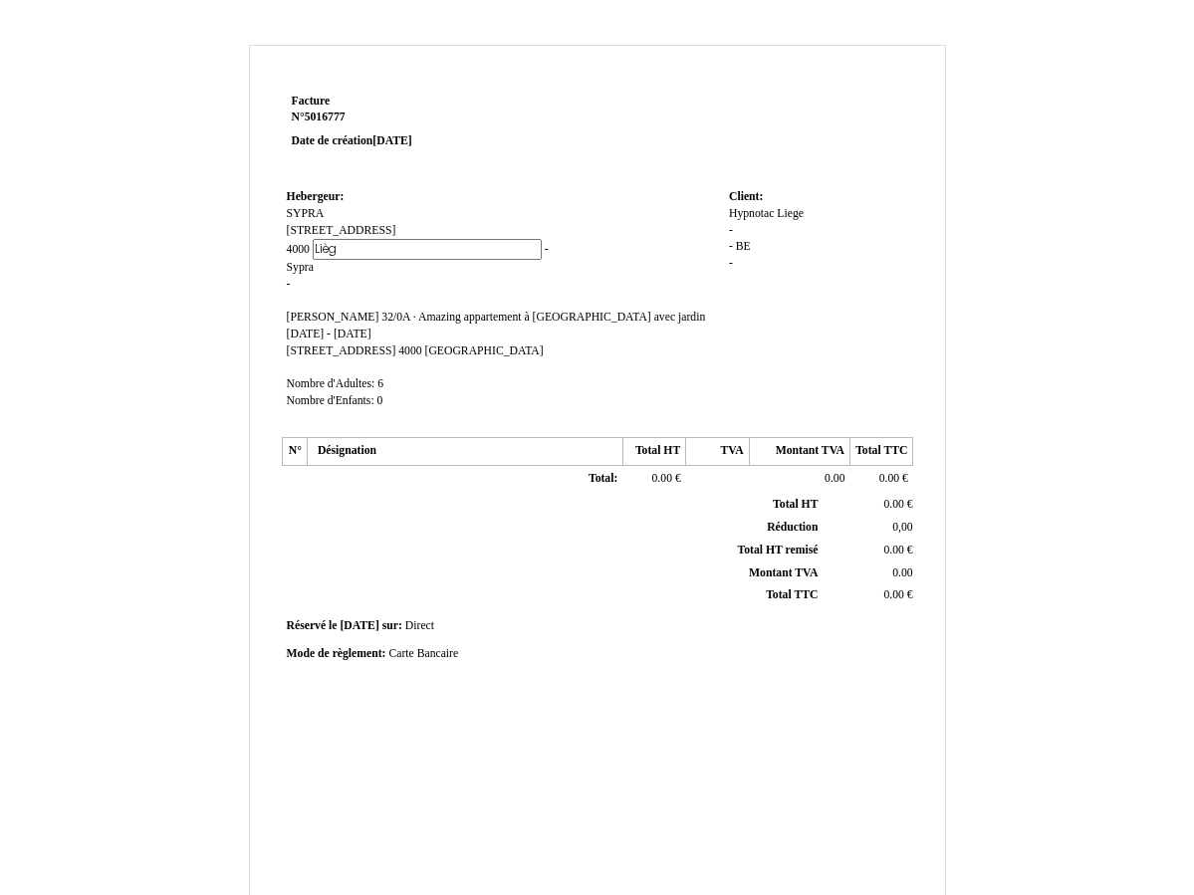
type input "[GEOGRAPHIC_DATA]"
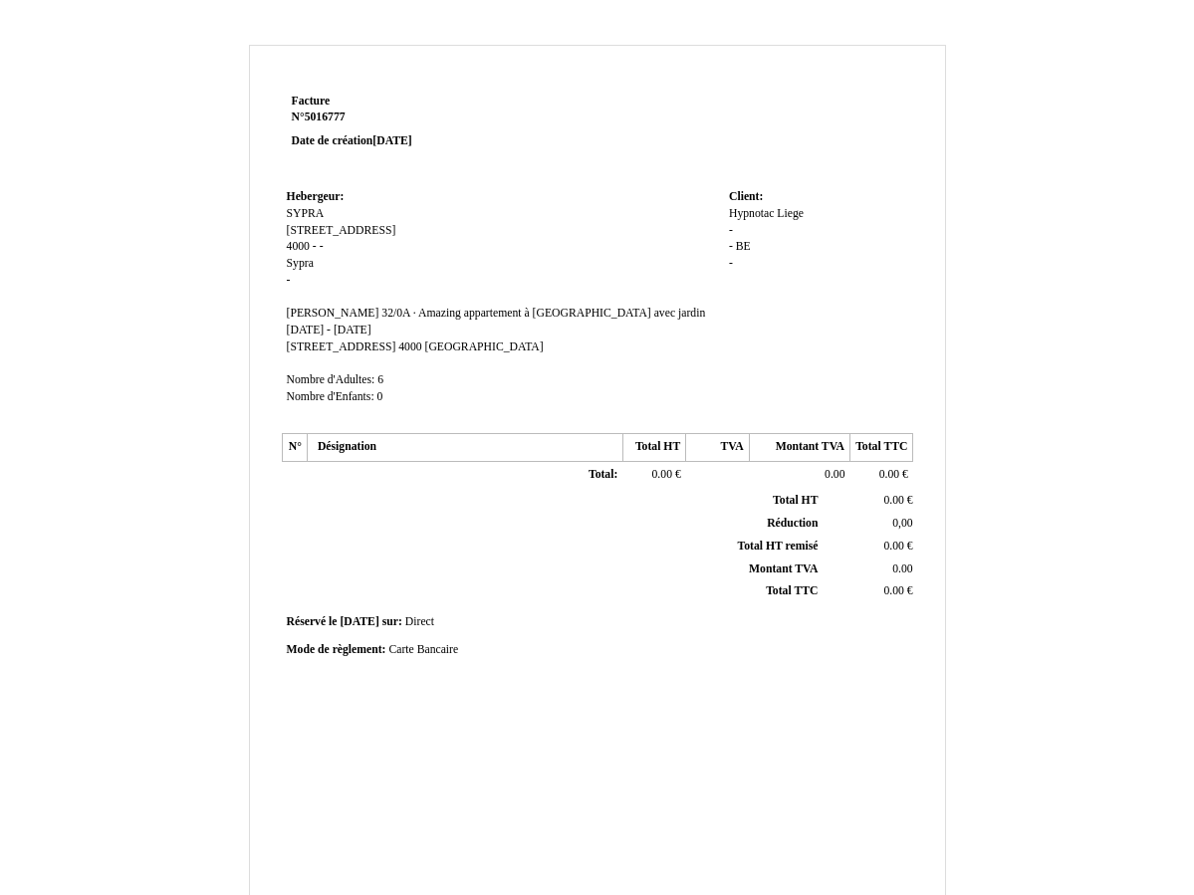
click at [313, 264] on span "Sypra" at bounding box center [300, 263] width 27 height 13
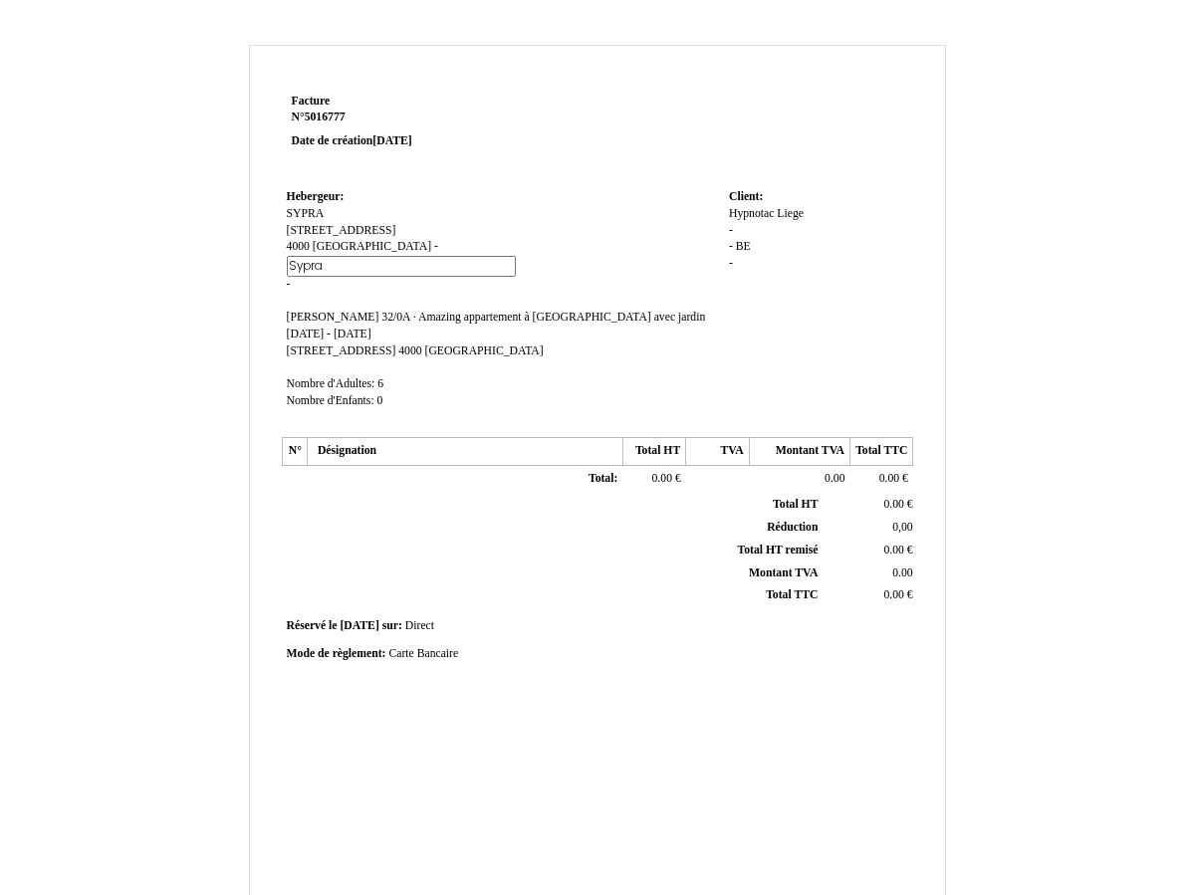
drag, startPoint x: 323, startPoint y: 262, endPoint x: 269, endPoint y: 265, distance: 53.9
click at [270, 265] on div "Facture Facture N° 5016777 5016777 Date de création [DATE] Hebergeur: Hebergeur…" at bounding box center [597, 607] width 695 height 1036
type input "Sypra"
click at [743, 226] on div "Hypnotac Hypnotac Liege Liege - - BE BE -" at bounding box center [818, 248] width 179 height 84
click at [733, 227] on div "Hypnotac Hypnotac Liege Liege - - BE BE -" at bounding box center [818, 248] width 179 height 84
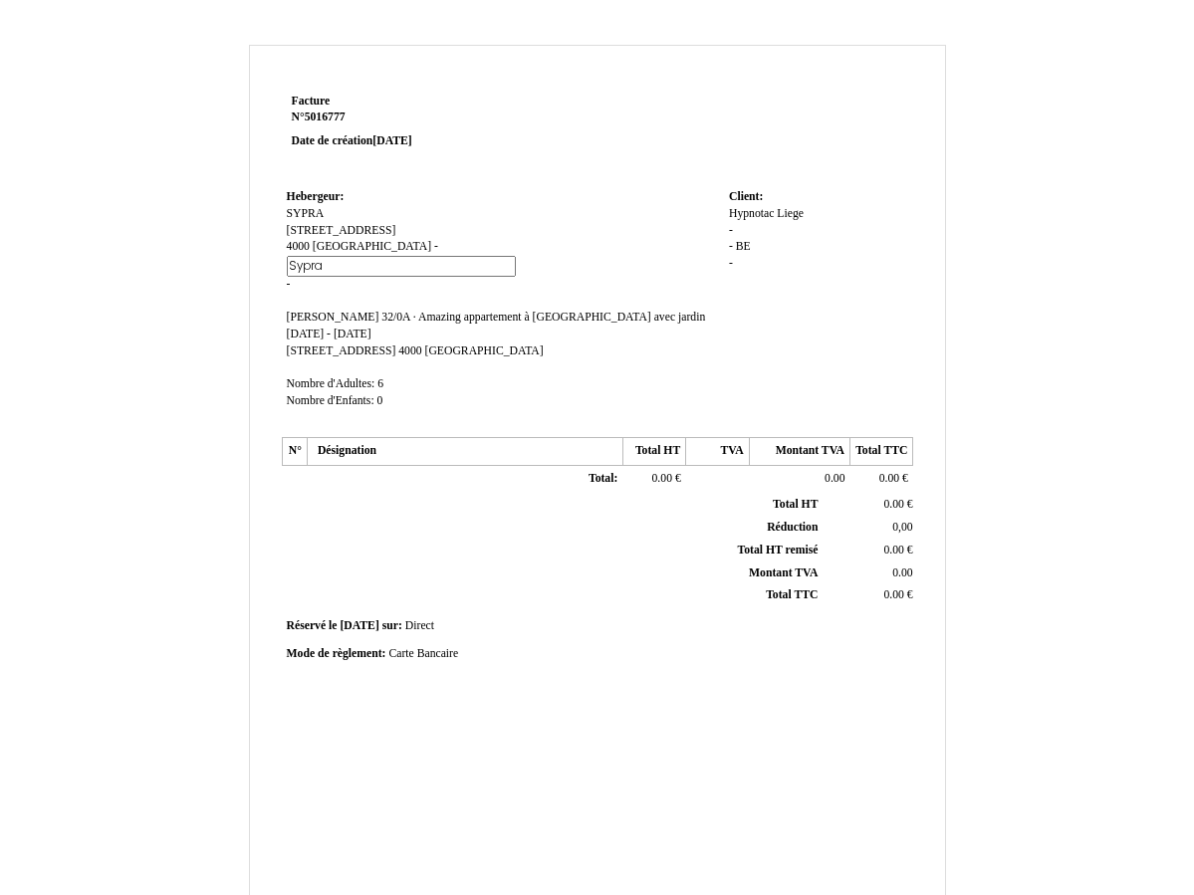
click at [729, 227] on span "-" at bounding box center [731, 230] width 4 height 13
type input "[GEOGRAPHIC_DATA]"
click at [742, 251] on div "Hypnotac Hypnotac Liege Liege - - BE BE -" at bounding box center [818, 250] width 179 height 88
click at [743, 241] on span "BE" at bounding box center [743, 246] width 15 height 13
type input "B"
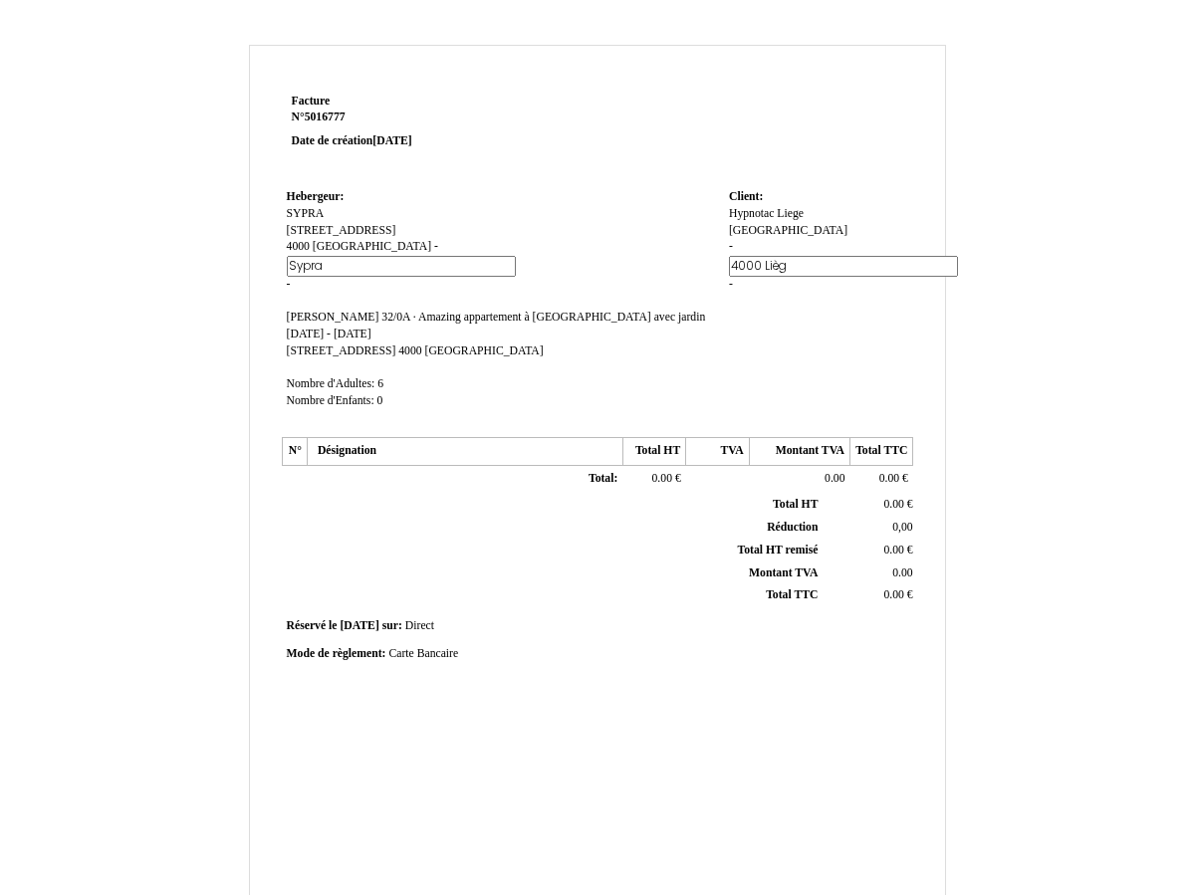
type input "4000 [GEOGRAPHIC_DATA]"
click at [761, 329] on td "Client: Client: Hypnotac Hypnotac Liege [GEOGRAPHIC_DATA] [STREET_ADDRESS] BE -" at bounding box center [818, 307] width 189 height 247
drag, startPoint x: 897, startPoint y: 585, endPoint x: 882, endPoint y: 583, distance: 15.1
click at [895, 589] on span "0.00" at bounding box center [893, 595] width 20 height 13
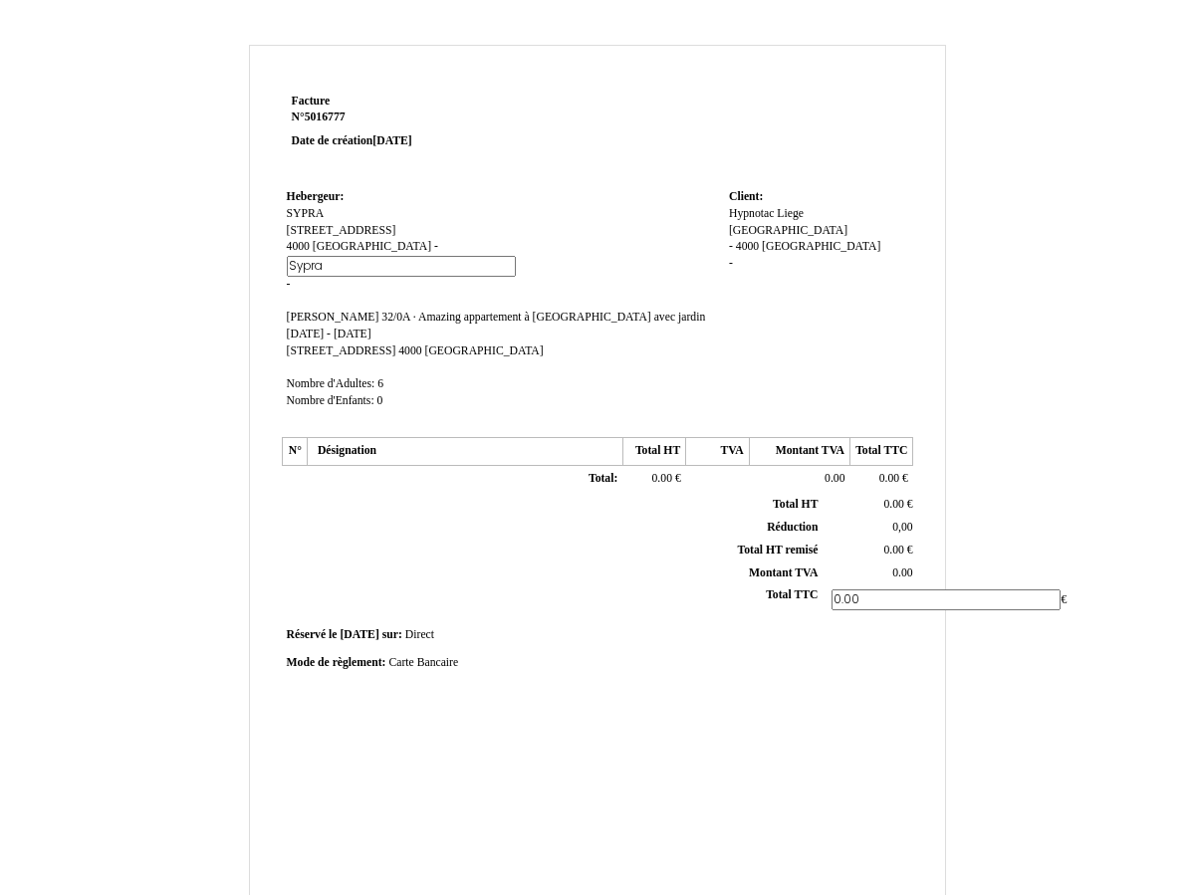
click at [882, 590] on input "0.00" at bounding box center [946, 600] width 229 height 21
type input "0"
type input "825"
click at [813, 544] on span "Total HT remisé" at bounding box center [777, 550] width 81 height 13
click at [867, 539] on td "0.00 0.00 €" at bounding box center [869, 550] width 95 height 23
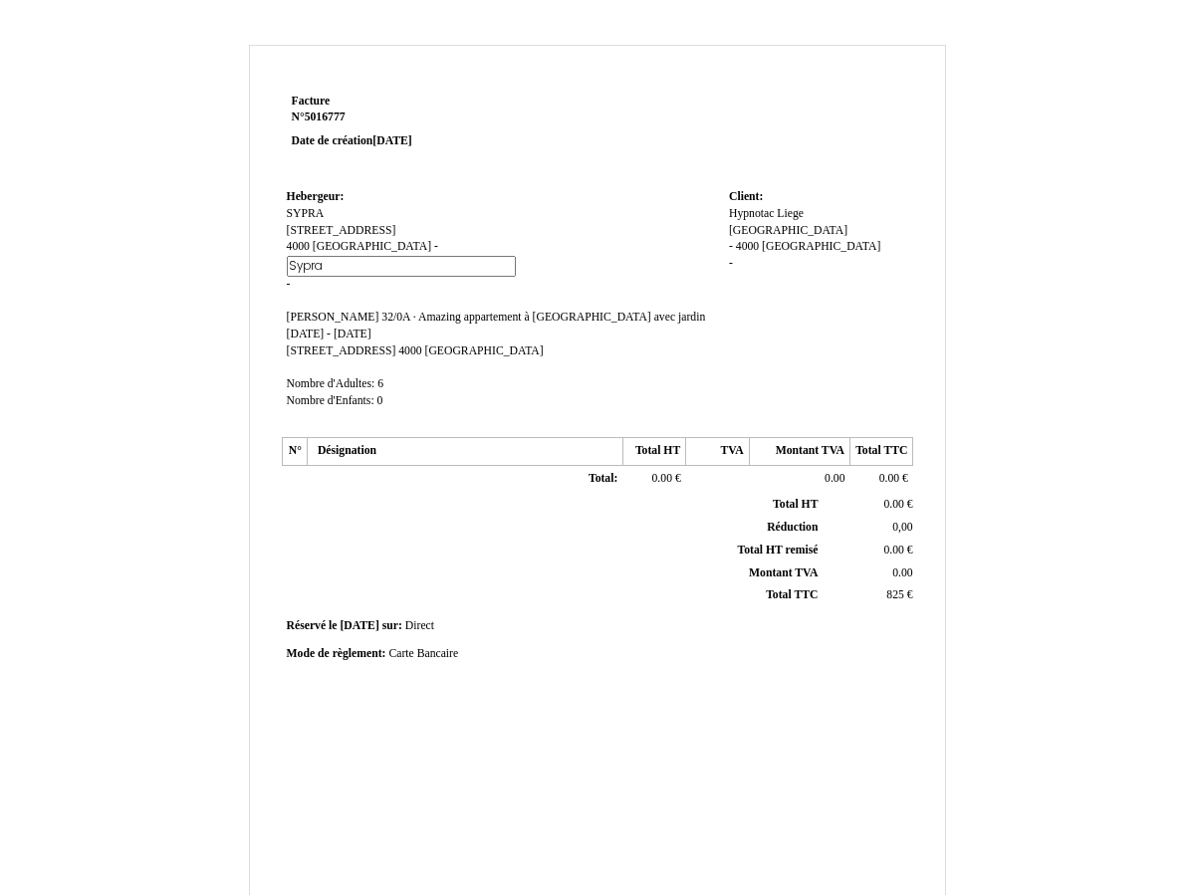
click at [883, 544] on span "0.00" at bounding box center [893, 550] width 20 height 13
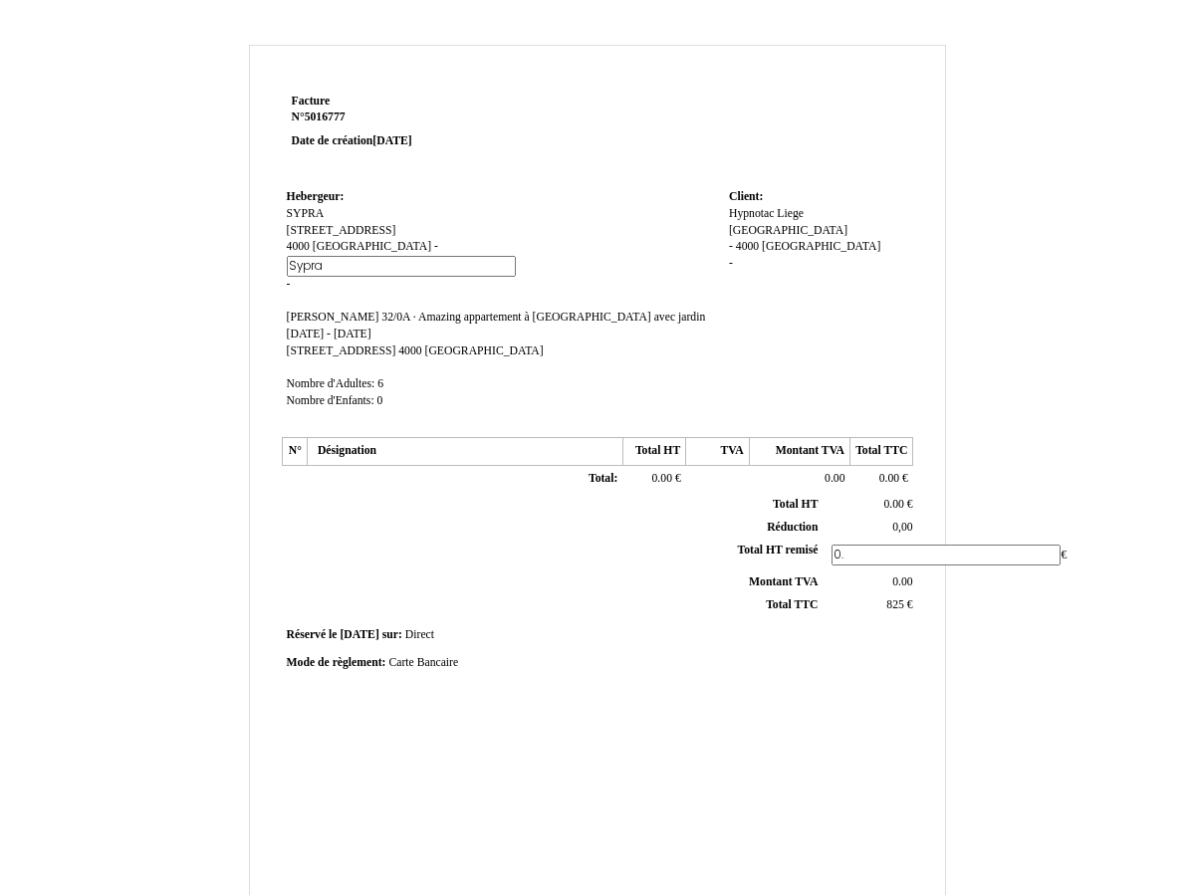
type input "0"
type input "825"
click at [886, 498] on span "0.00" at bounding box center [893, 504] width 20 height 13
click at [869, 499] on input "0.00" at bounding box center [946, 509] width 229 height 21
type input "0"
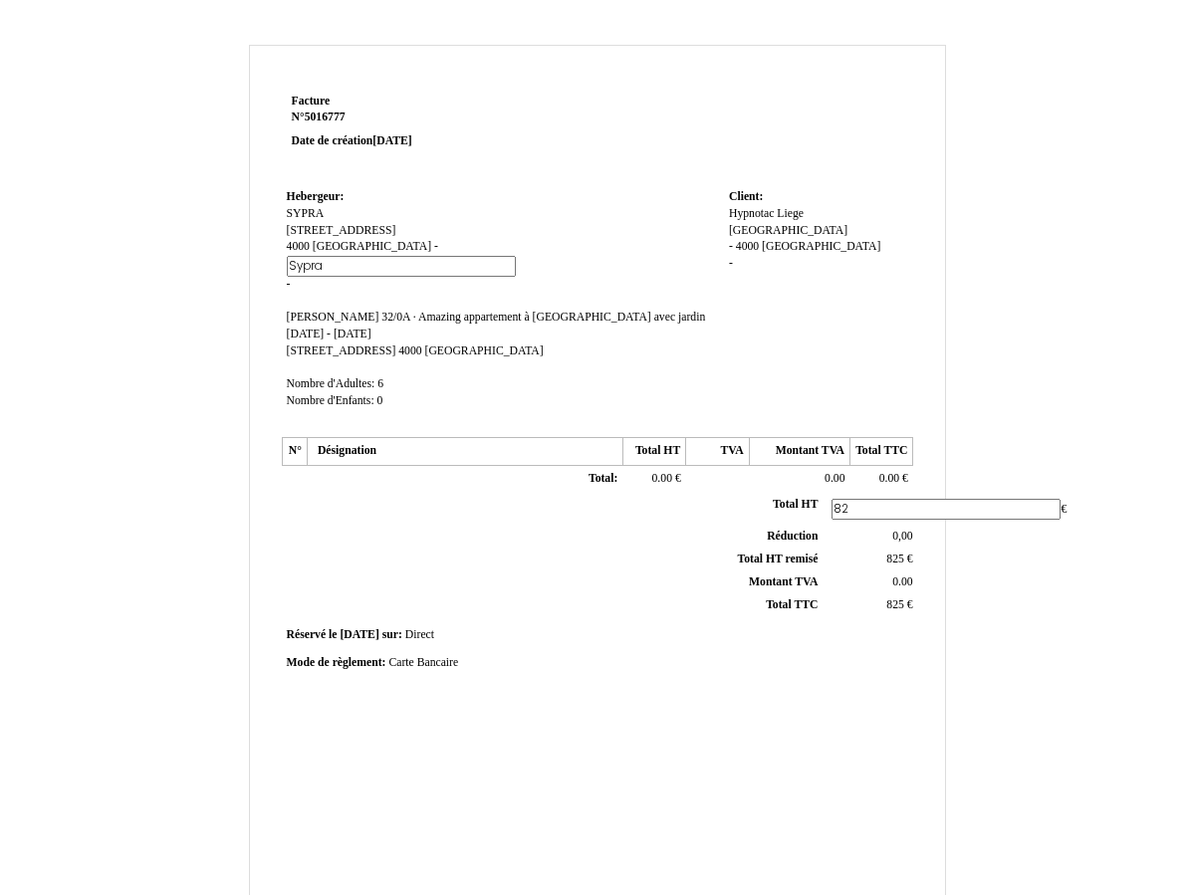
type input "825"
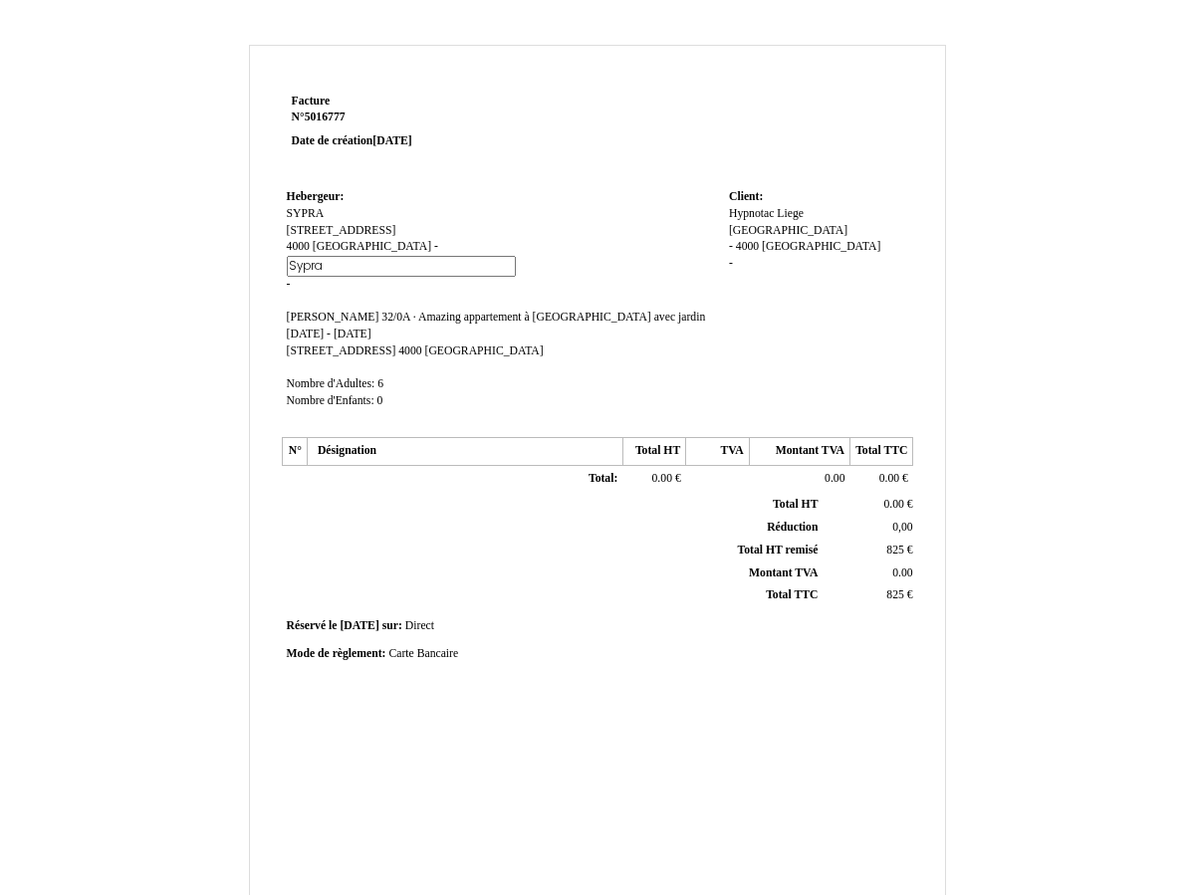
click at [879, 472] on span "0.00" at bounding box center [889, 478] width 20 height 13
click at [885, 471] on input "0.00" at bounding box center [970, 481] width 229 height 21
type input "0"
type input "825"
click at [1017, 557] on div "Facture Facture N° 5016777 5016777 Date de création [DATE] Hebergeur: Hebergeur…" at bounding box center [598, 623] width 966 height 1156
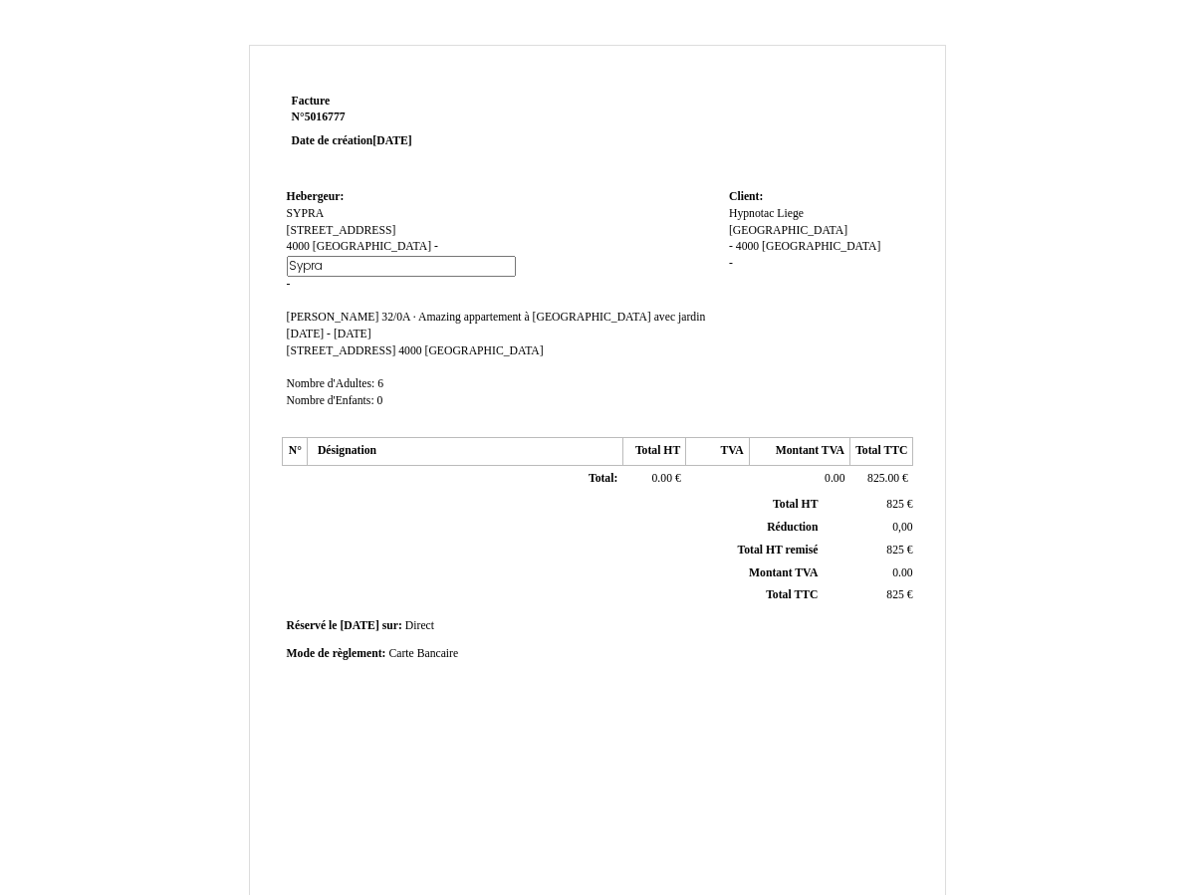
click at [652, 472] on span "0.00" at bounding box center [662, 478] width 20 height 13
drag, startPoint x: 652, startPoint y: 471, endPoint x: 578, endPoint y: 467, distance: 74.8
click at [578, 467] on tr "Total: Total: 0.00 0.00 € 0.00 0.00 825.00 825 €" at bounding box center [597, 481] width 631 height 32
type input "825"
click at [1031, 512] on div "Facture Facture N° 5016777 5016777 Date de création [DATE] Hebergeur: Hebergeur…" at bounding box center [598, 623] width 966 height 1156
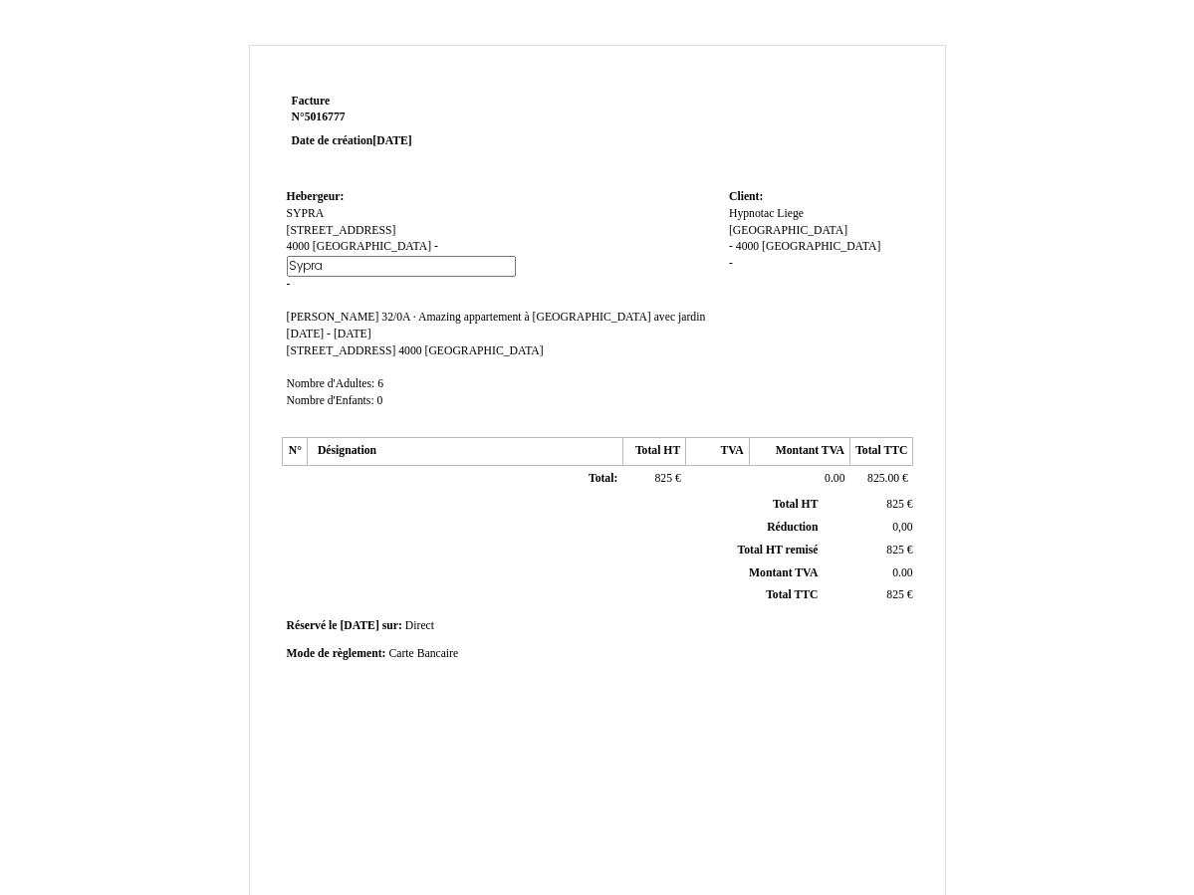
click at [366, 260] on input "Sypra" at bounding box center [401, 266] width 229 height 21
drag, startPoint x: 335, startPoint y: 267, endPoint x: 264, endPoint y: 260, distance: 71.1
click at [264, 260] on div "Facture Facture N° 5016777 5016777 Date de création [DATE] Hebergeur: Hebergeur…" at bounding box center [597, 607] width 695 height 1036
type input "BE 730012 13"
